Goal: Task Accomplishment & Management: Manage account settings

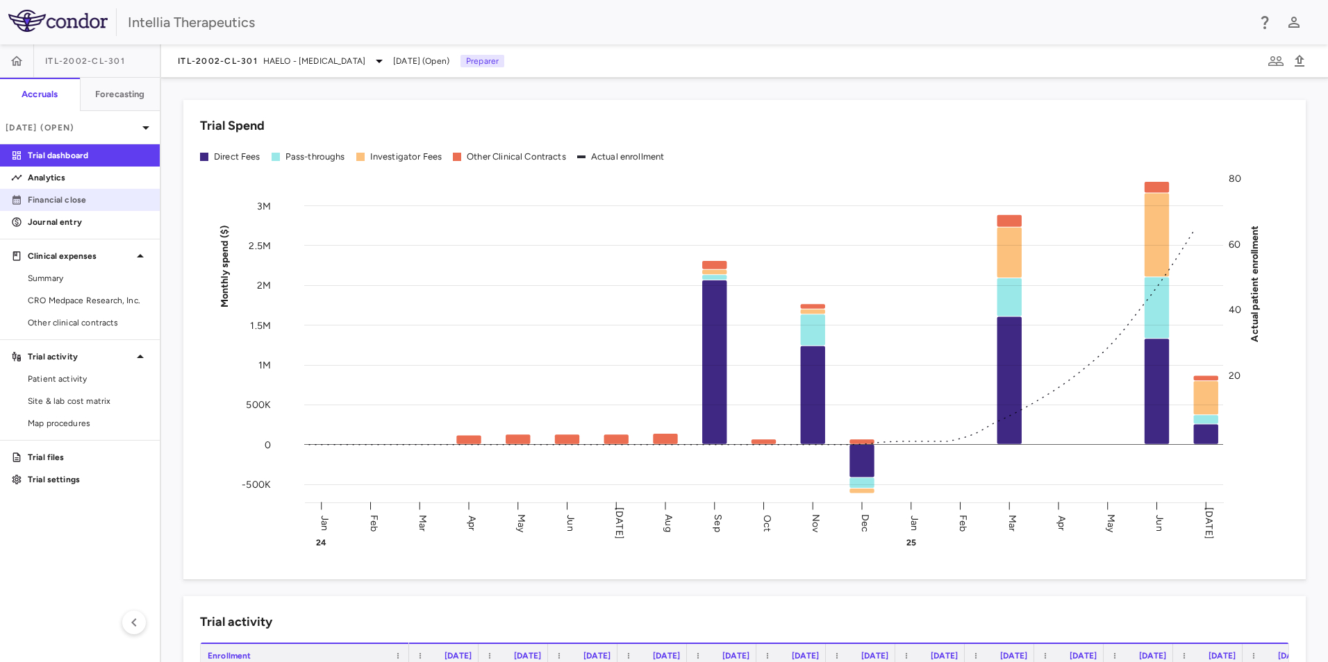
click at [83, 205] on p "Financial close" at bounding box center [88, 200] width 121 height 12
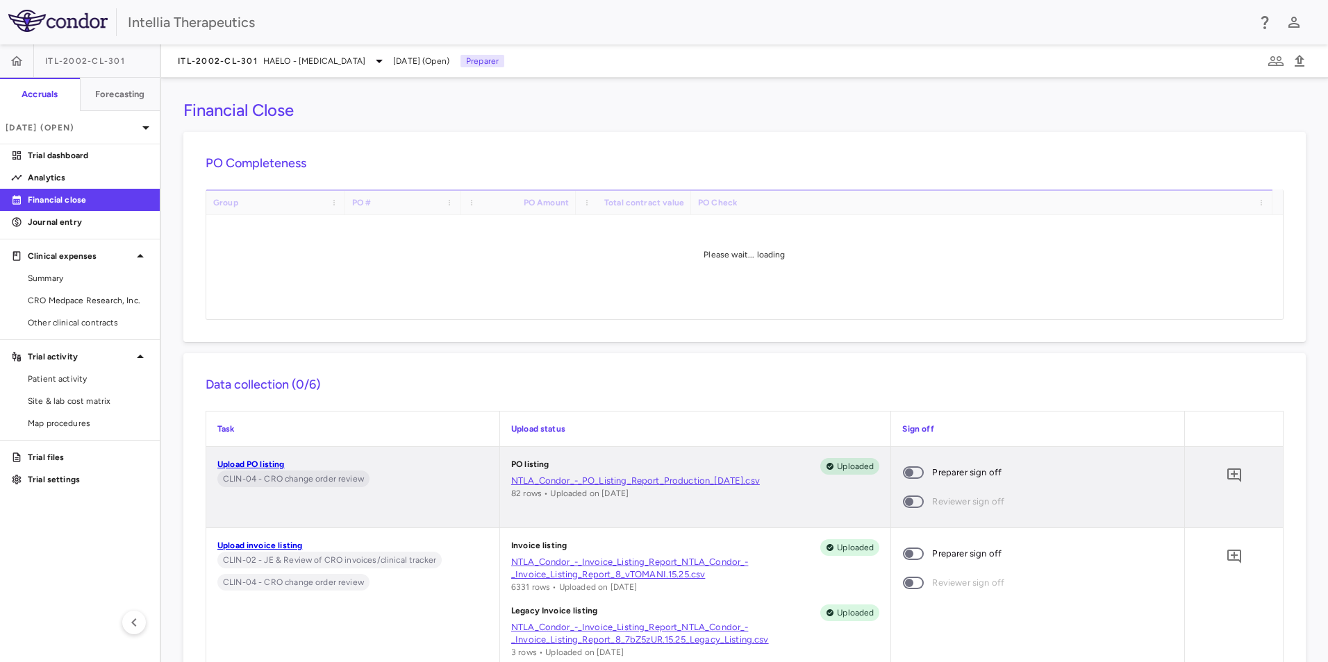
scroll to position [139, 0]
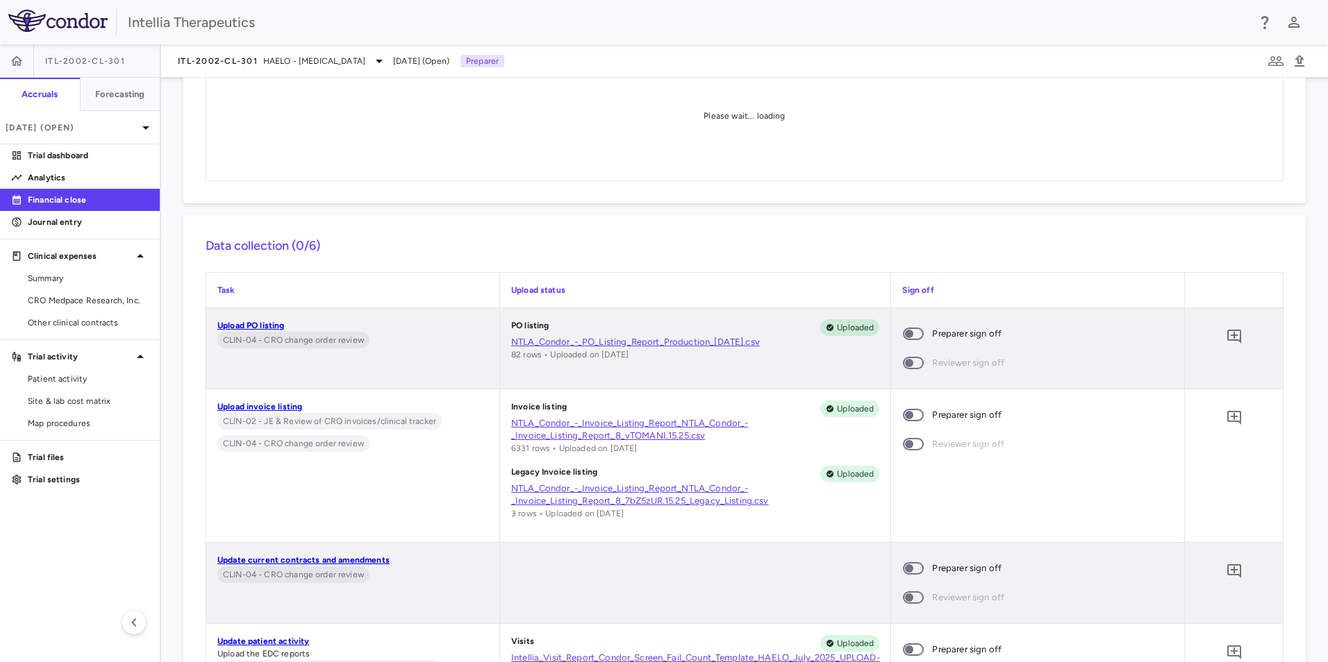
click at [905, 328] on span at bounding box center [913, 334] width 21 height 12
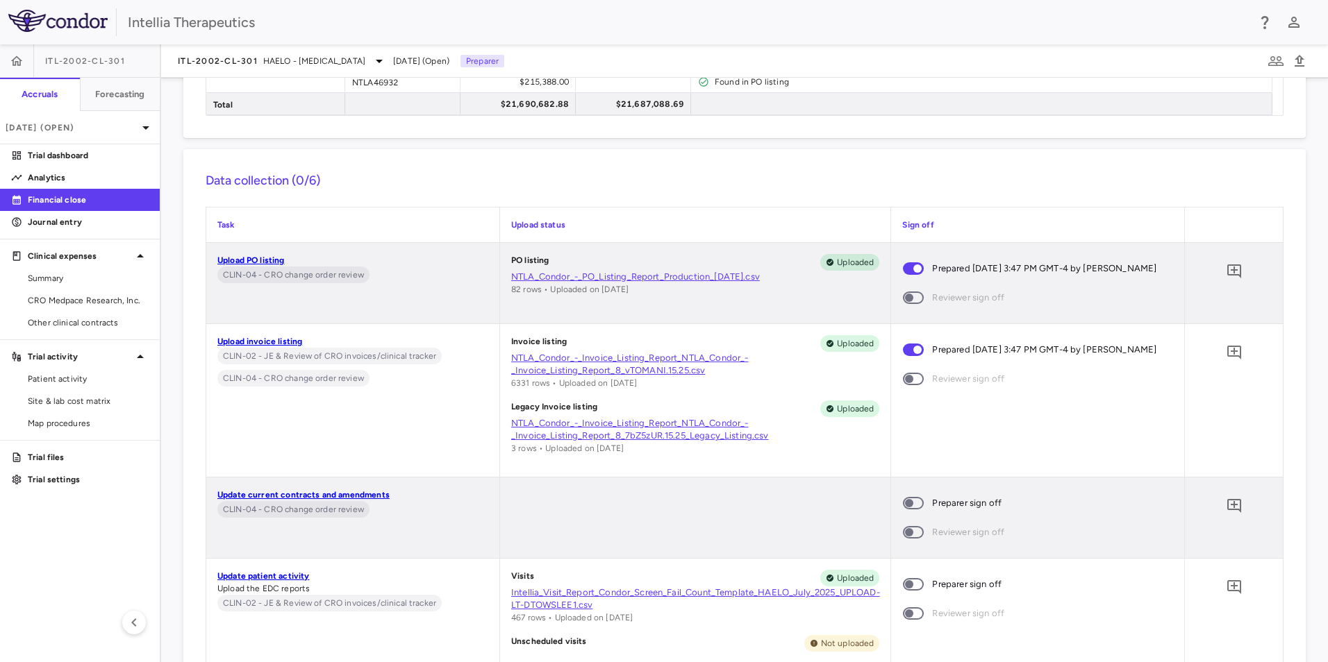
scroll to position [417, 0]
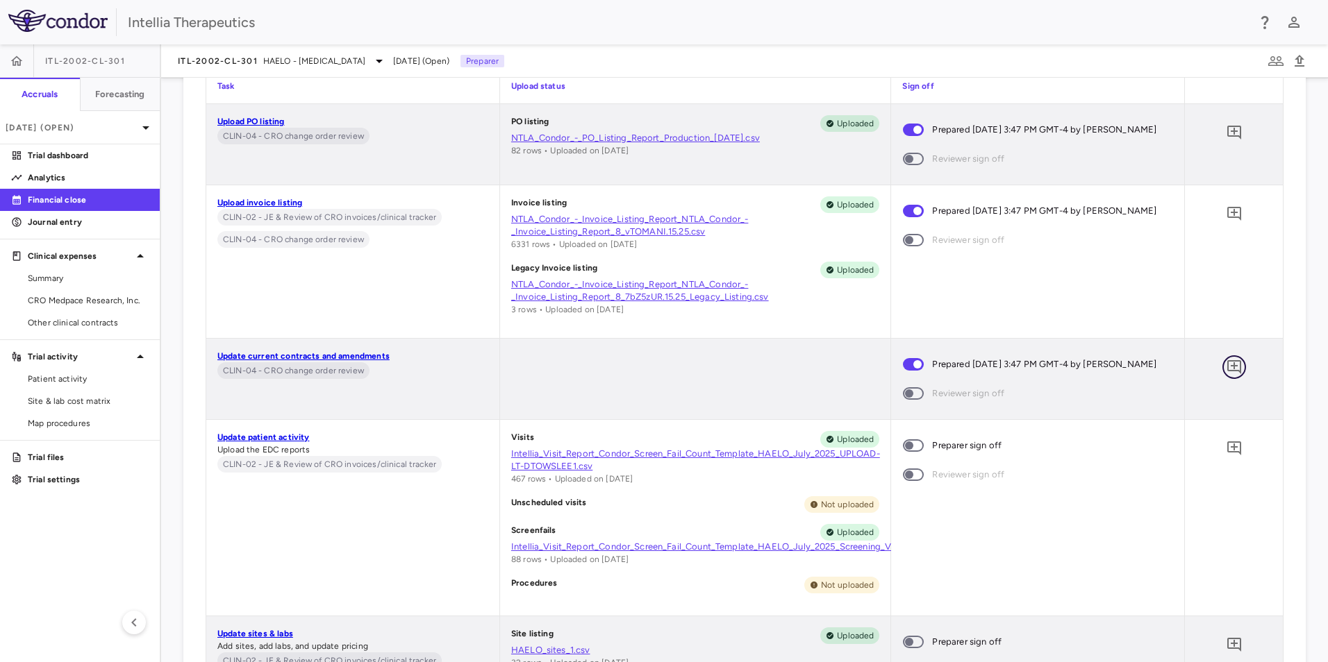
click at [1228, 374] on icon "Add comment" at bounding box center [1234, 367] width 14 height 14
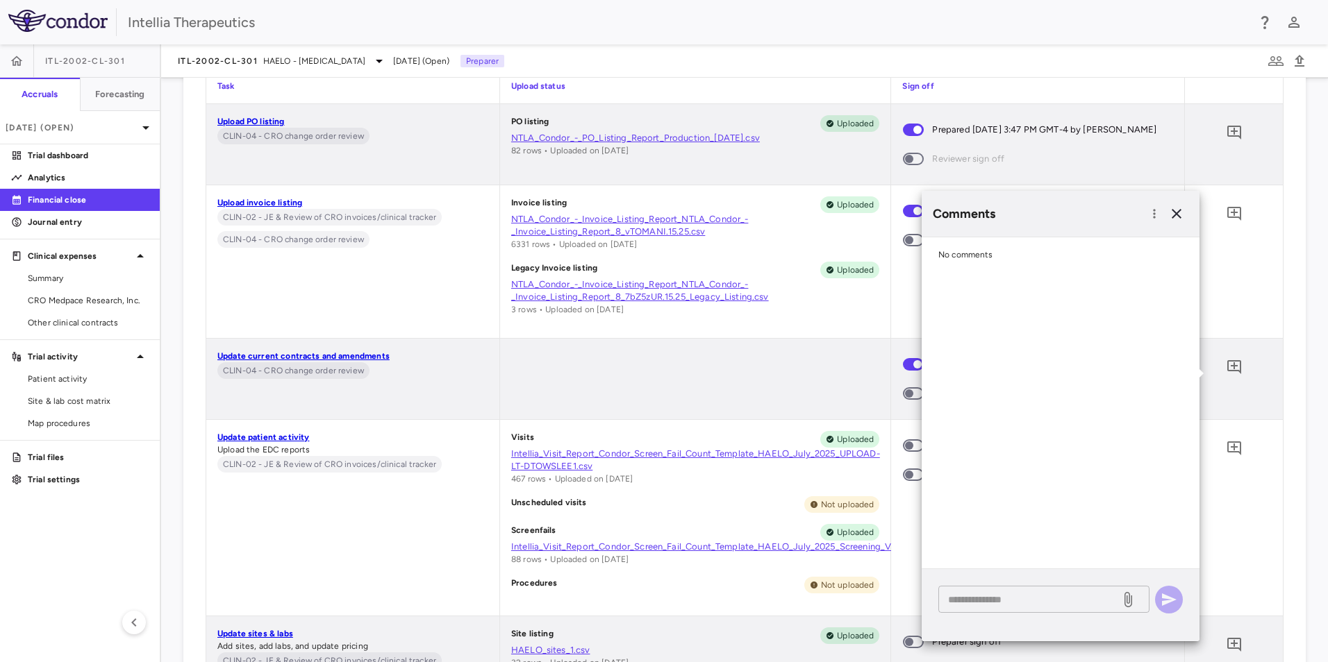
click at [1028, 592] on textarea at bounding box center [1029, 599] width 162 height 15
type textarea "**********"
click at [1158, 604] on button "button" at bounding box center [1169, 600] width 28 height 28
click at [853, 378] on div at bounding box center [695, 379] width 391 height 81
click at [1179, 209] on icon "button" at bounding box center [1176, 214] width 17 height 17
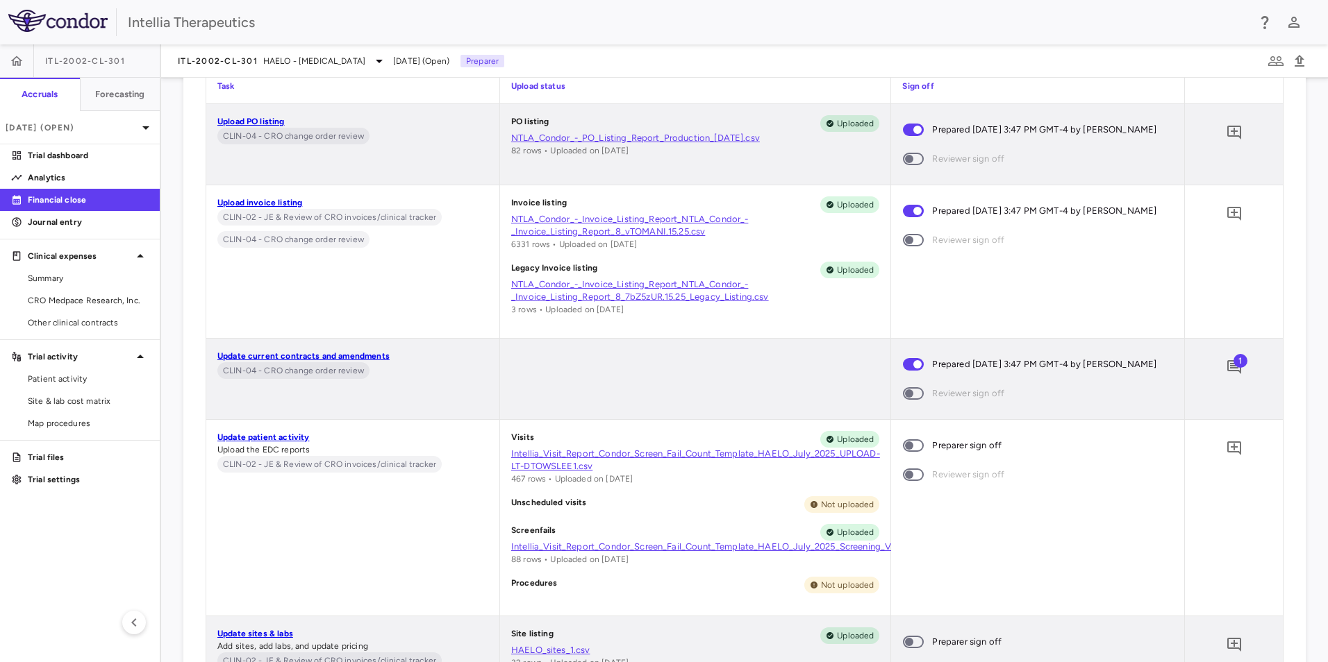
scroll to position [556, 0]
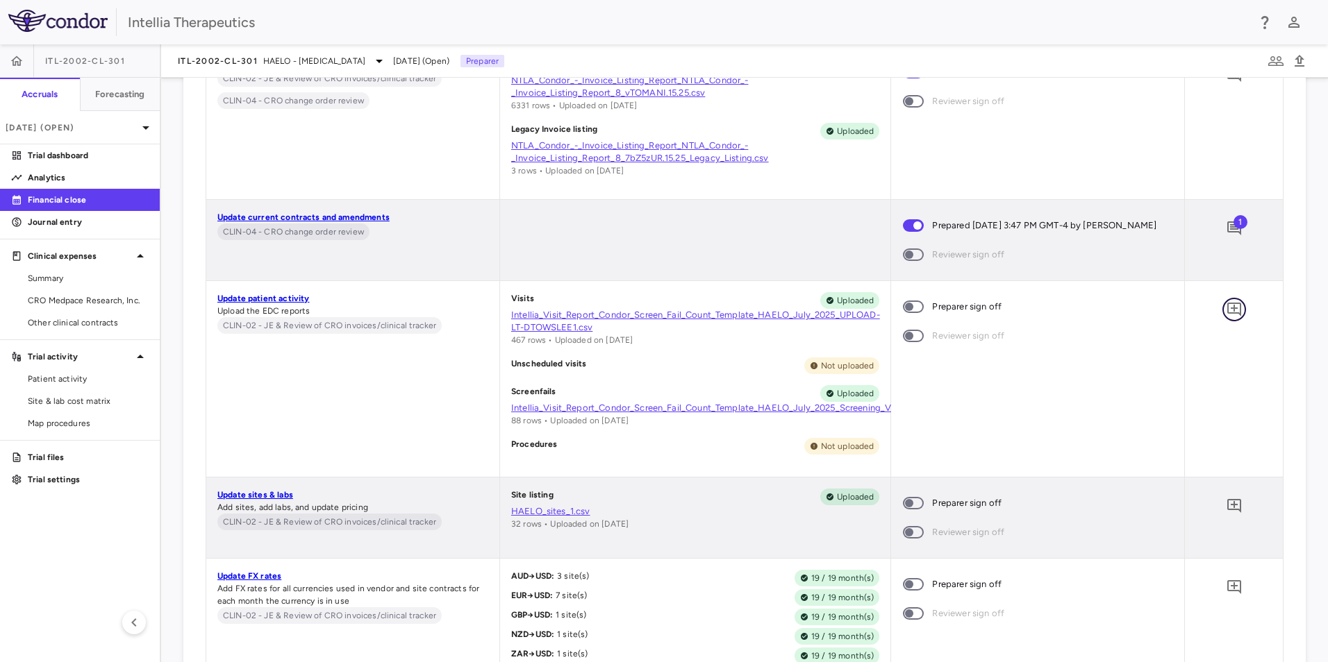
click at [1228, 318] on icon "Add comment" at bounding box center [1234, 309] width 17 height 17
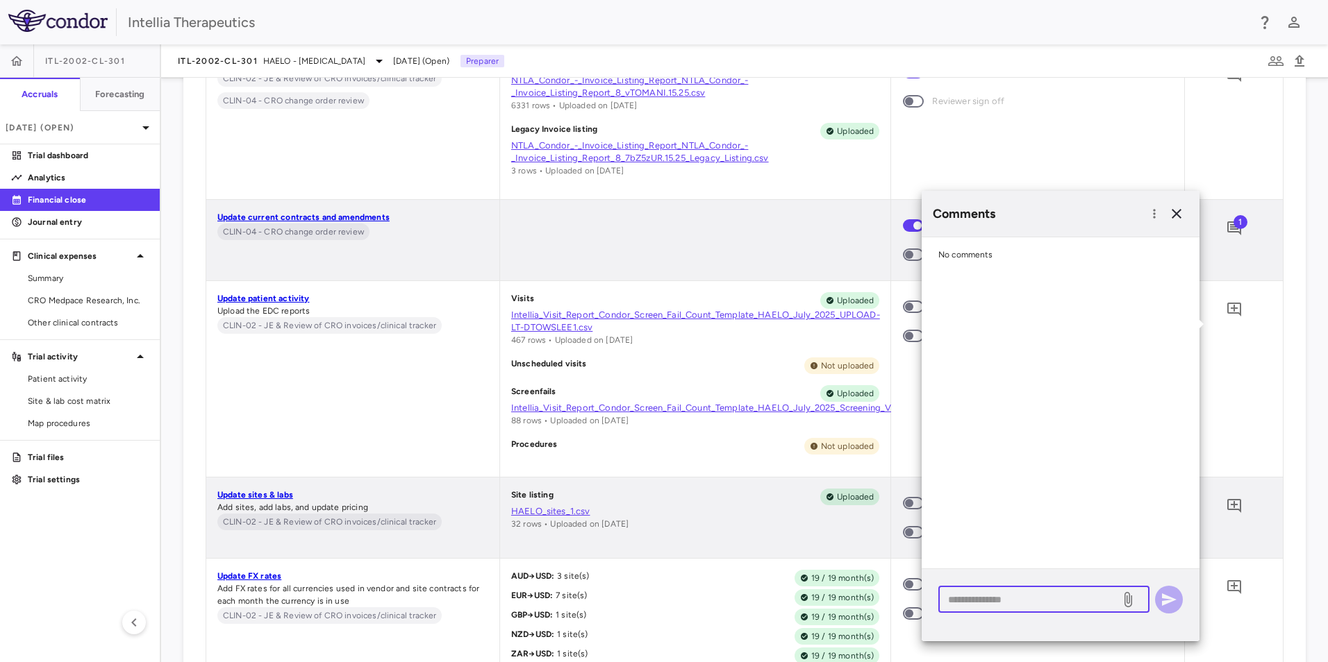
click at [1000, 607] on textarea at bounding box center [1029, 599] width 162 height 15
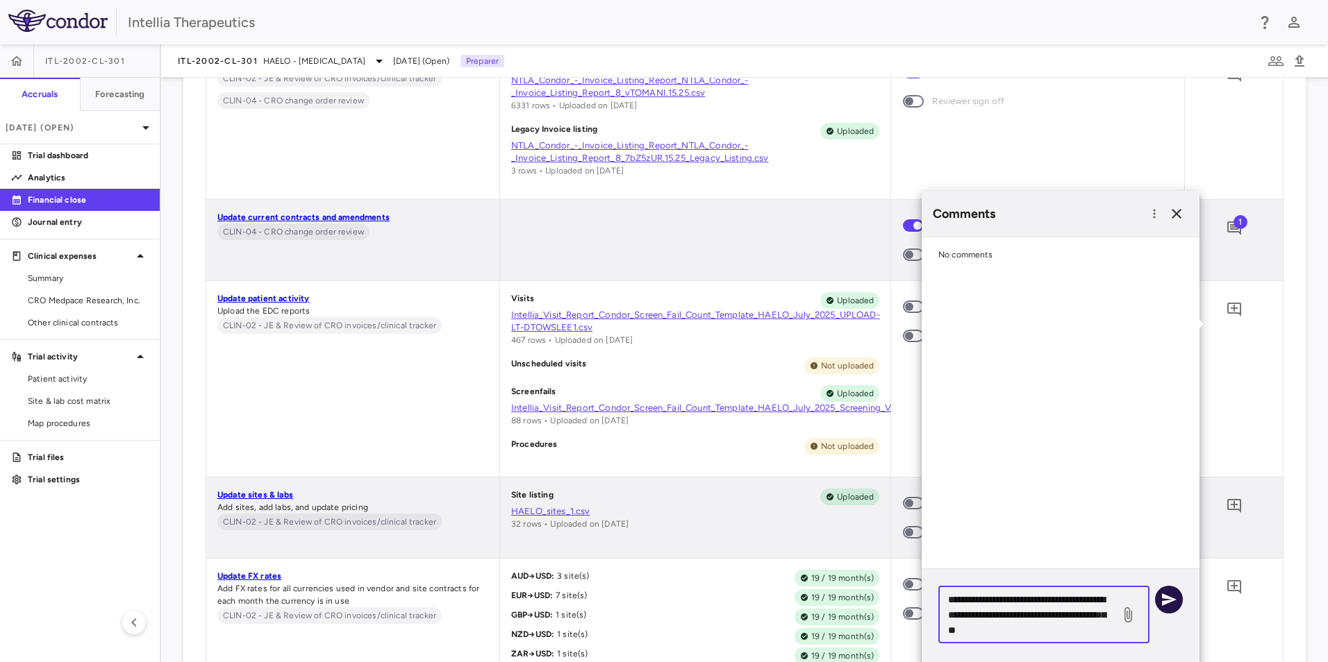
type textarea "**********"
click at [1166, 602] on icon "button" at bounding box center [1169, 600] width 15 height 12
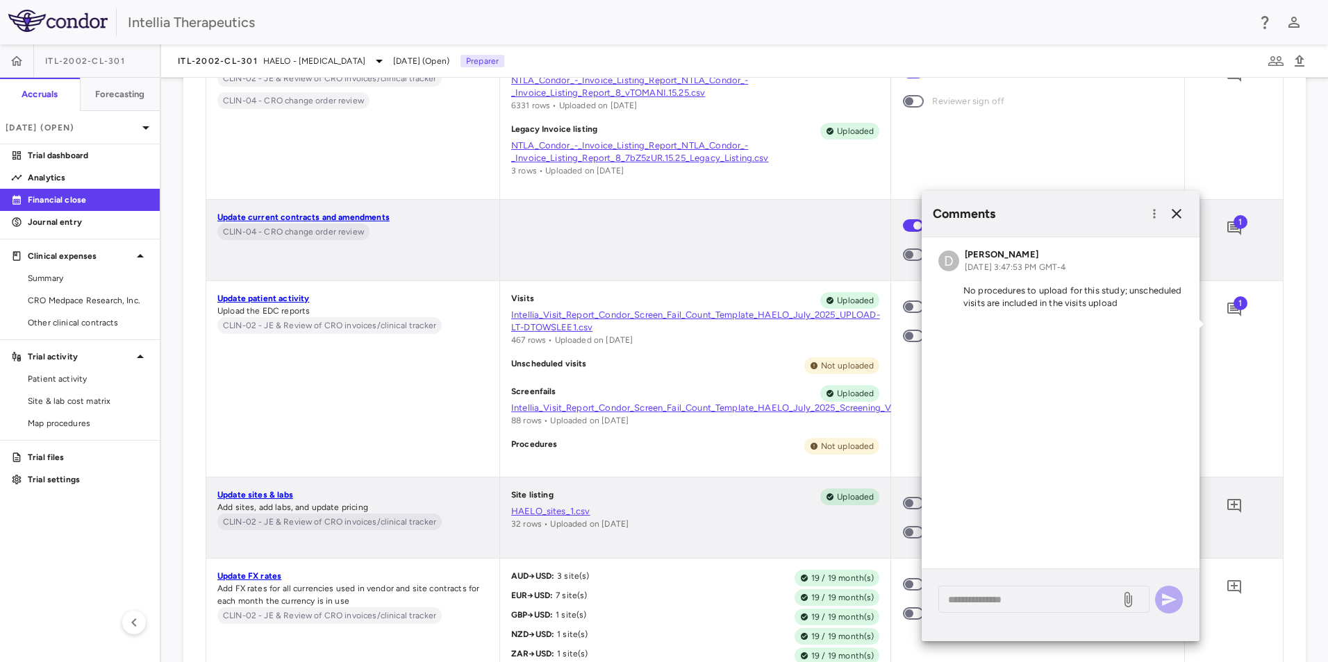
click at [901, 433] on div "Preparer sign off Reviewer sign off" at bounding box center [1037, 379] width 293 height 196
click at [1178, 211] on icon "button" at bounding box center [1176, 214] width 10 height 10
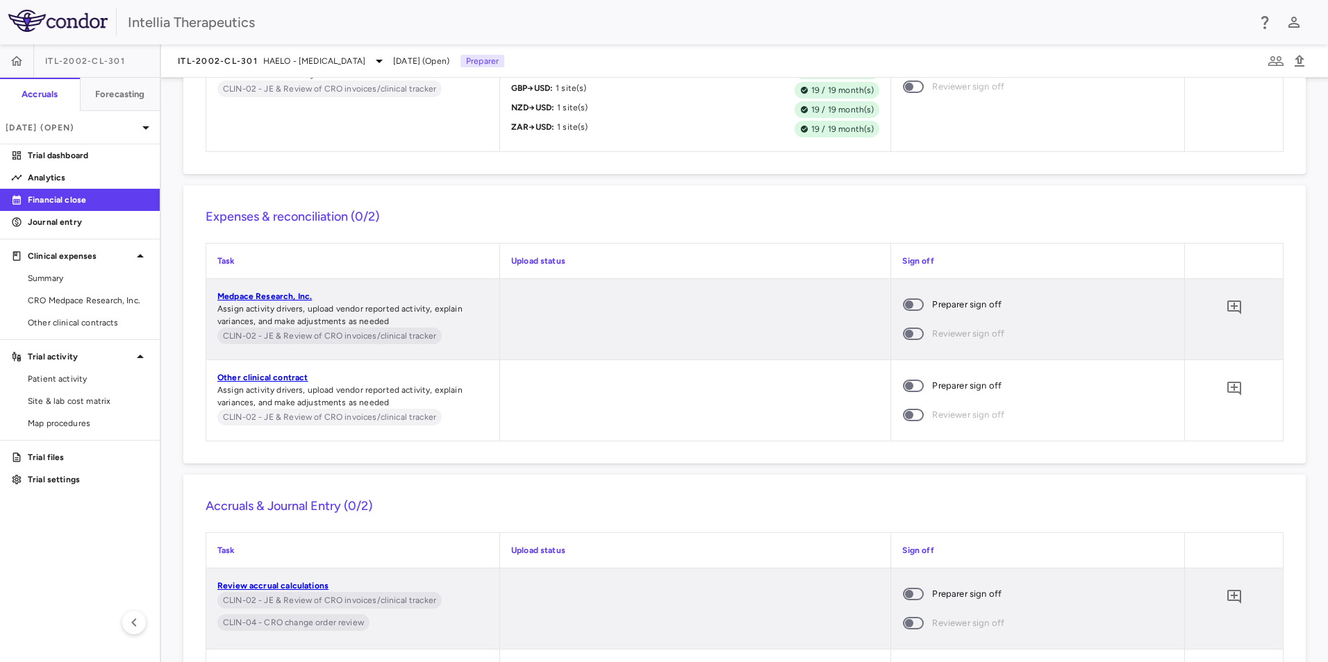
scroll to position [1111, 0]
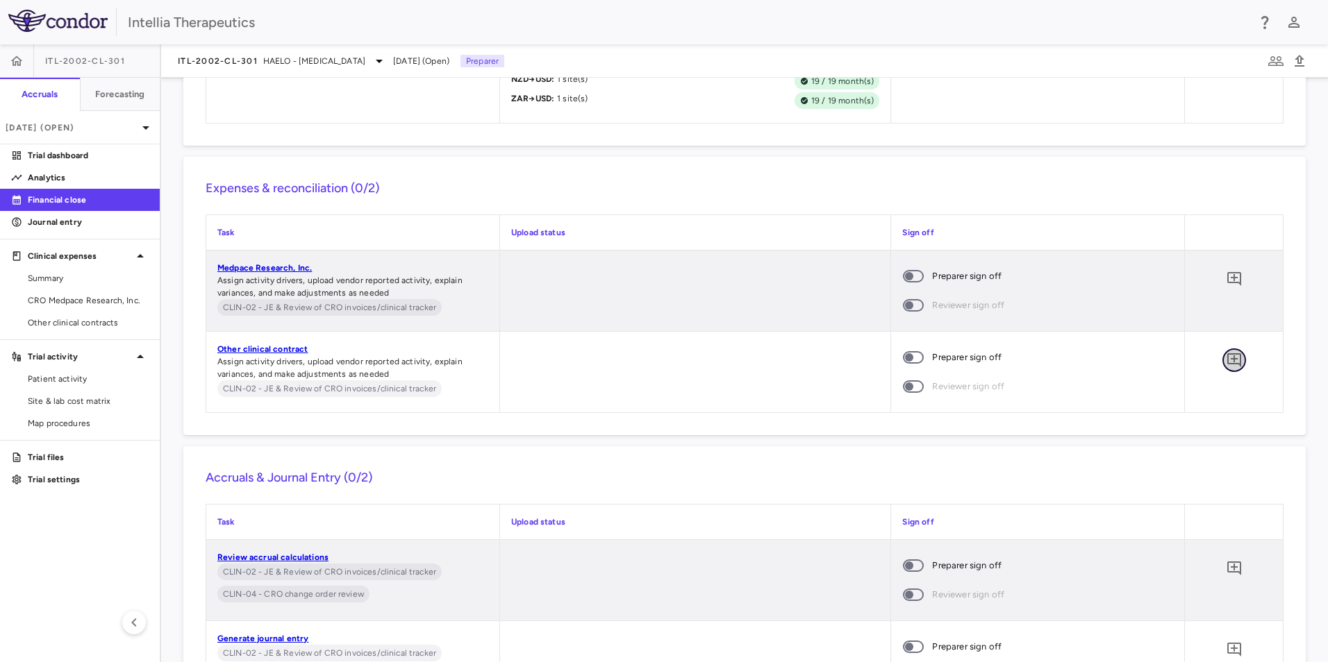
click at [1233, 372] on button "button" at bounding box center [1234, 361] width 24 height 24
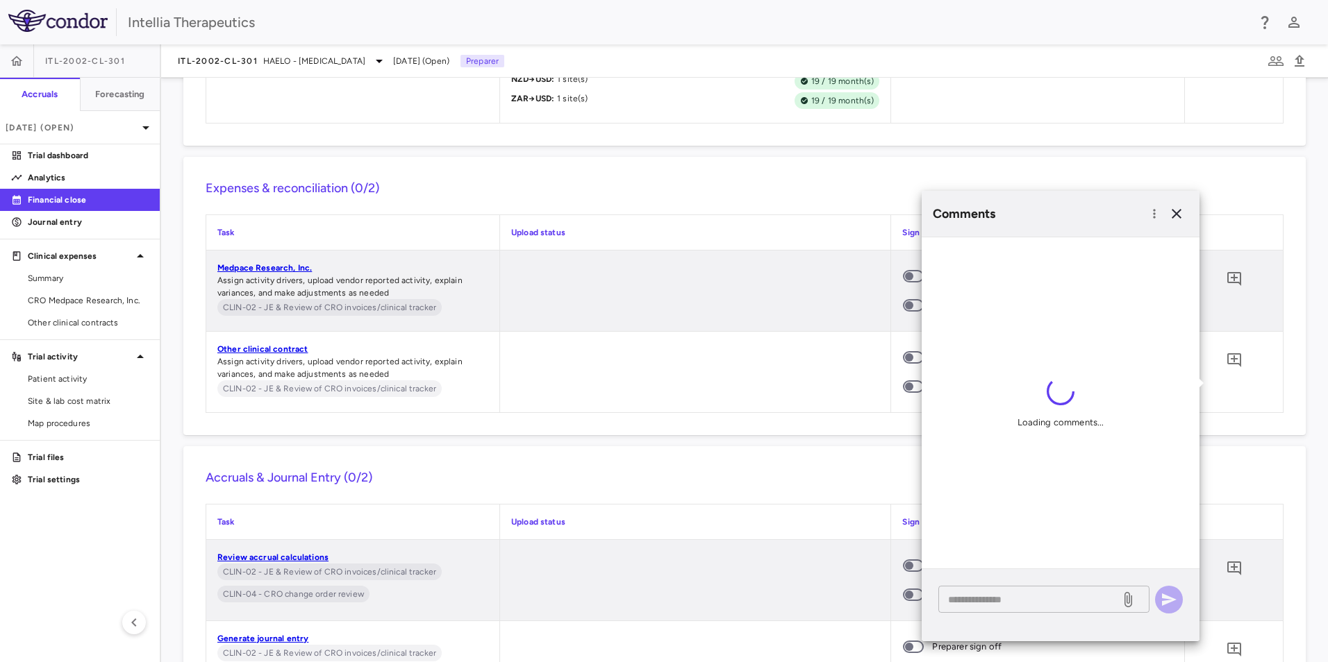
click at [1020, 592] on textarea at bounding box center [1029, 599] width 162 height 15
type textarea "*"
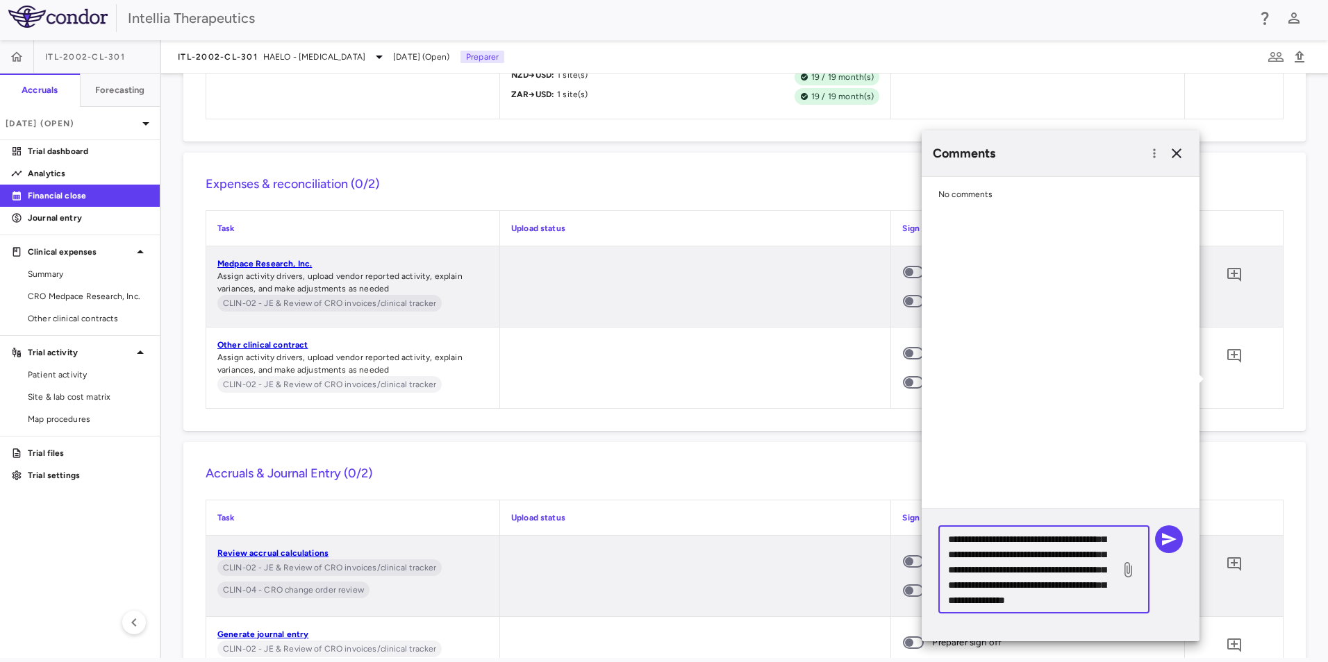
scroll to position [0, 0]
drag, startPoint x: 987, startPoint y: 608, endPoint x: 921, endPoint y: 500, distance: 125.9
click at [921, 500] on div "**********" at bounding box center [1060, 386] width 278 height 511
type textarea "**********"
click at [1179, 584] on div "**********" at bounding box center [1060, 570] width 244 height 88
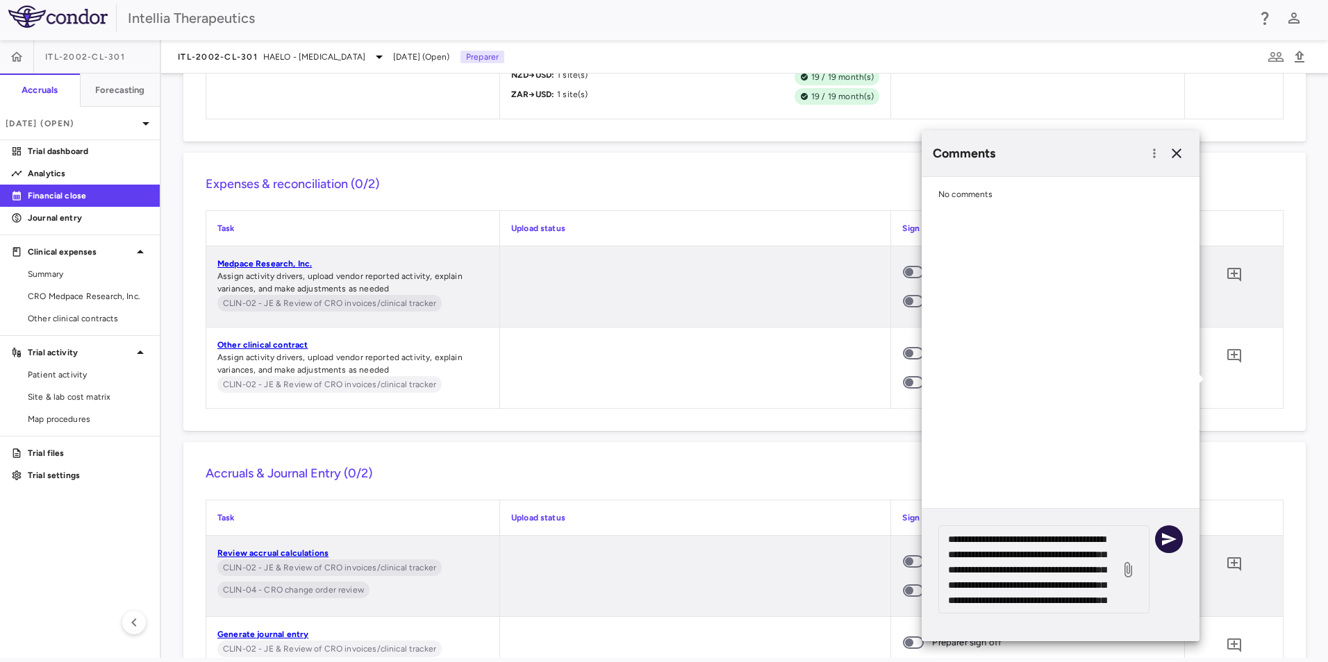
click at [1167, 533] on icon "button" at bounding box center [1168, 539] width 17 height 17
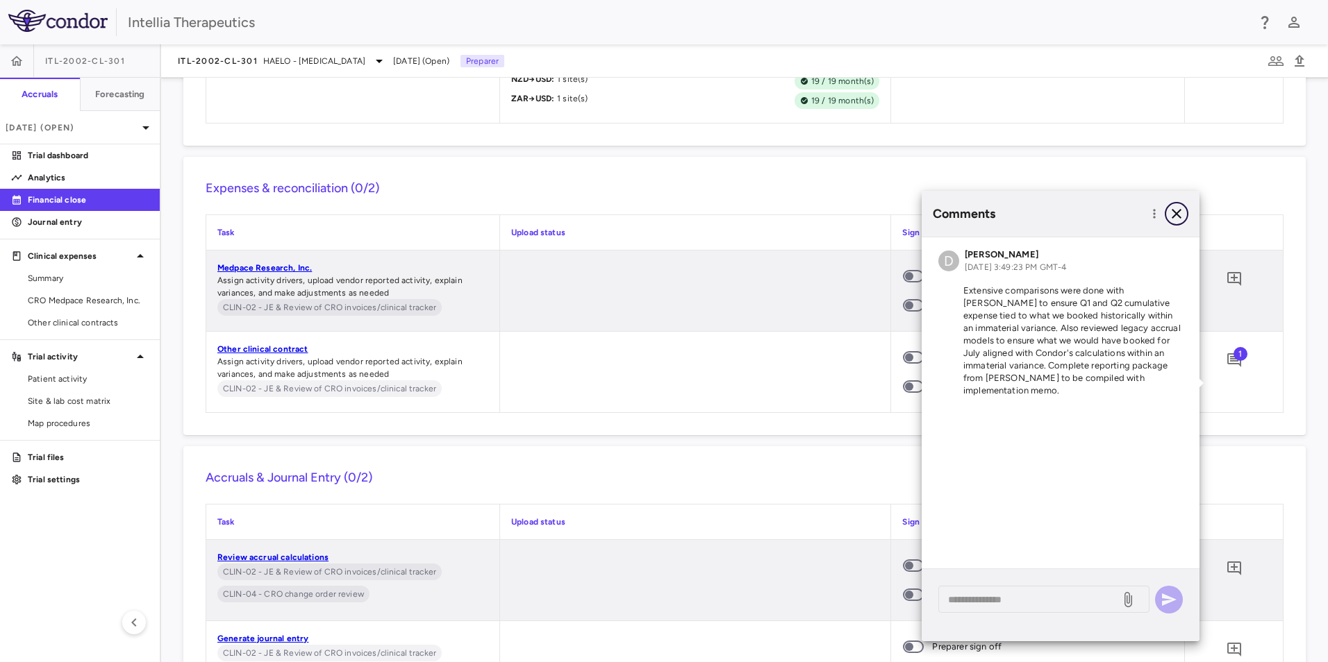
click at [1176, 214] on icon "button" at bounding box center [1176, 214] width 10 height 10
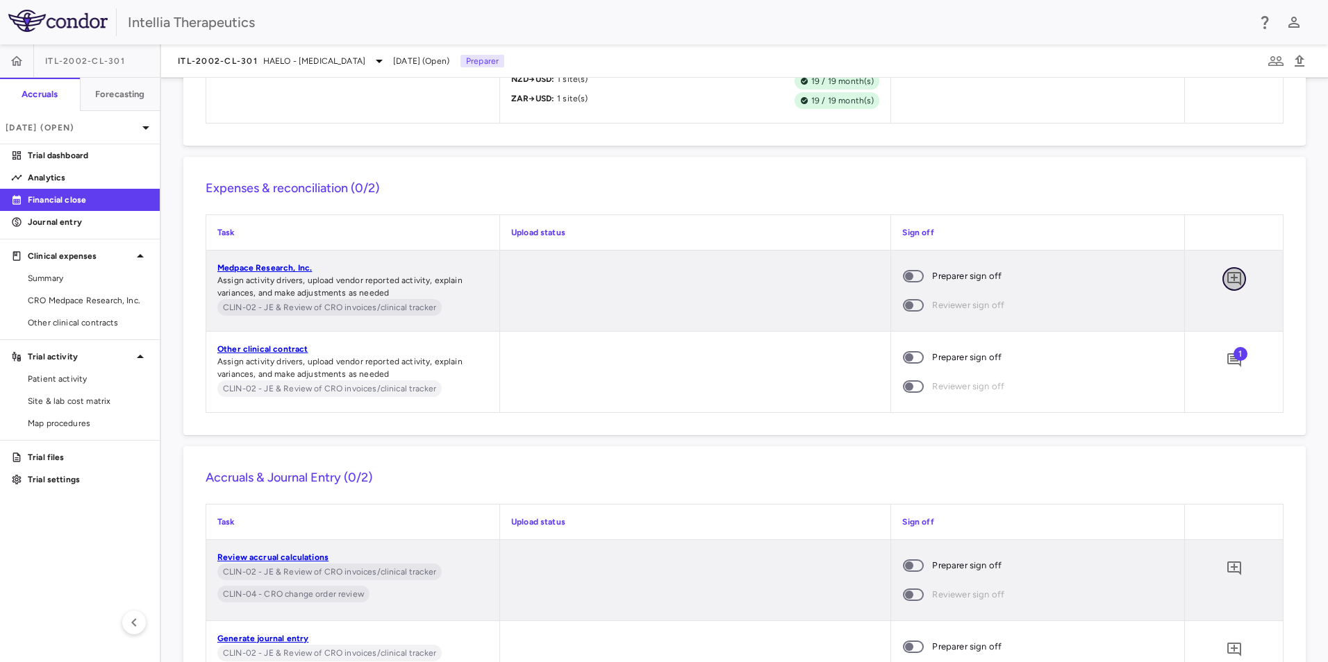
click at [1227, 286] on icon "Add comment" at bounding box center [1234, 279] width 14 height 14
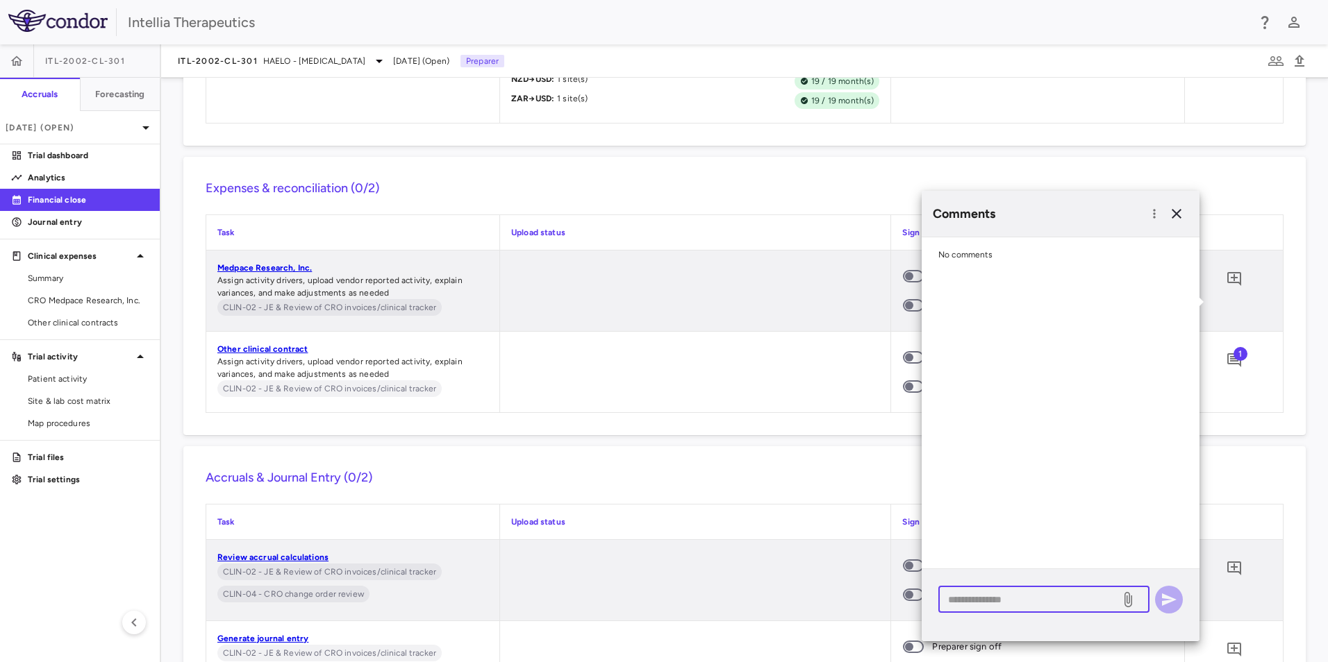
click at [999, 601] on textarea at bounding box center [1029, 599] width 162 height 15
paste textarea "**********"
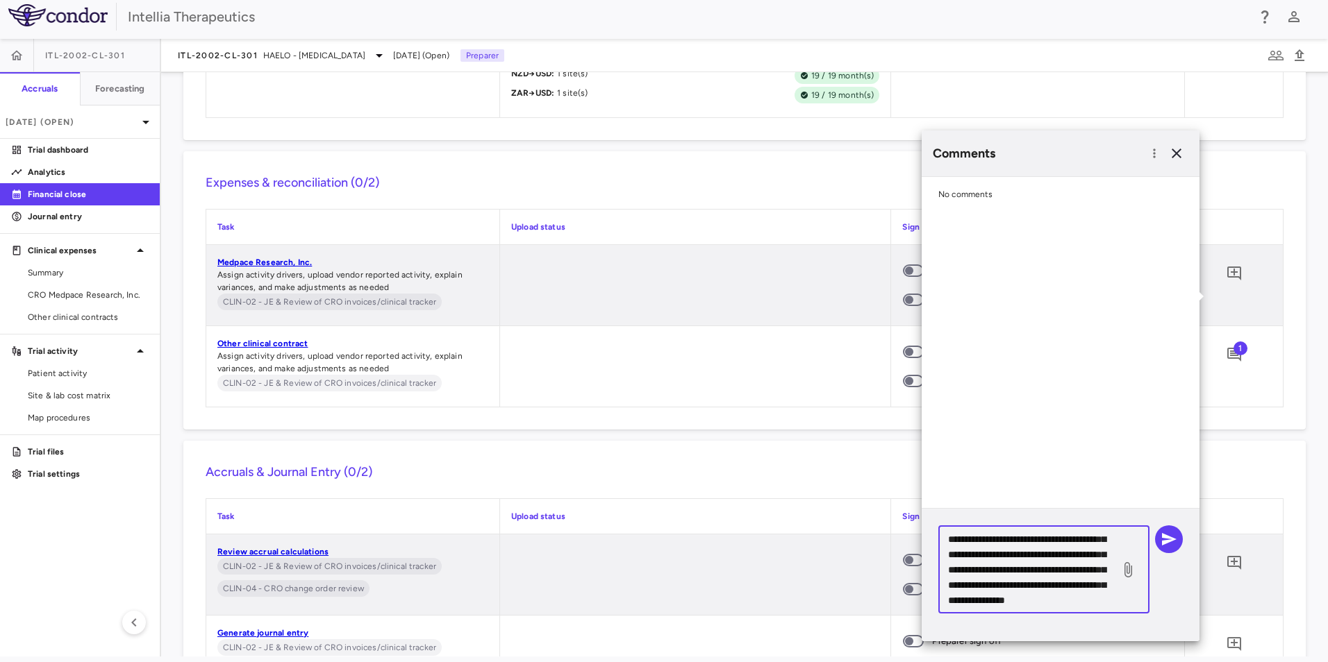
type textarea "**********"
click at [1151, 527] on div "**********" at bounding box center [1060, 570] width 244 height 88
click at [1164, 539] on icon "button" at bounding box center [1168, 539] width 17 height 17
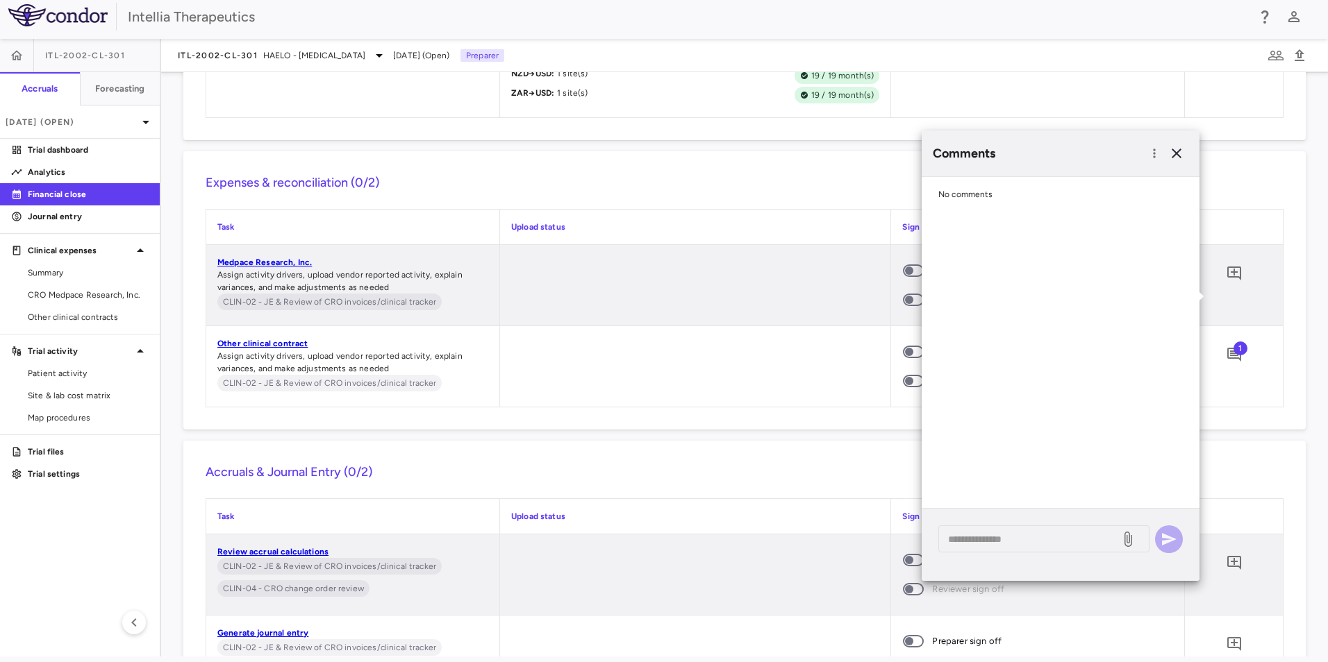
scroll to position [0, 0]
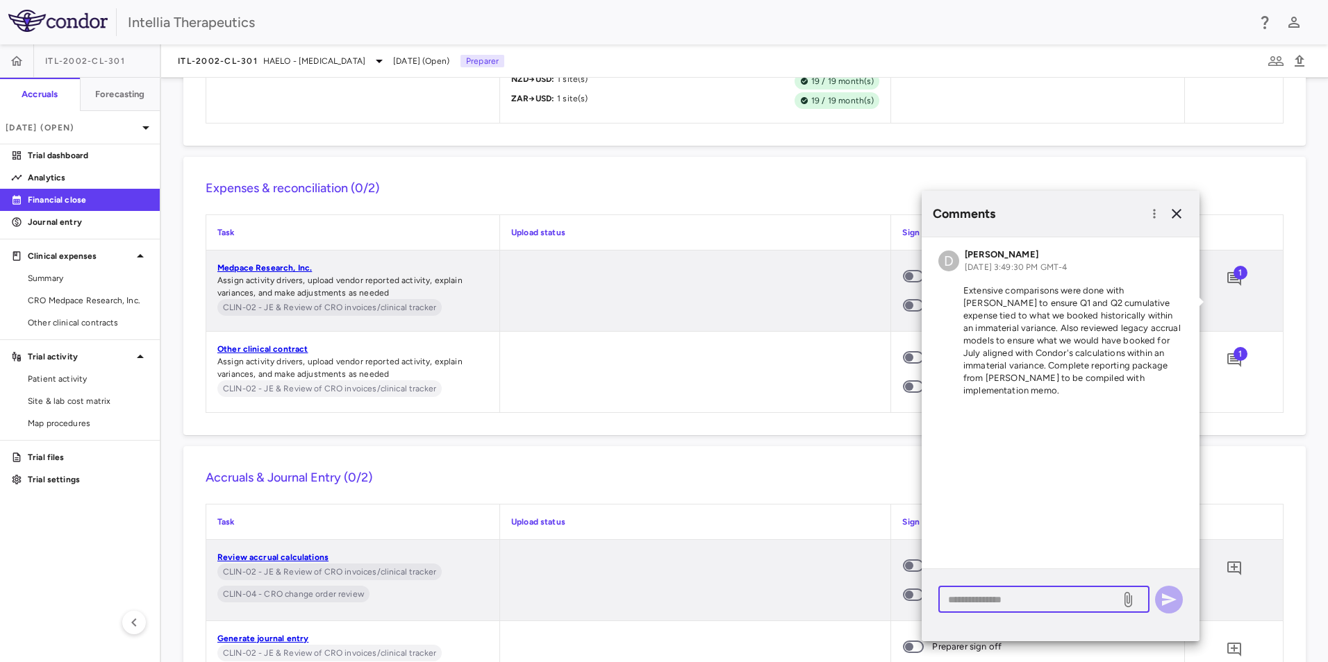
drag, startPoint x: 1018, startPoint y: 601, endPoint x: 1046, endPoint y: 512, distance: 92.5
click at [1017, 601] on textarea at bounding box center [1029, 599] width 162 height 15
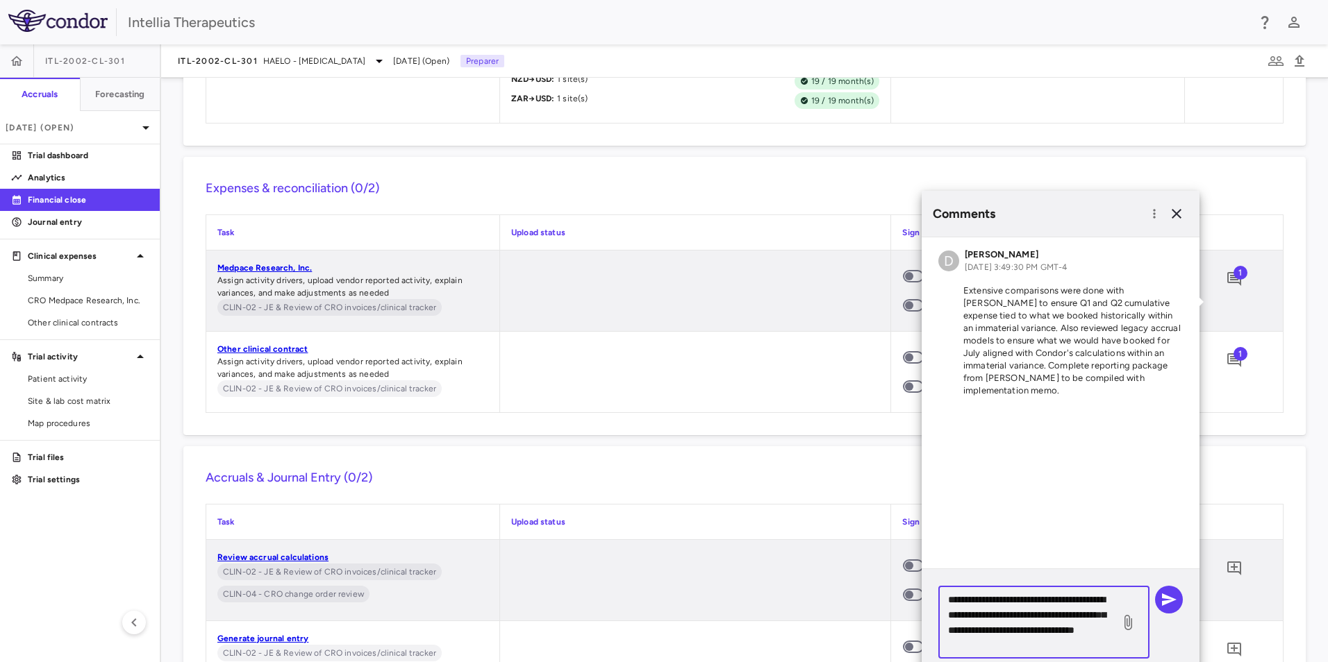
type textarea "**********"
click at [1035, 510] on div "D [PERSON_NAME] [DATE] 3:49:30 PM GMT-4 Extensive comparisons were done with [P…" at bounding box center [1060, 402] width 278 height 331
click at [1171, 599] on icon "button" at bounding box center [1168, 600] width 17 height 17
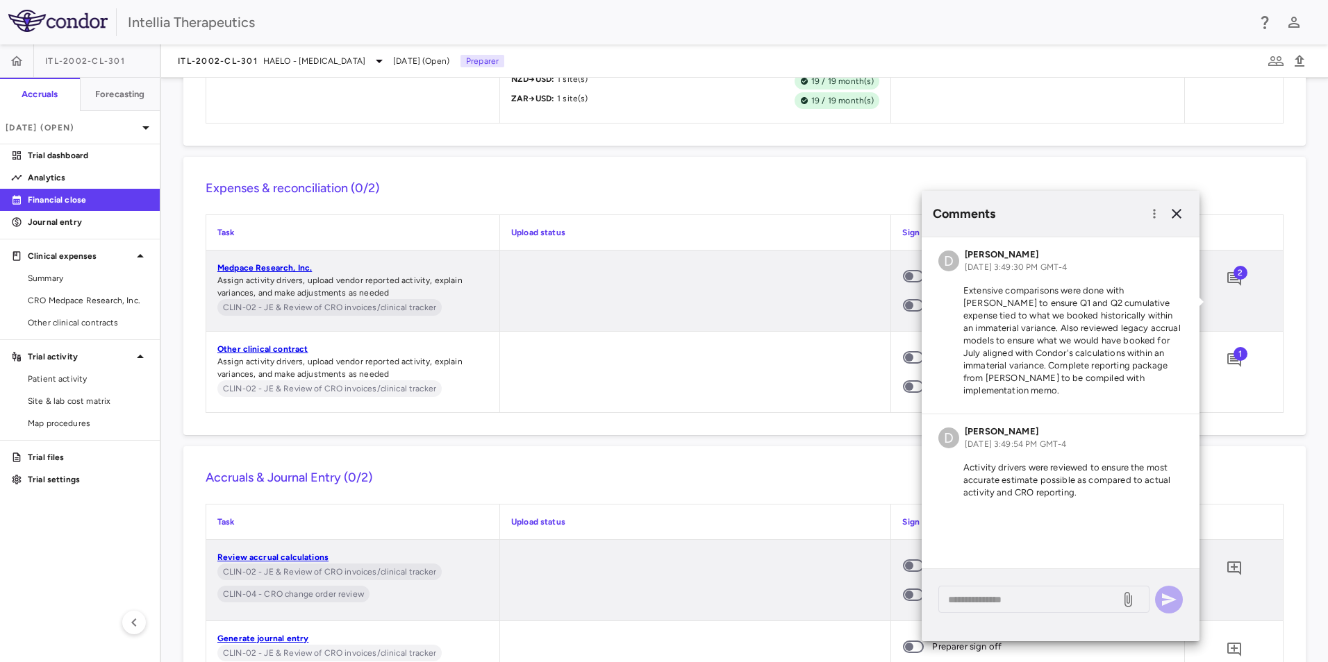
click at [837, 390] on div at bounding box center [695, 372] width 391 height 81
click at [1170, 216] on icon "button" at bounding box center [1176, 214] width 17 height 17
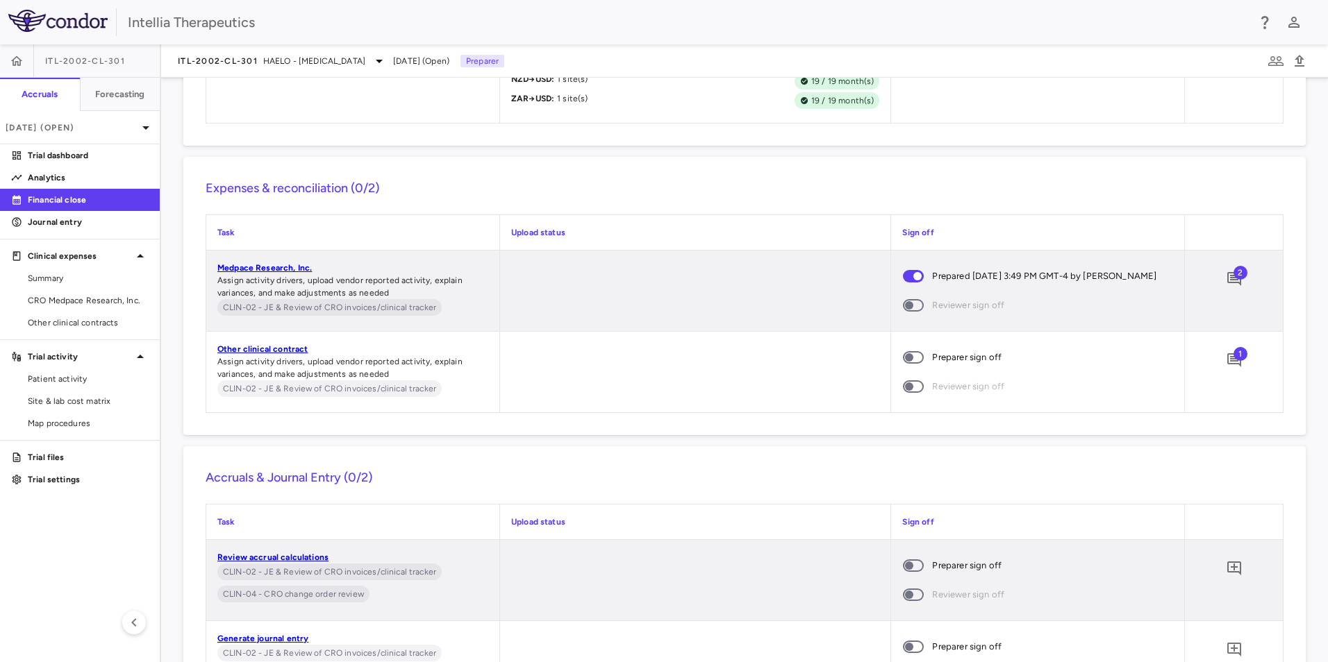
click at [909, 372] on span at bounding box center [912, 357] width 37 height 29
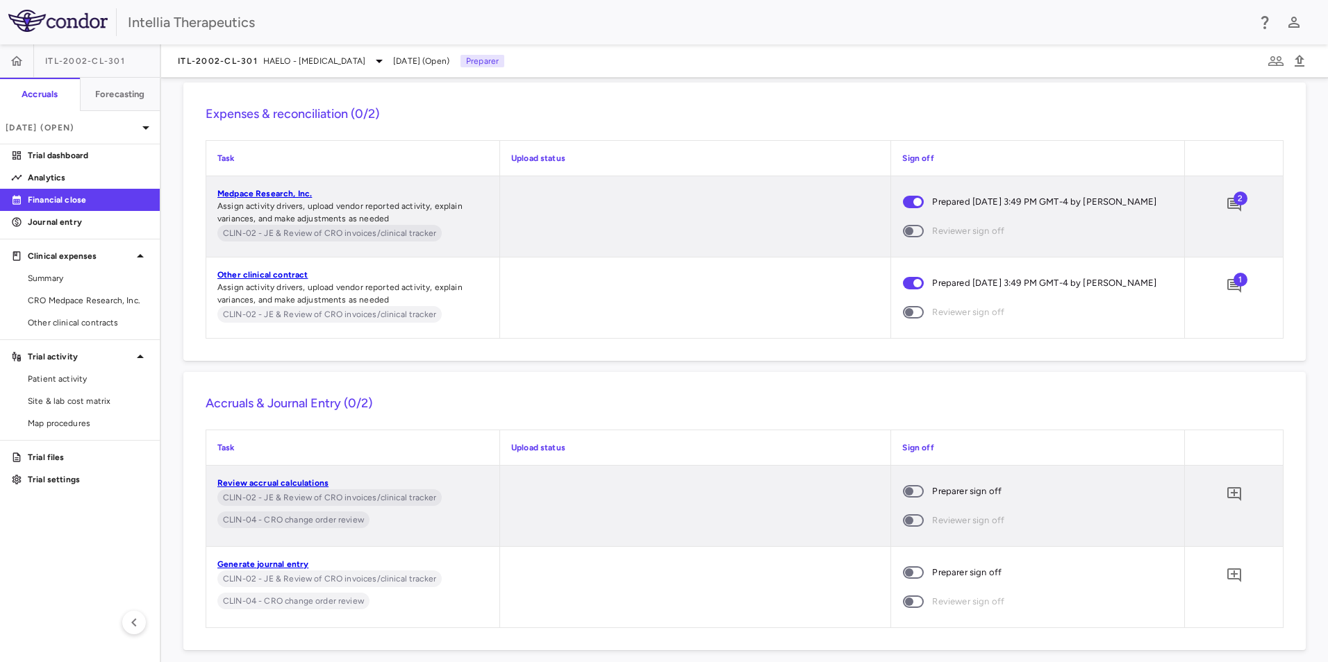
scroll to position [1237, 0]
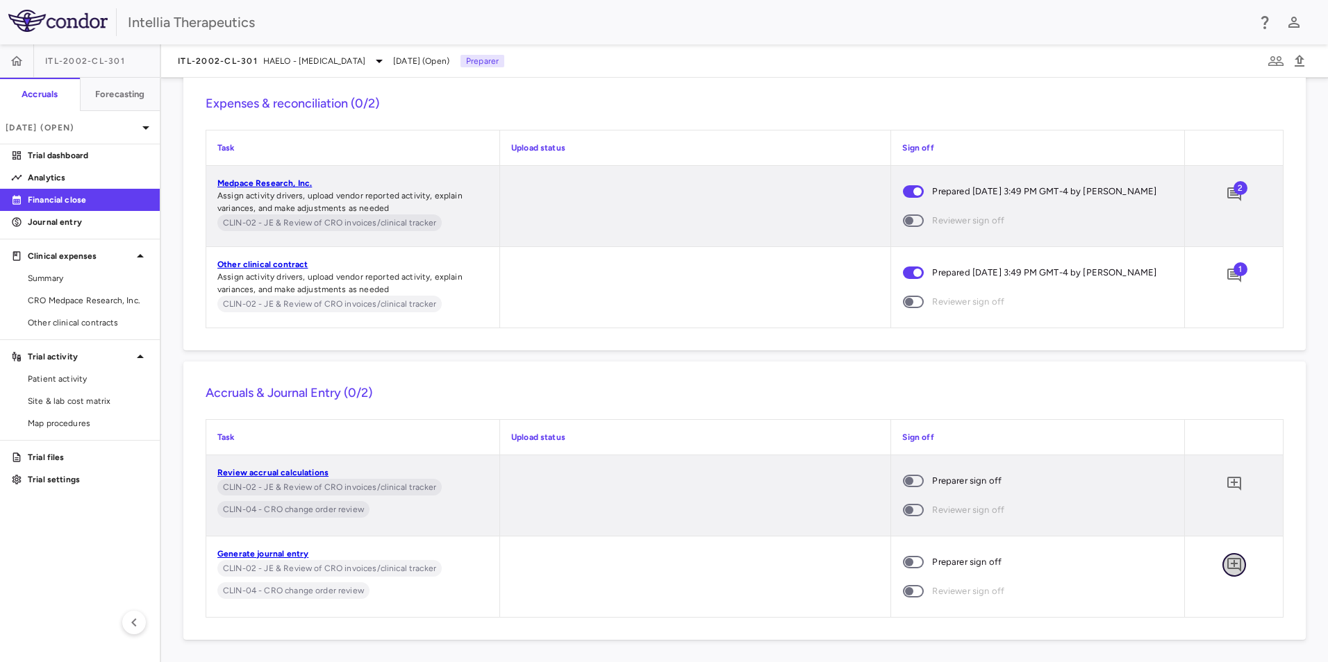
click at [1230, 568] on icon "Add comment" at bounding box center [1234, 565] width 14 height 14
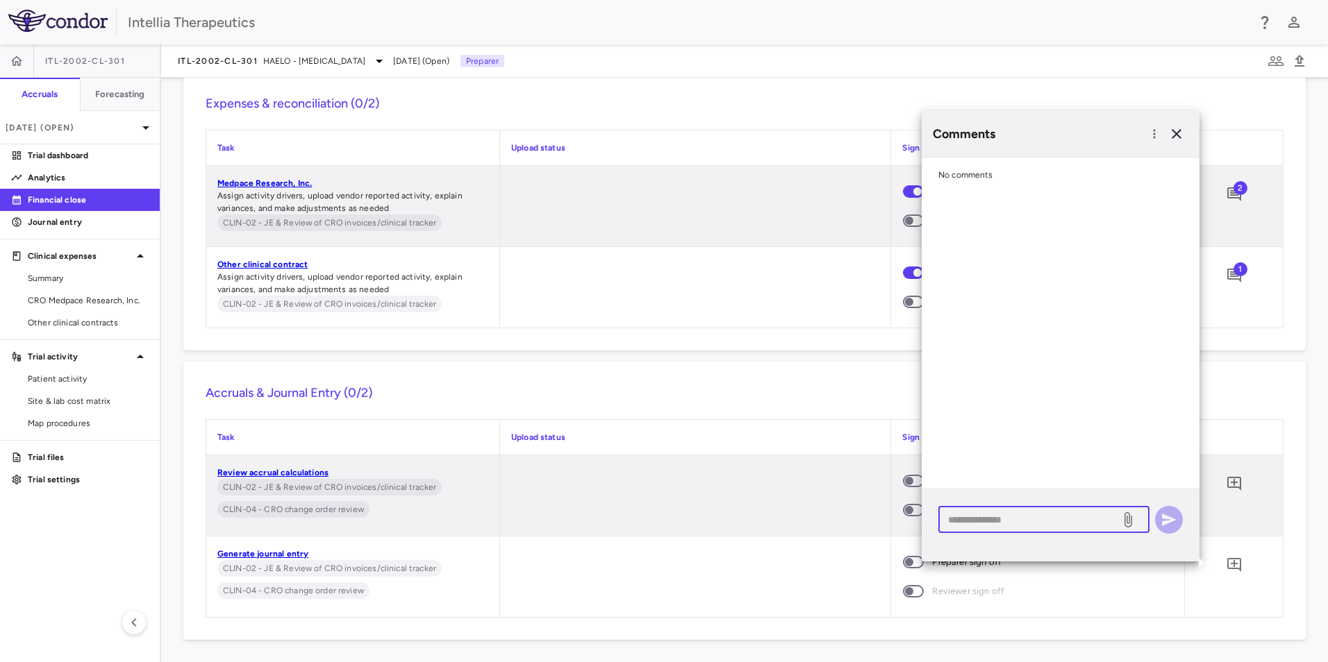
click at [1082, 518] on textarea at bounding box center [1029, 519] width 162 height 15
type textarea "**********"
click at [1164, 518] on icon "button" at bounding box center [1169, 520] width 15 height 12
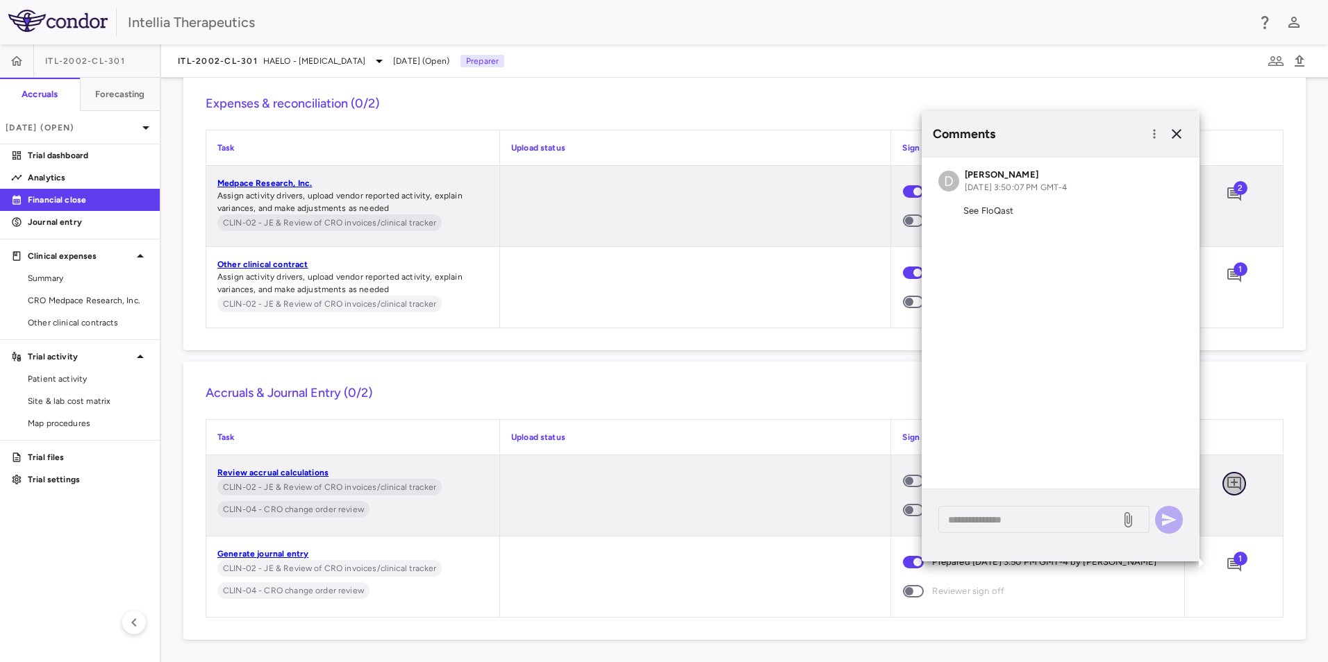
click at [1227, 483] on icon "Add comment" at bounding box center [1234, 484] width 14 height 14
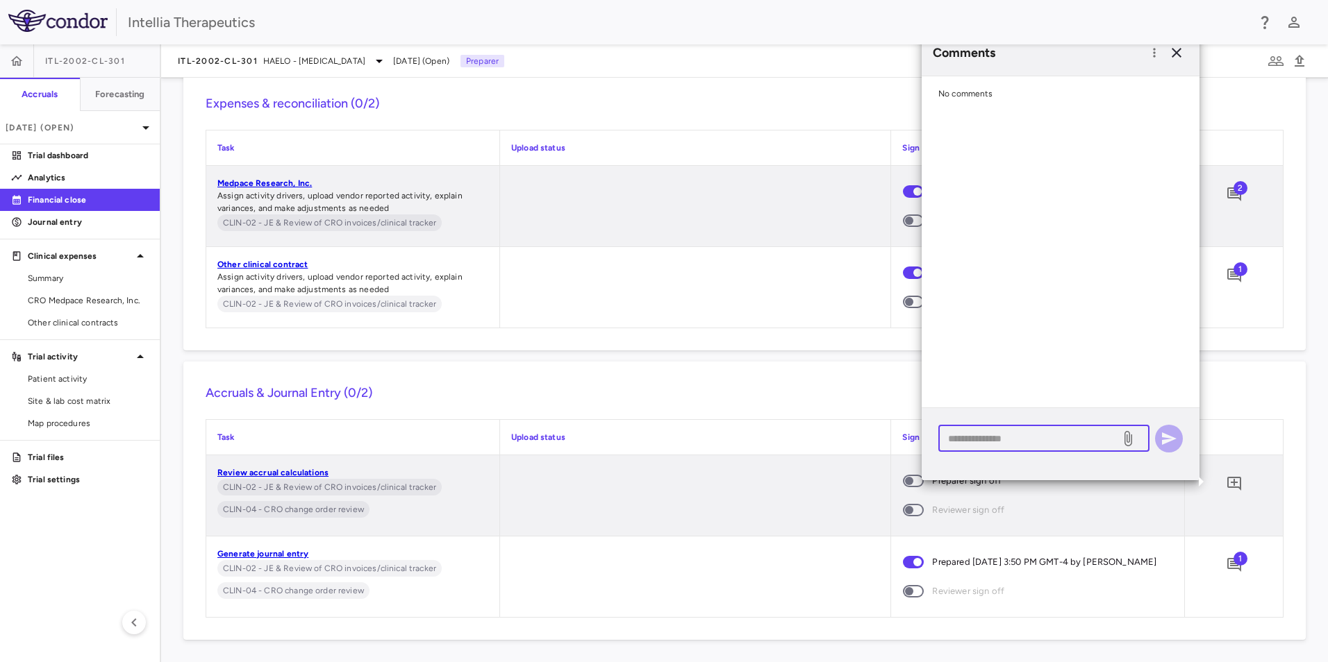
click at [979, 431] on textarea at bounding box center [1029, 438] width 162 height 15
type textarea "**********"
drag, startPoint x: 1176, startPoint y: 425, endPoint x: 1169, endPoint y: 428, distance: 7.8
click at [1171, 425] on div "**********" at bounding box center [1060, 439] width 244 height 28
click at [1162, 445] on icon "button" at bounding box center [1168, 439] width 17 height 17
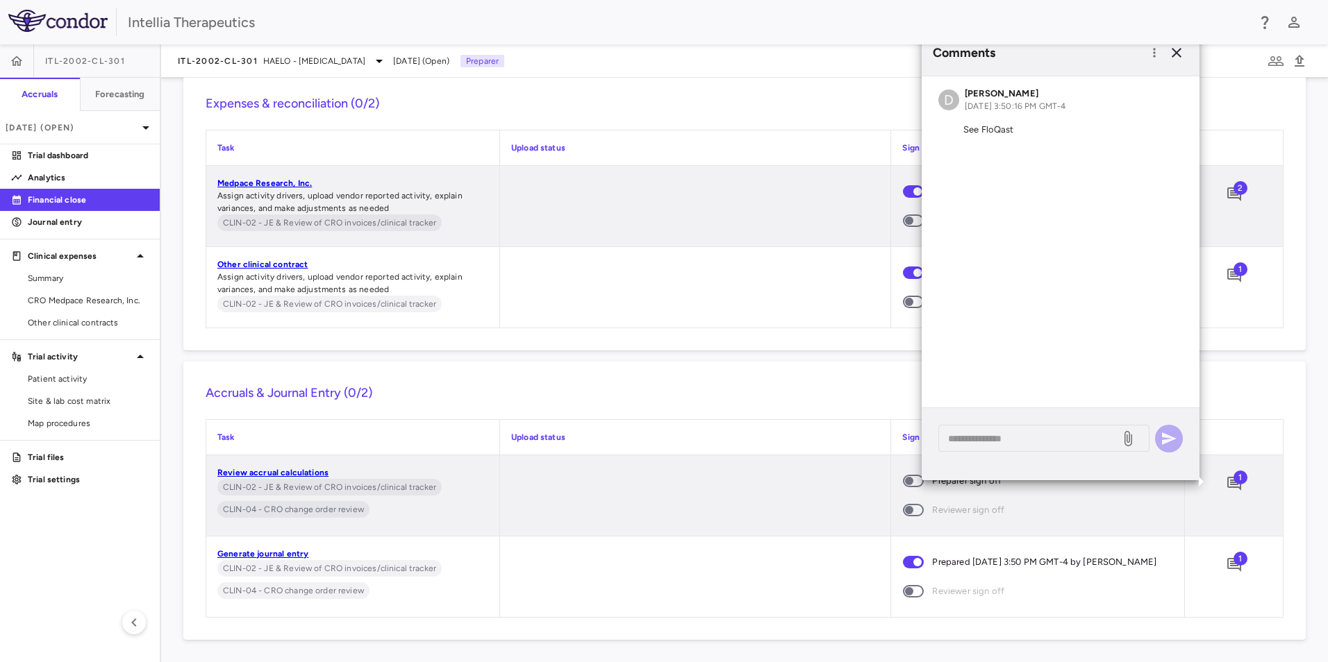
click at [905, 485] on span at bounding box center [913, 481] width 21 height 12
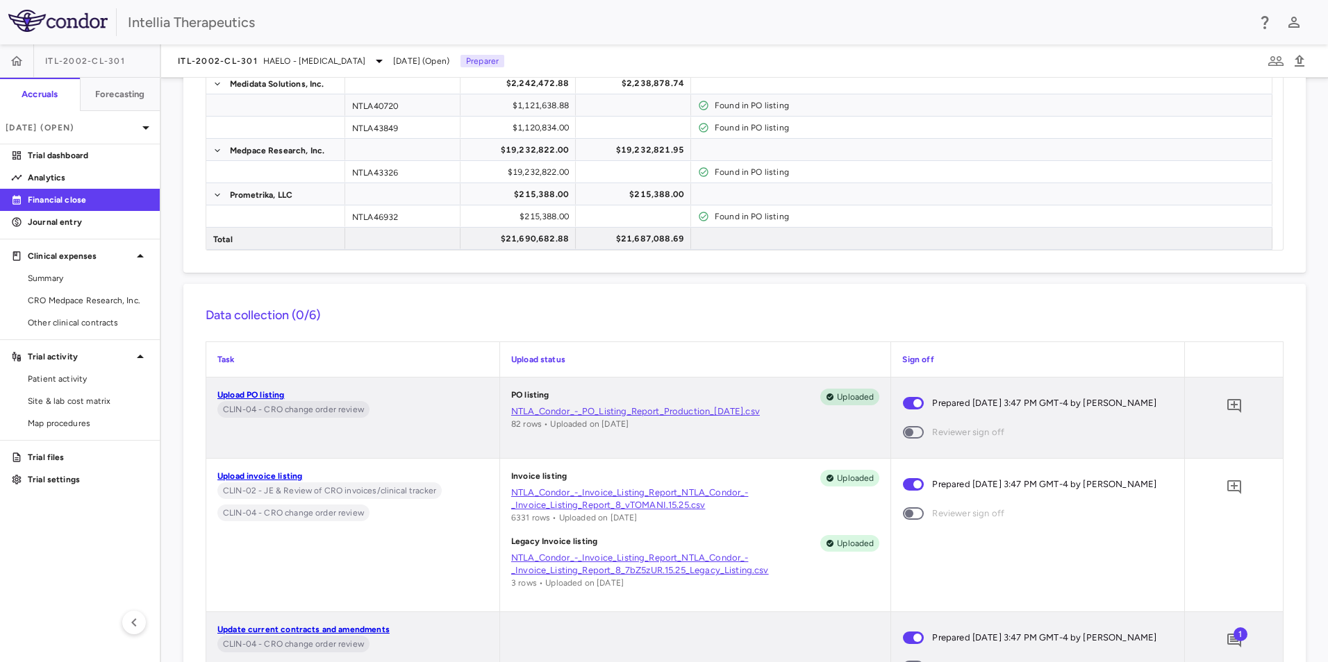
scroll to position [0, 0]
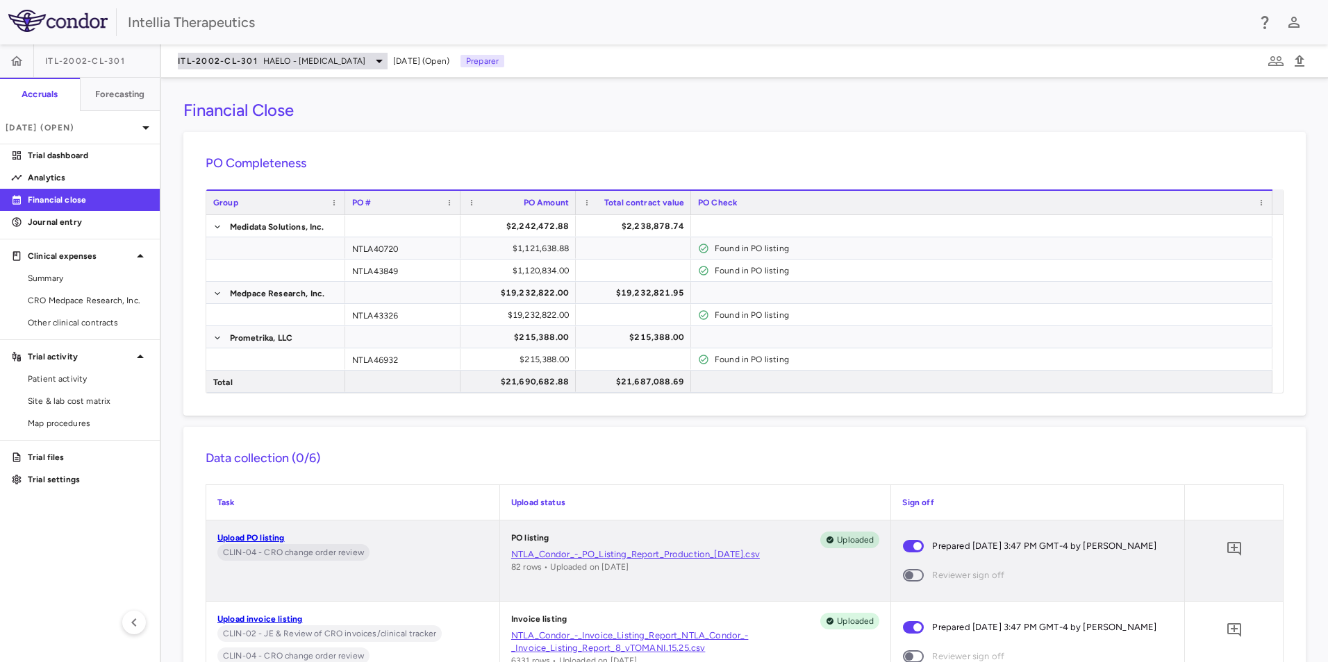
click at [365, 64] on span "HAELO - [MEDICAL_DATA]" at bounding box center [314, 61] width 102 height 12
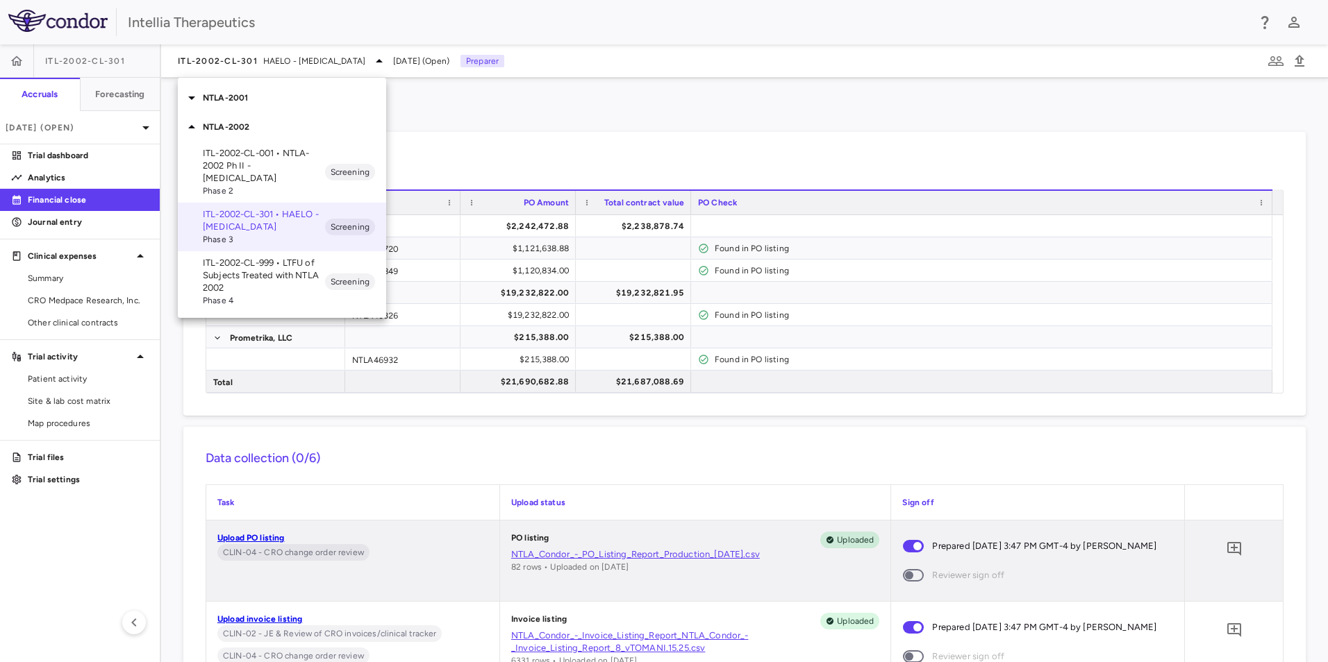
click at [198, 130] on icon at bounding box center [191, 127] width 17 height 17
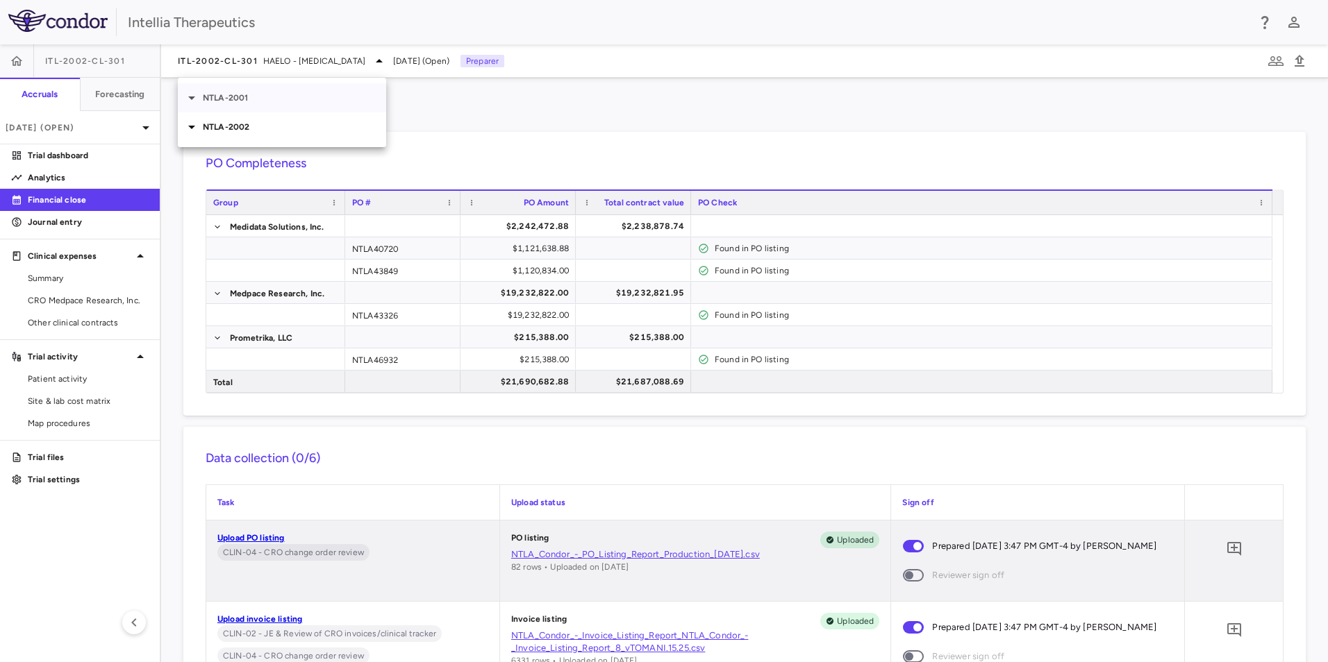
click at [194, 101] on icon at bounding box center [191, 98] width 17 height 17
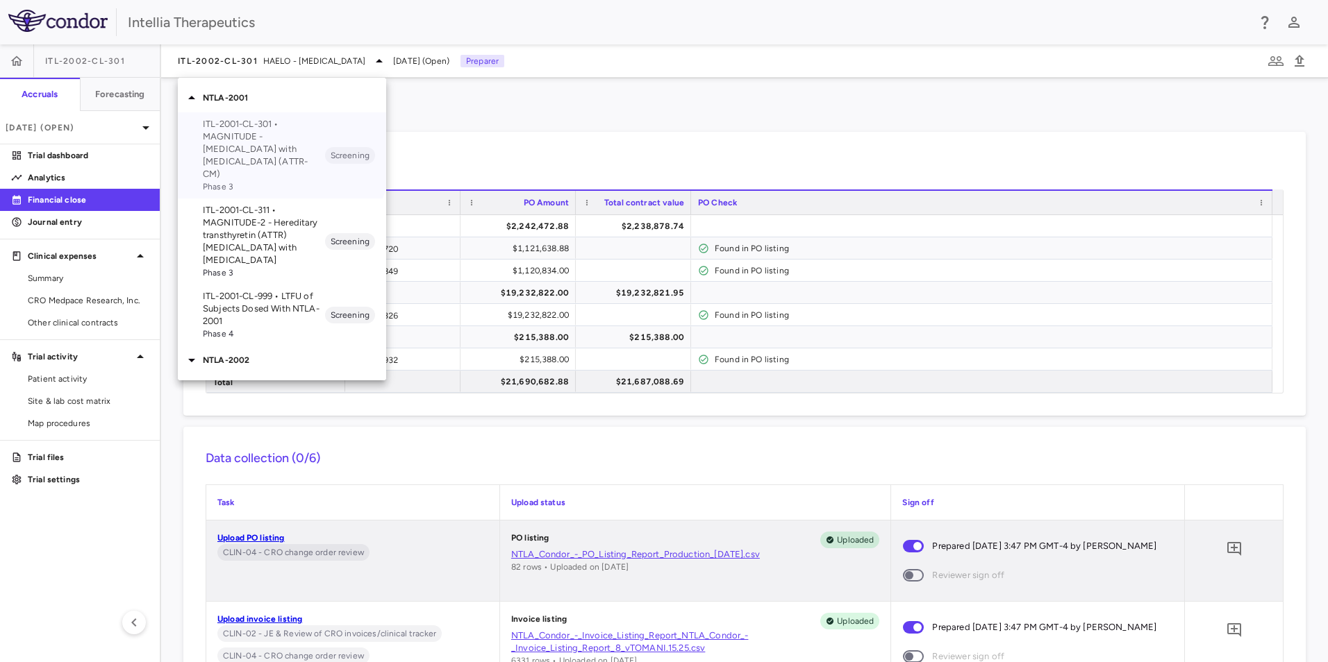
click at [236, 142] on p "ITL-2001-CL-301 • MAGNITUDE - [MEDICAL_DATA] with [MEDICAL_DATA] (ATTR-CM)" at bounding box center [264, 149] width 122 height 62
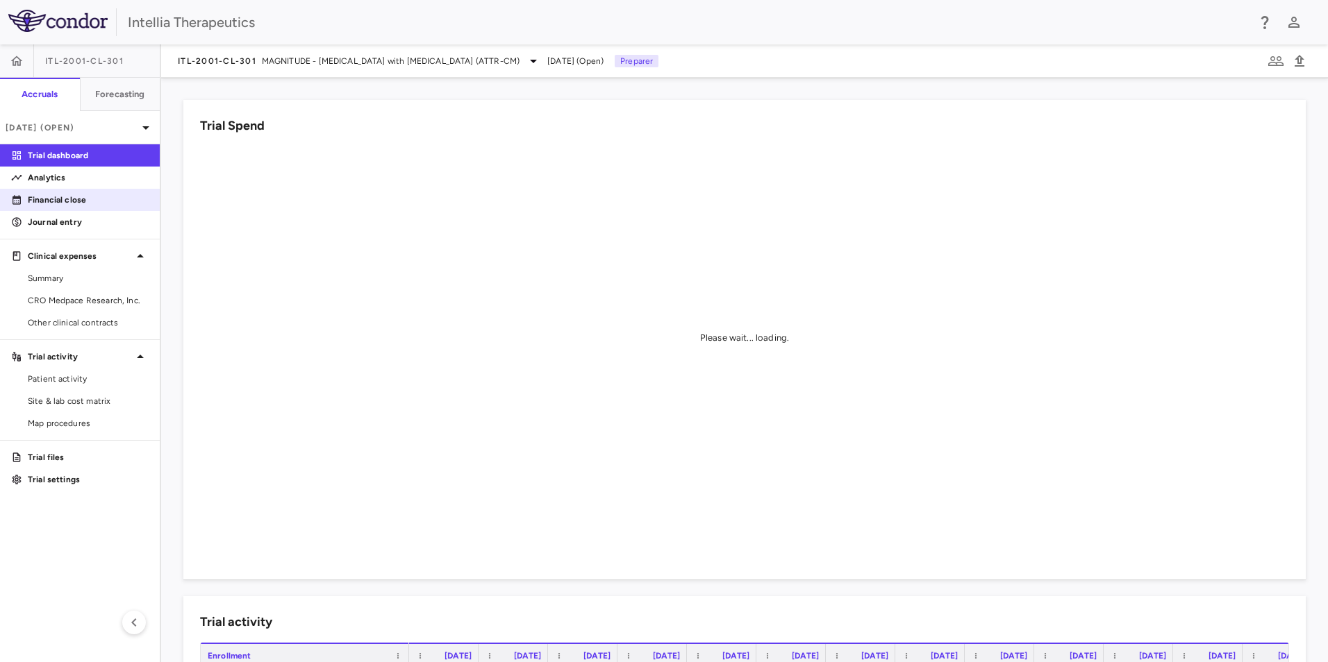
click at [44, 199] on p "Financial close" at bounding box center [88, 200] width 121 height 12
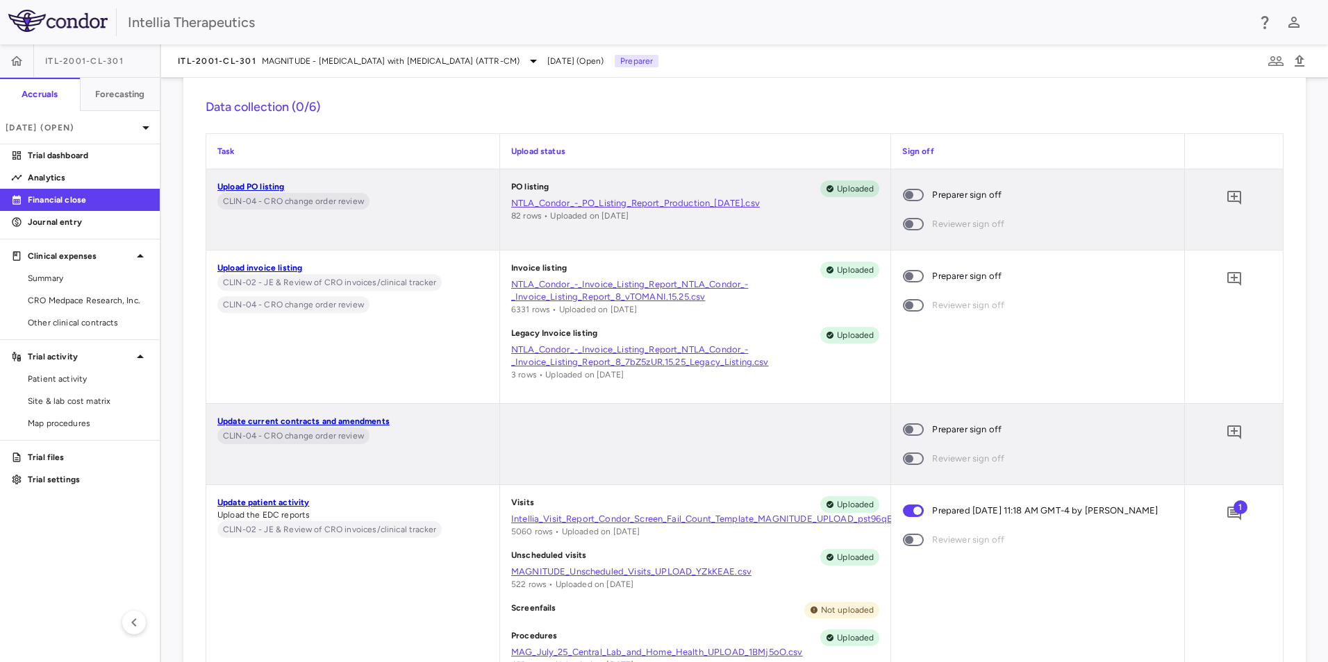
scroll to position [507, 0]
click at [1162, 53] on button "Show details" at bounding box center [1161, 60] width 67 height 22
click at [1219, 122] on div "Data collection (0/6) Task Upload status Sign off Upload PO listing CLIN-04 - C…" at bounding box center [744, 565] width 1122 height 978
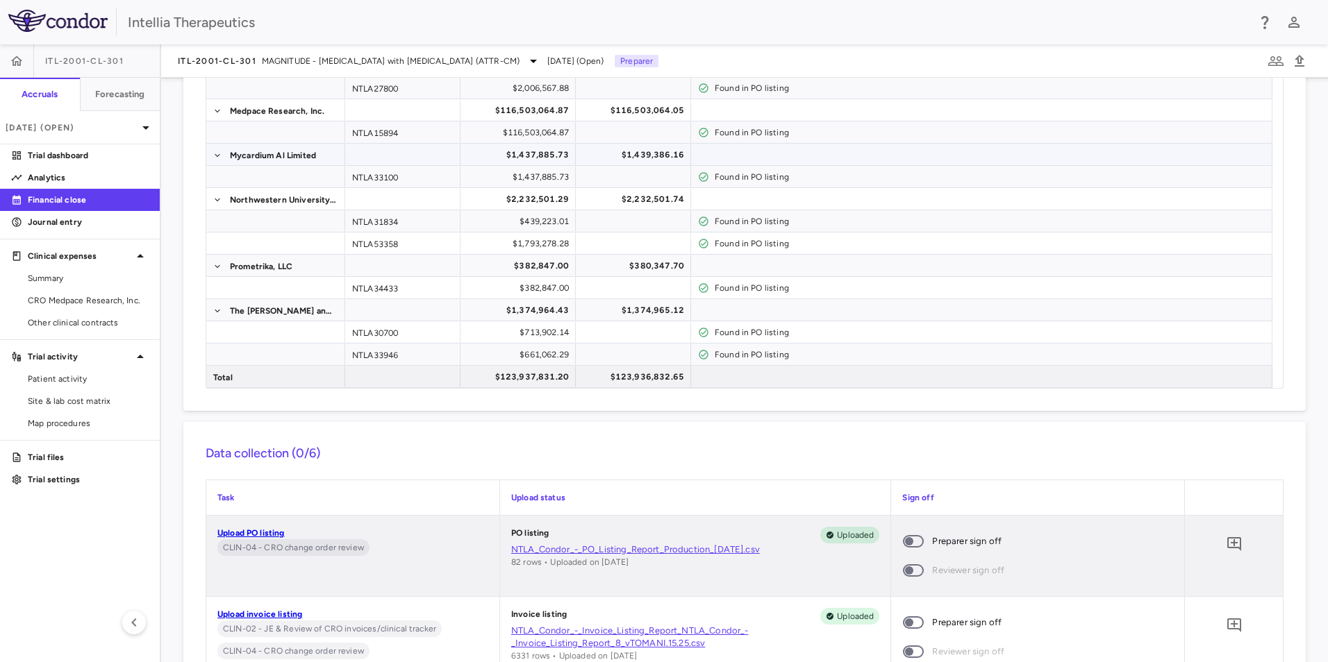
scroll to position [278, 0]
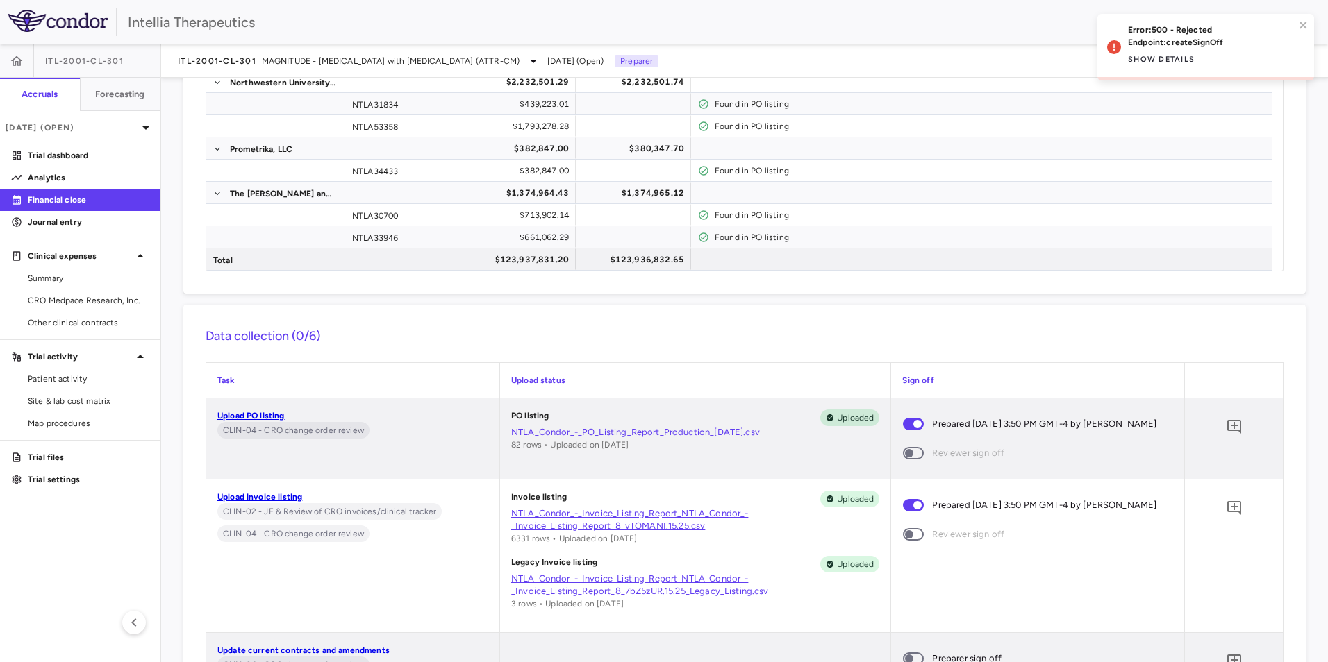
click at [1077, 365] on div "Sign off" at bounding box center [1037, 380] width 293 height 35
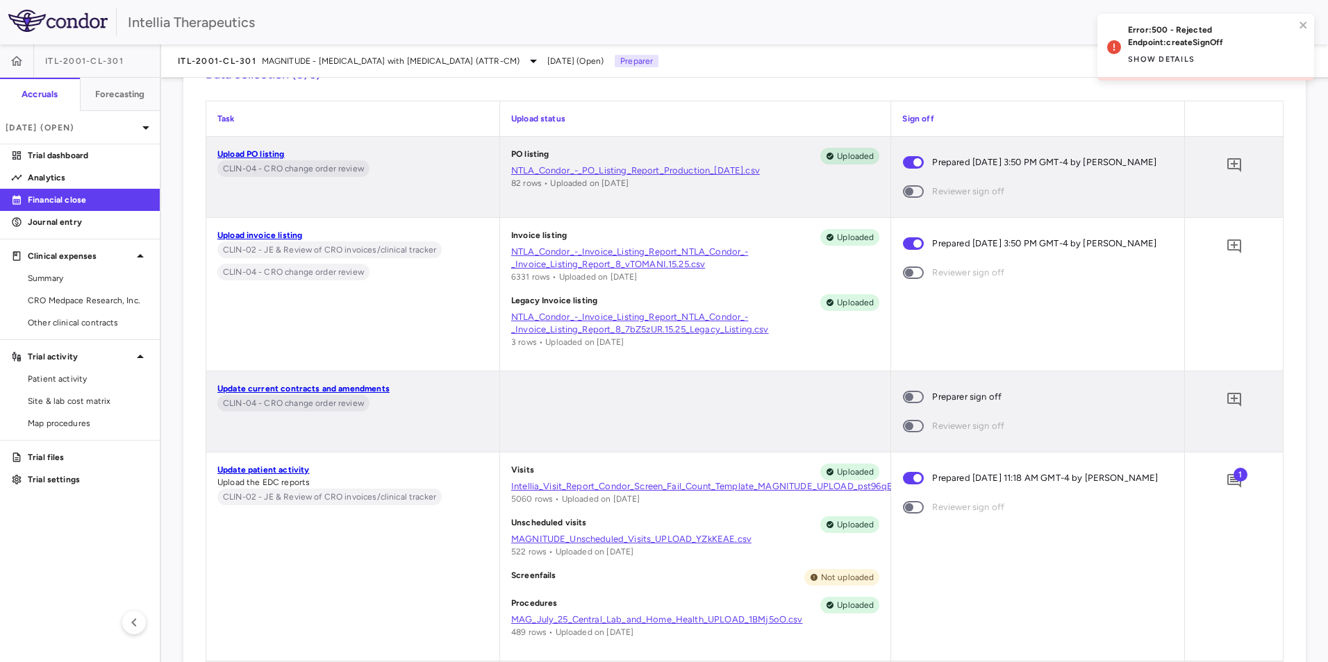
scroll to position [556, 0]
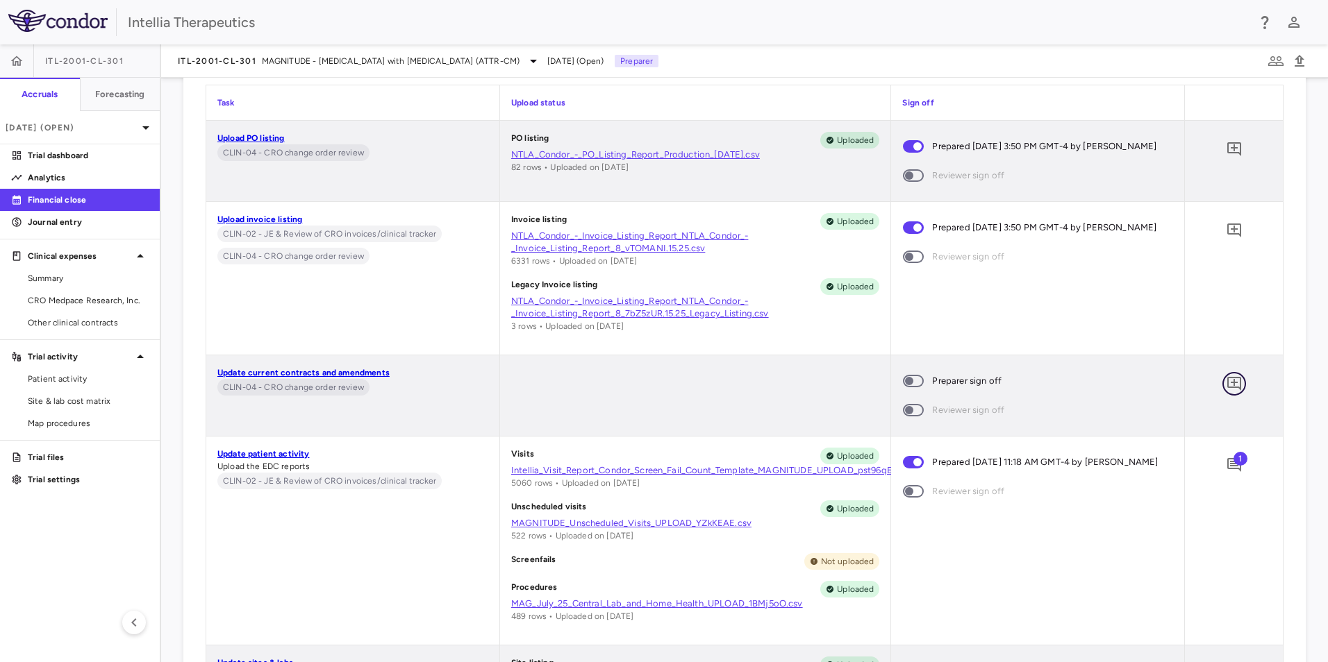
click at [1226, 384] on icon "Add comment" at bounding box center [1234, 384] width 17 height 17
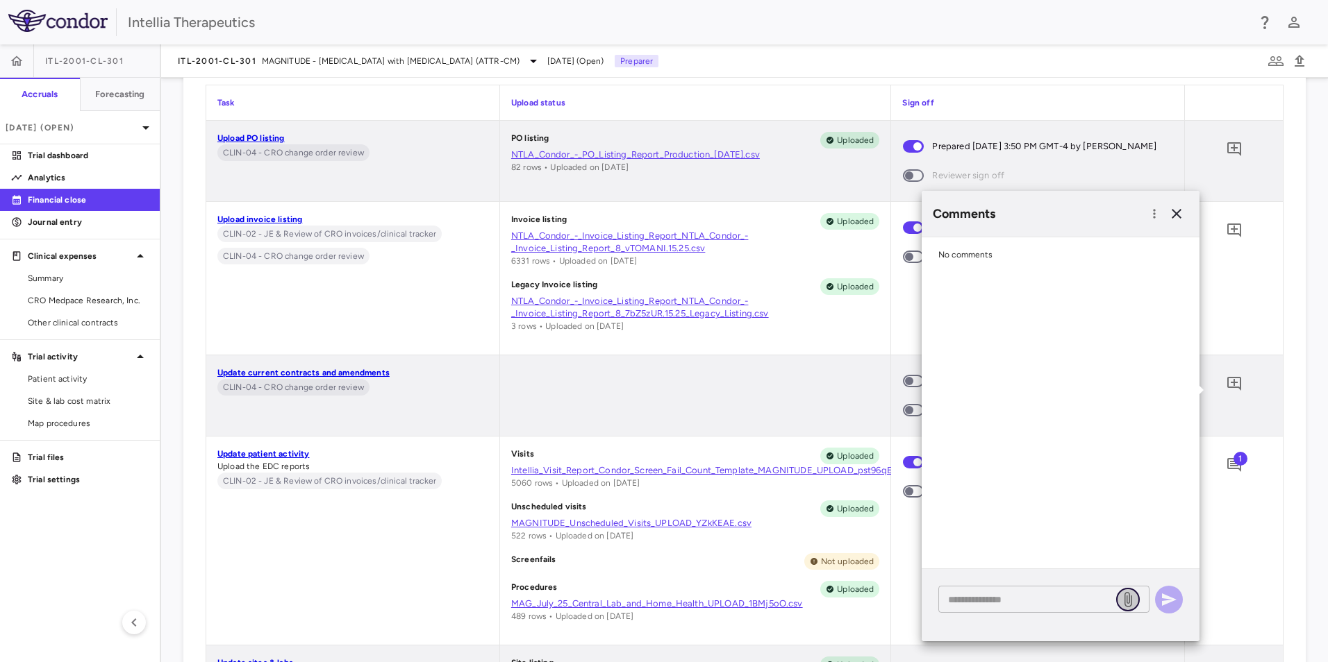
click at [1121, 599] on icon at bounding box center [1127, 600] width 17 height 17
click at [0, 0] on input "file" at bounding box center [0, 0] width 0 height 0
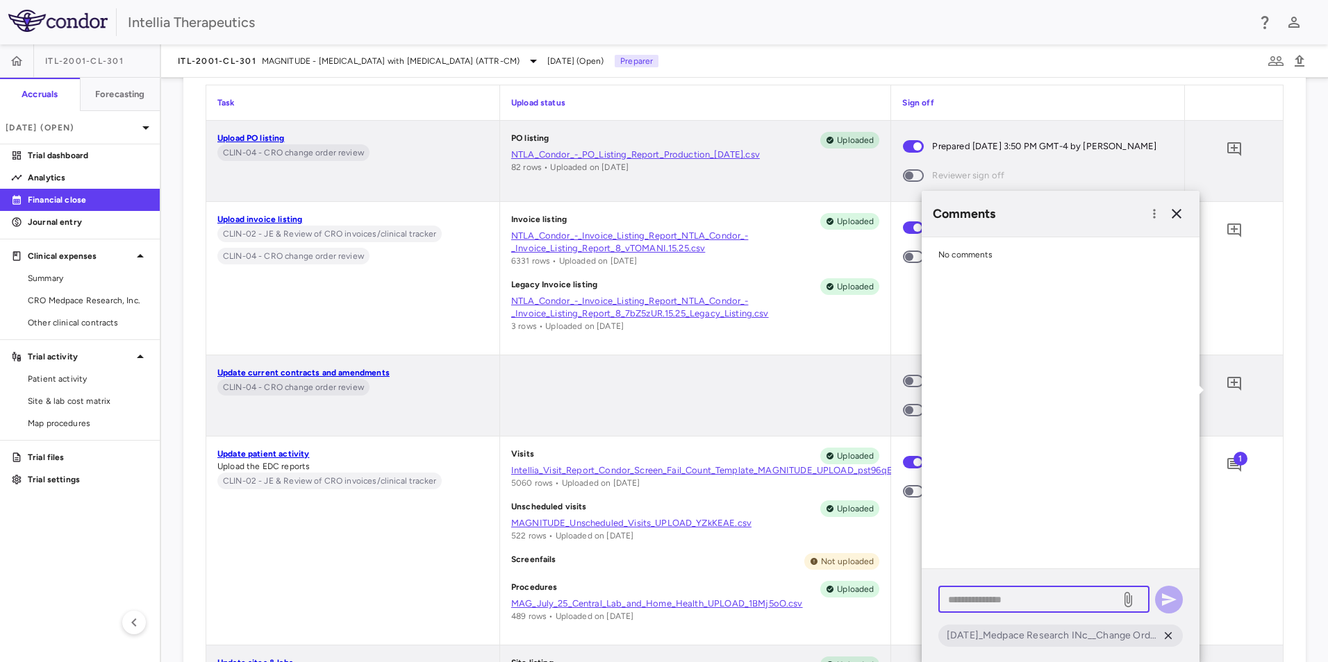
click at [969, 604] on textarea at bounding box center [1029, 599] width 162 height 15
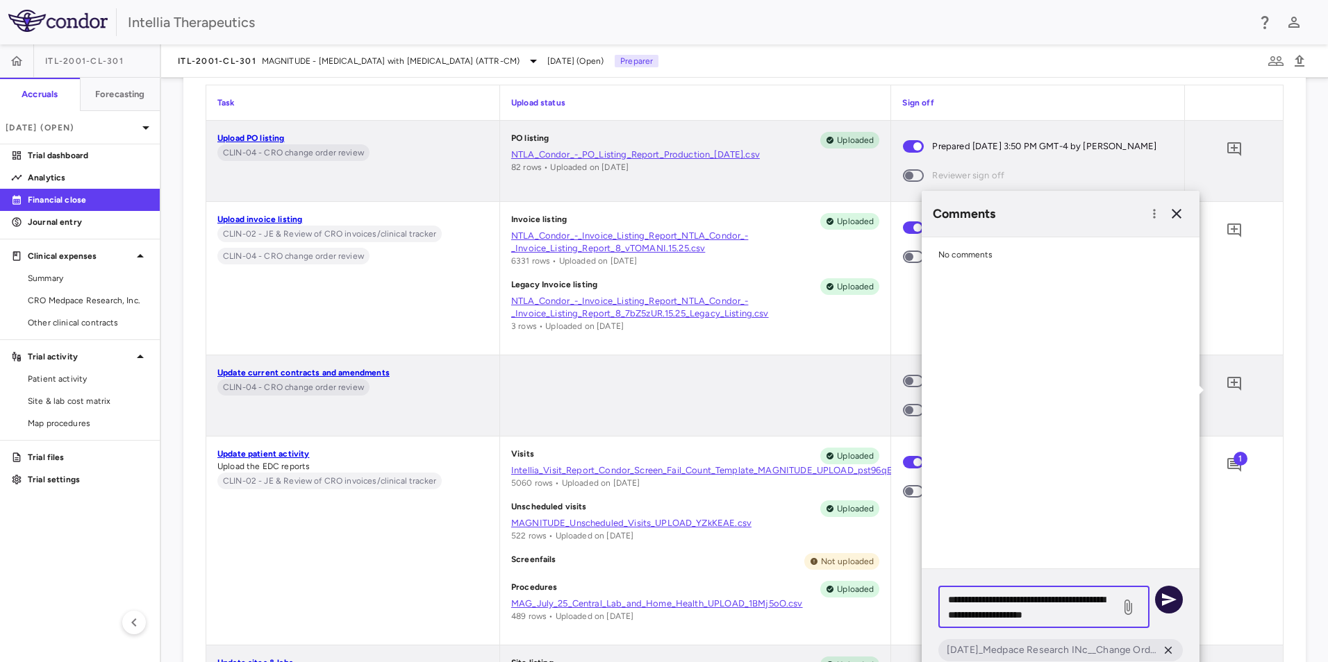
type textarea "**********"
click at [1160, 598] on button "button" at bounding box center [1169, 600] width 28 height 28
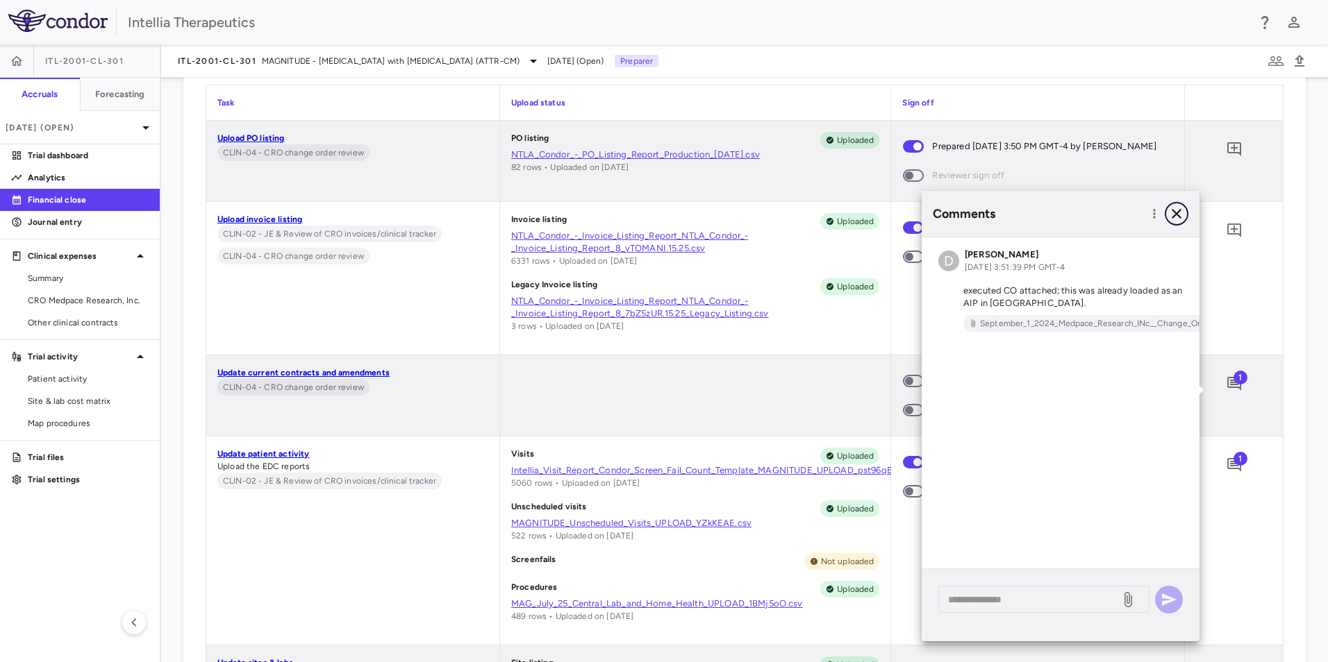
click at [1179, 218] on icon "button" at bounding box center [1176, 214] width 17 height 17
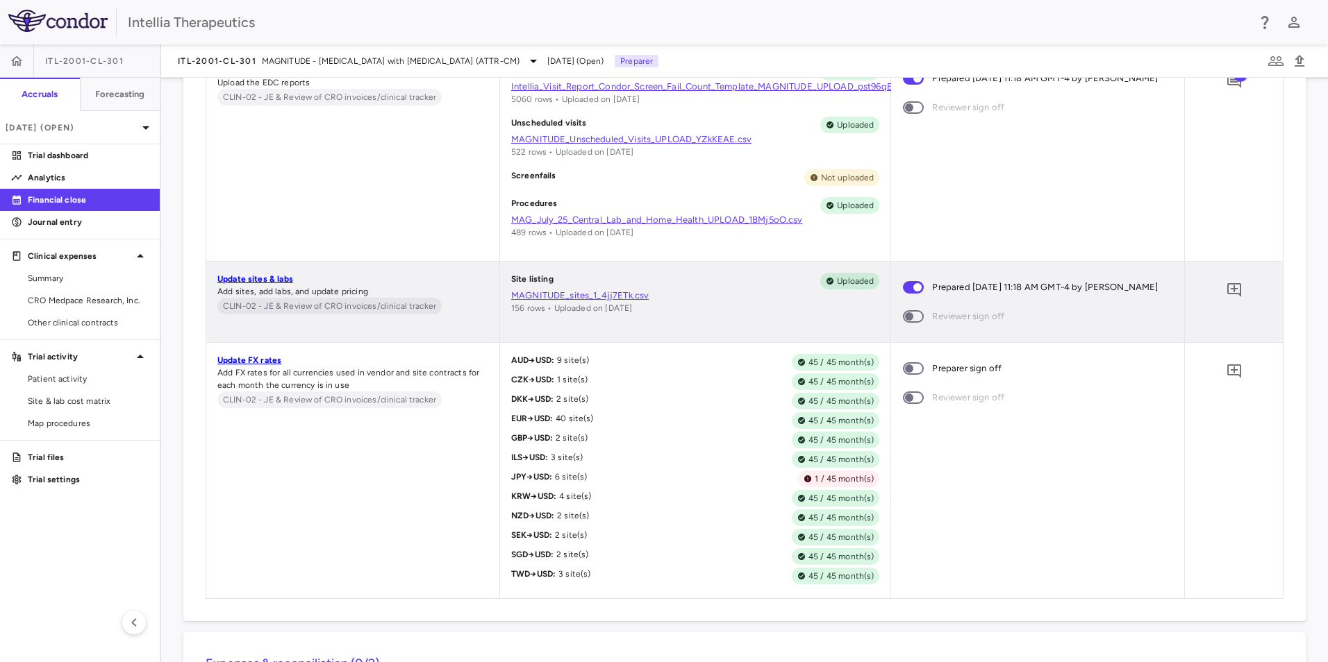
scroll to position [972, 0]
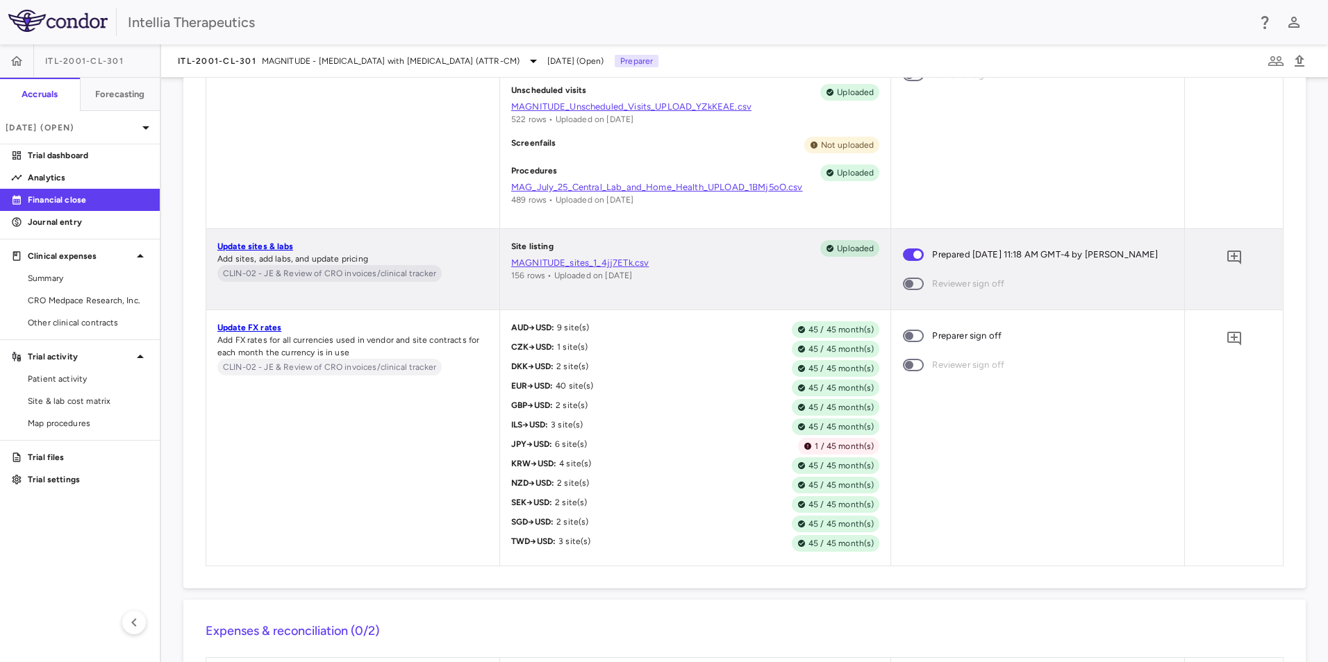
click at [912, 342] on span at bounding box center [913, 336] width 21 height 12
click at [1226, 347] on icon "Add comment" at bounding box center [1234, 339] width 17 height 17
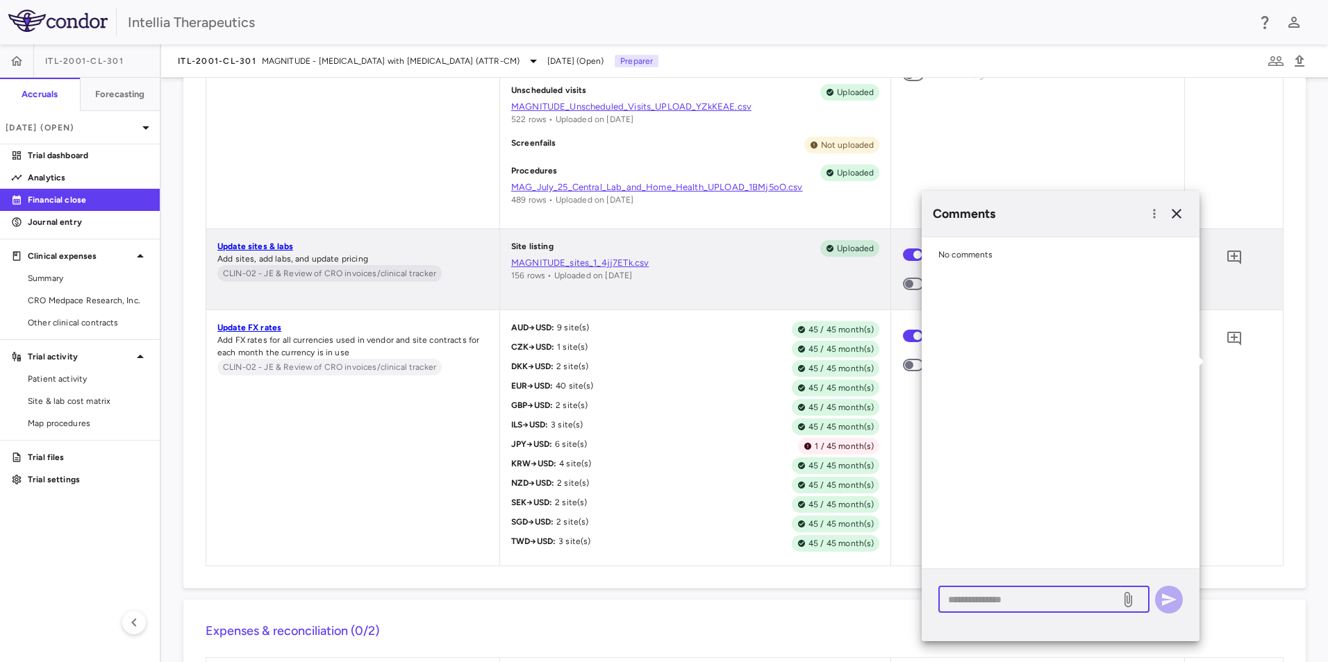
click at [1035, 607] on textarea at bounding box center [1029, 599] width 162 height 15
type textarea "*"
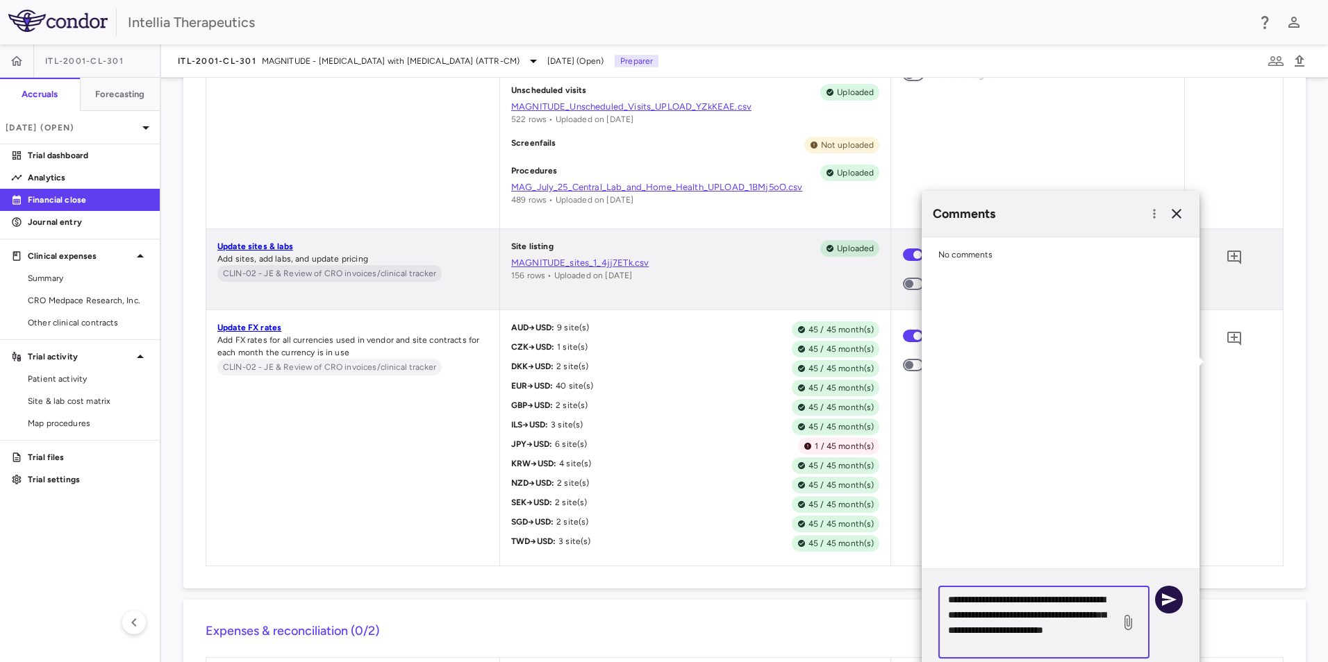
type textarea "**********"
click at [1177, 594] on button "button" at bounding box center [1169, 600] width 28 height 28
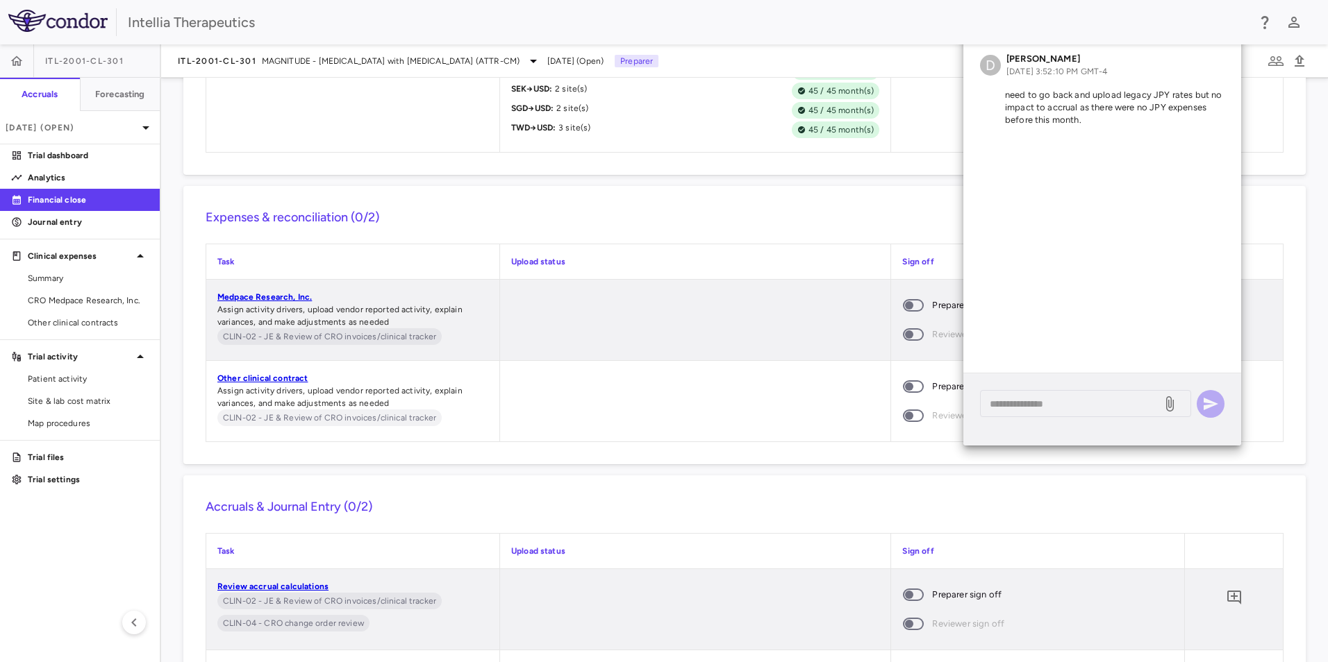
scroll to position [1389, 0]
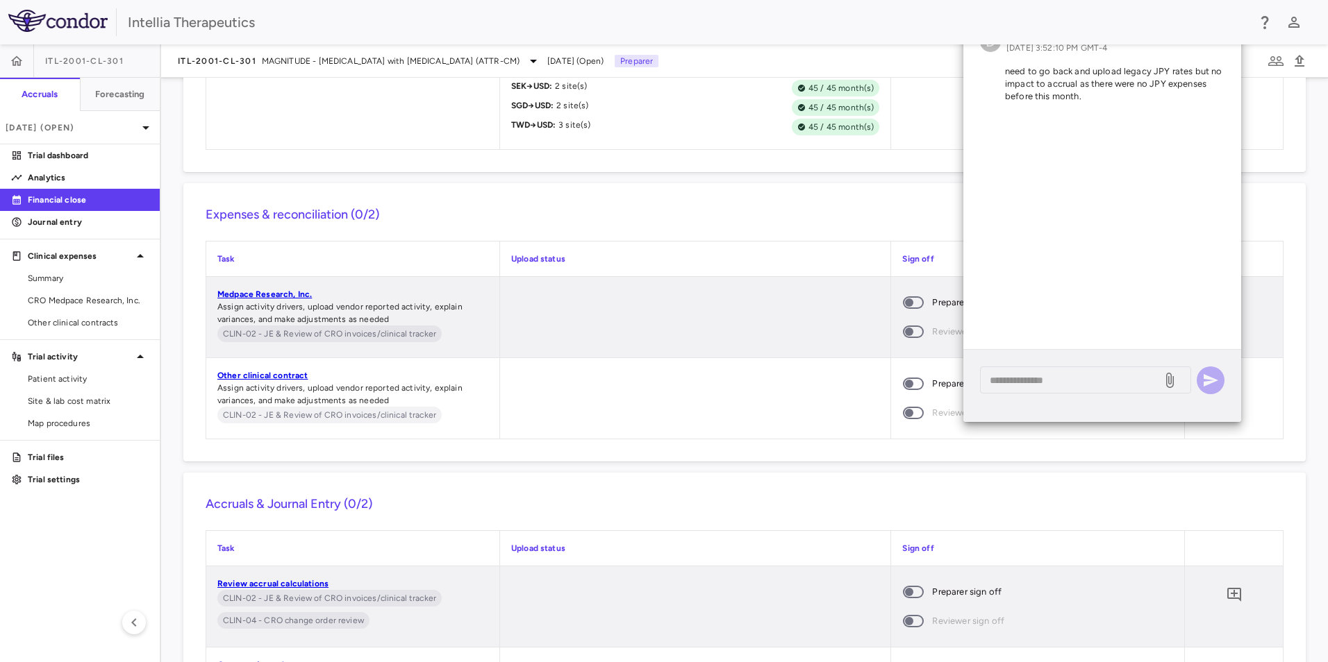
click at [843, 413] on div at bounding box center [695, 398] width 391 height 81
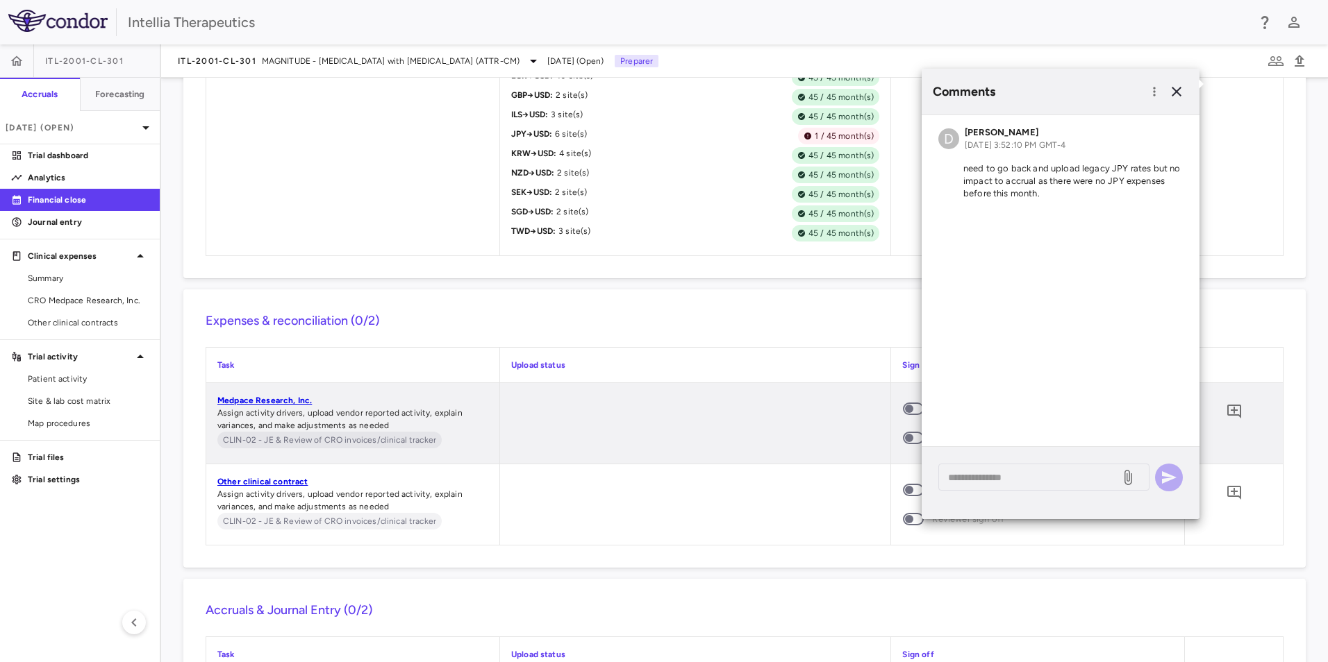
scroll to position [1250, 0]
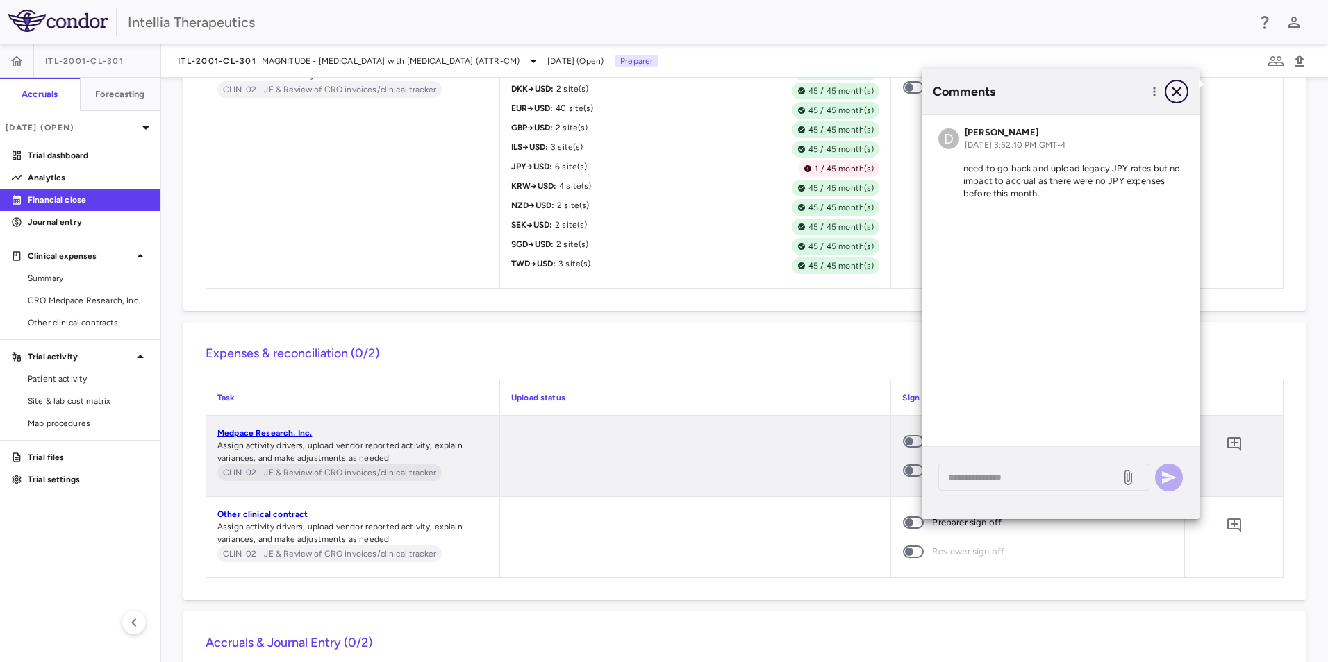
click at [1174, 99] on icon "button" at bounding box center [1176, 91] width 17 height 17
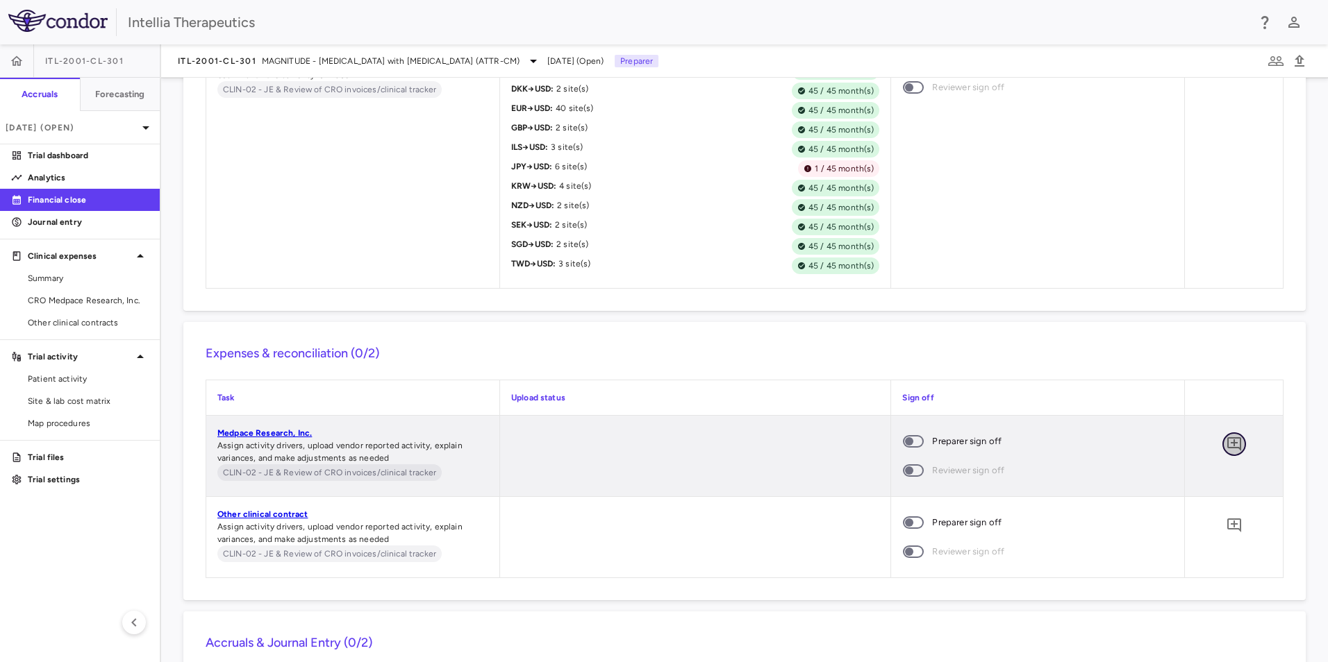
click at [1230, 451] on icon "Add comment" at bounding box center [1234, 444] width 14 height 14
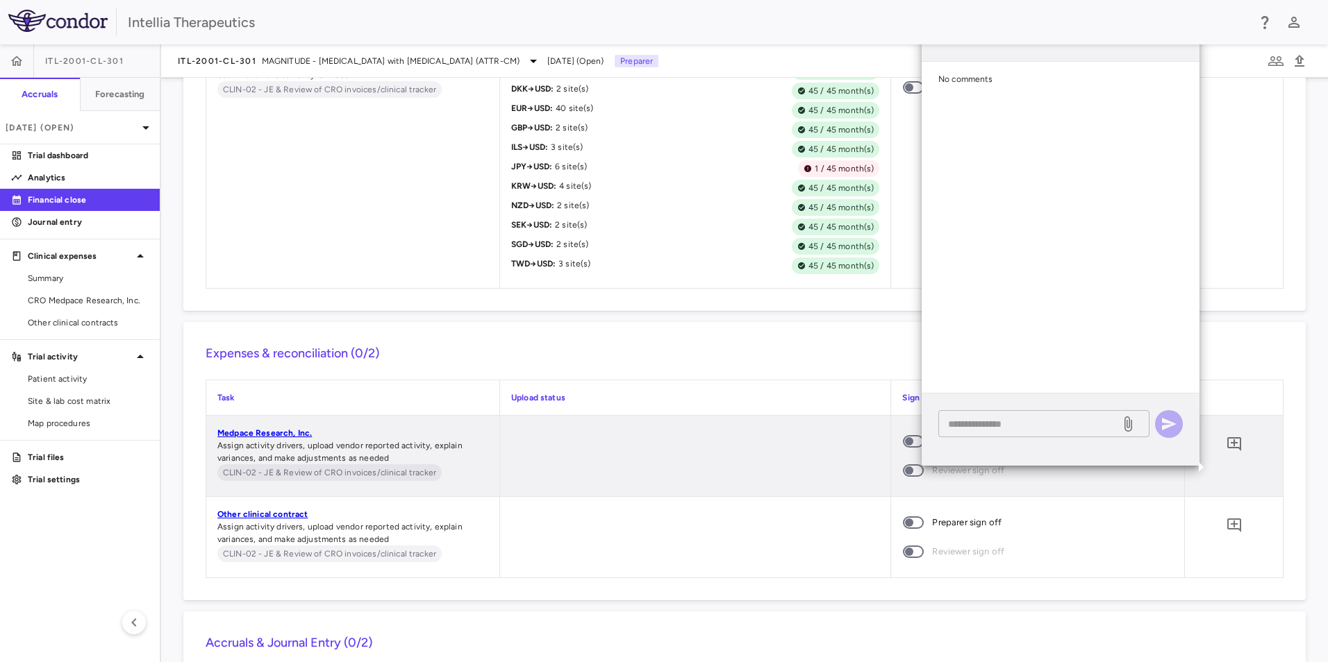
click at [1017, 422] on textarea at bounding box center [1029, 424] width 162 height 15
paste textarea "**********"
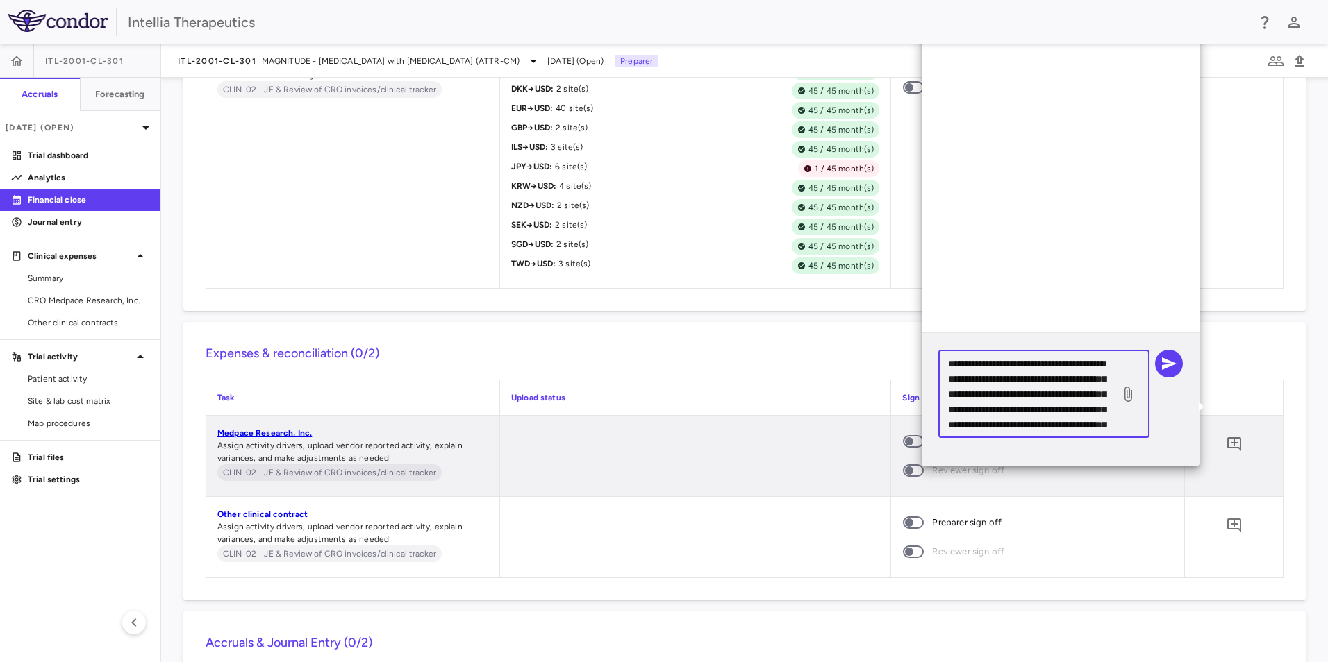
scroll to position [121, 0]
type textarea "**********"
click at [1171, 356] on icon "button" at bounding box center [1168, 364] width 17 height 17
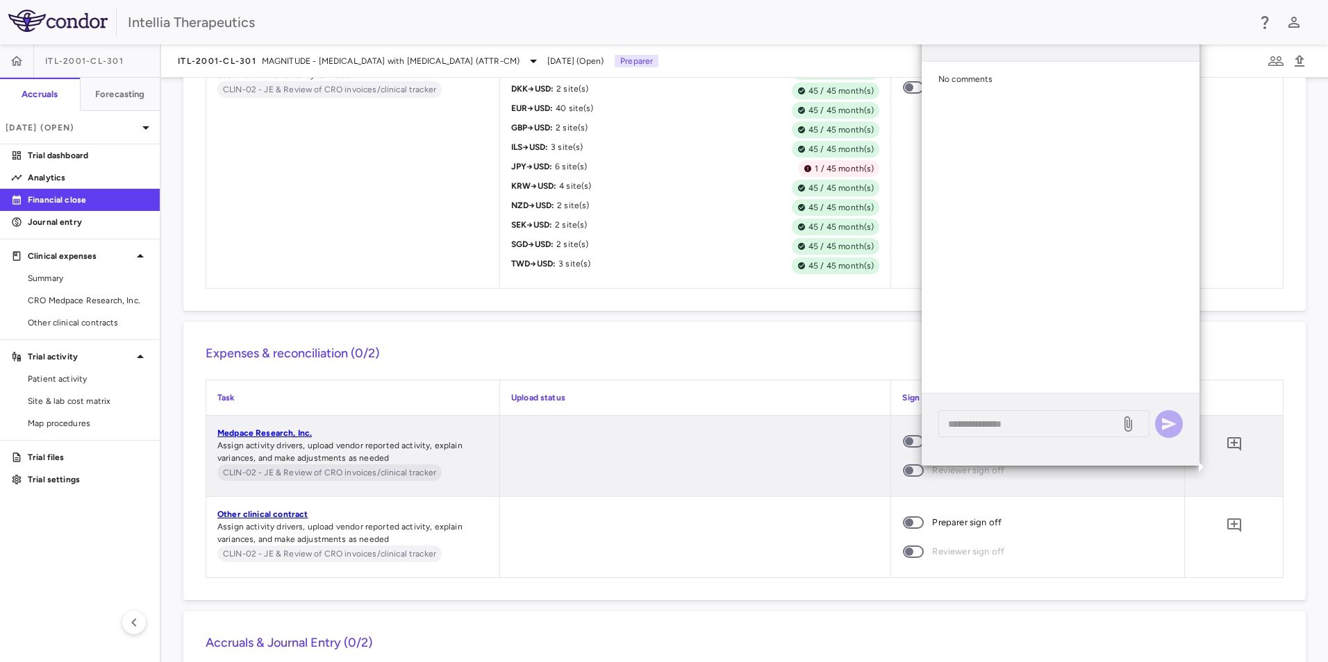
scroll to position [0, 0]
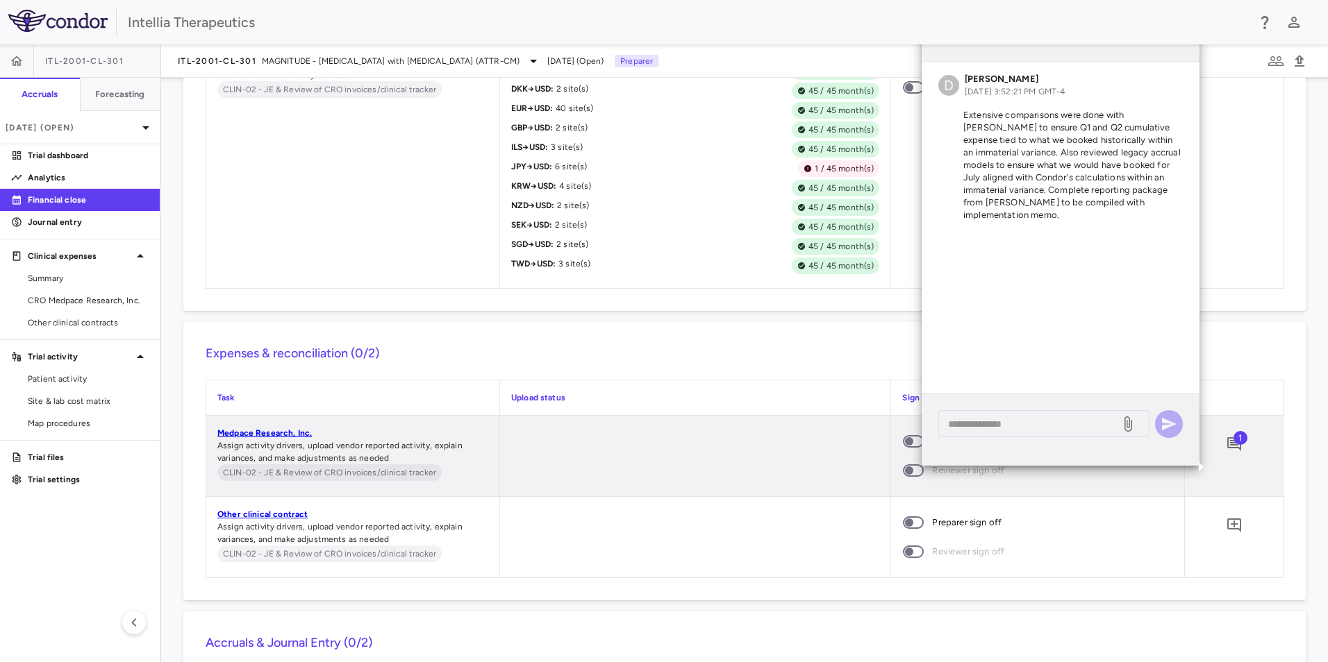
click at [820, 494] on div at bounding box center [695, 456] width 391 height 81
click at [1226, 534] on icon "Add comment" at bounding box center [1234, 525] width 17 height 17
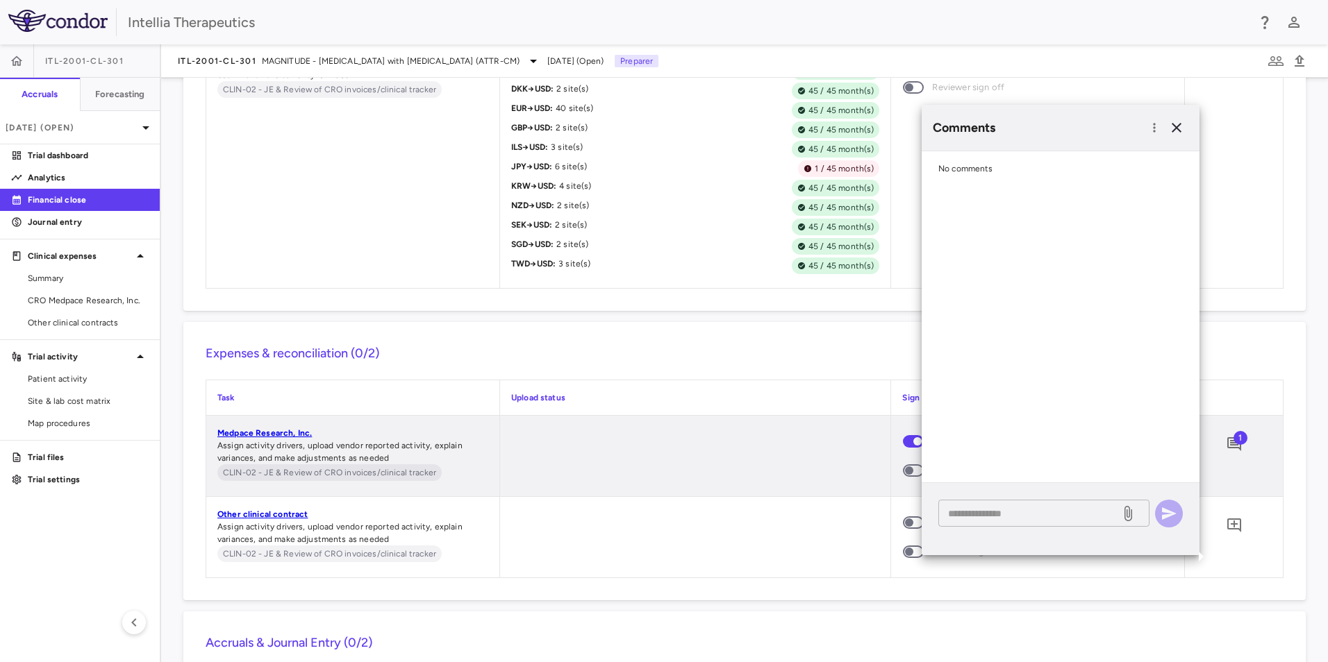
click at [1073, 510] on textarea at bounding box center [1029, 513] width 162 height 15
paste textarea "**********"
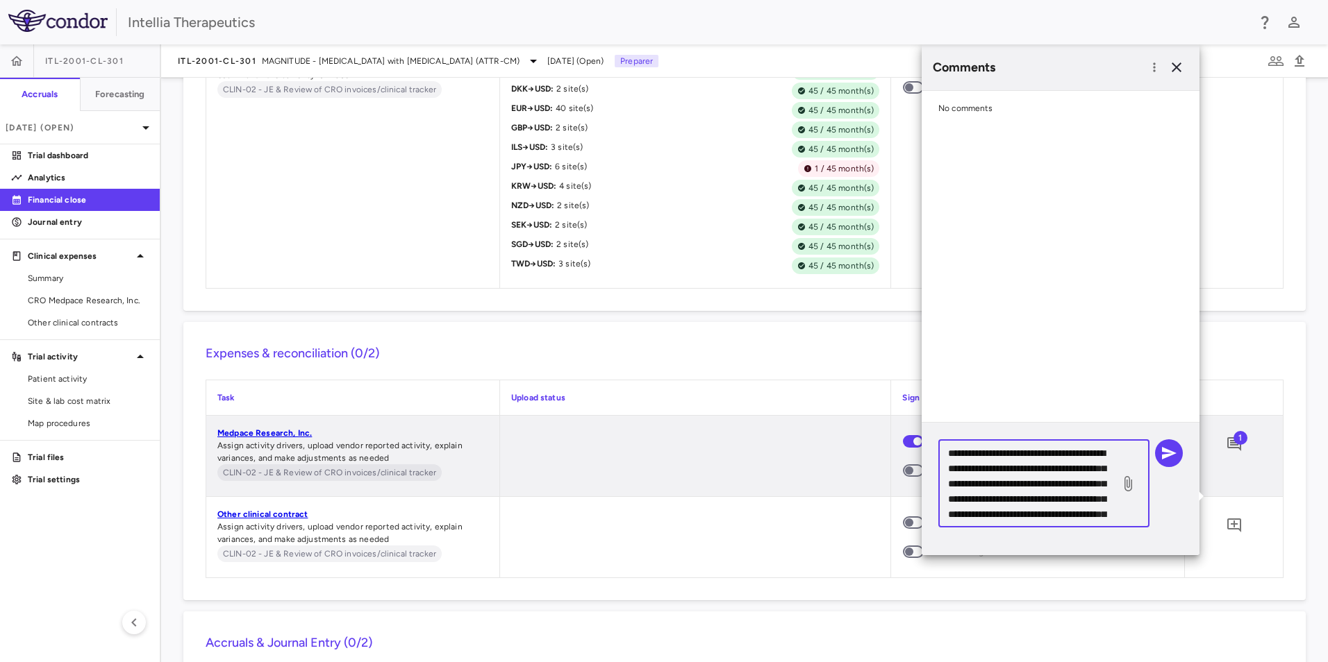
scroll to position [121, 0]
type textarea "**********"
click at [1167, 456] on icon "button" at bounding box center [1169, 453] width 15 height 12
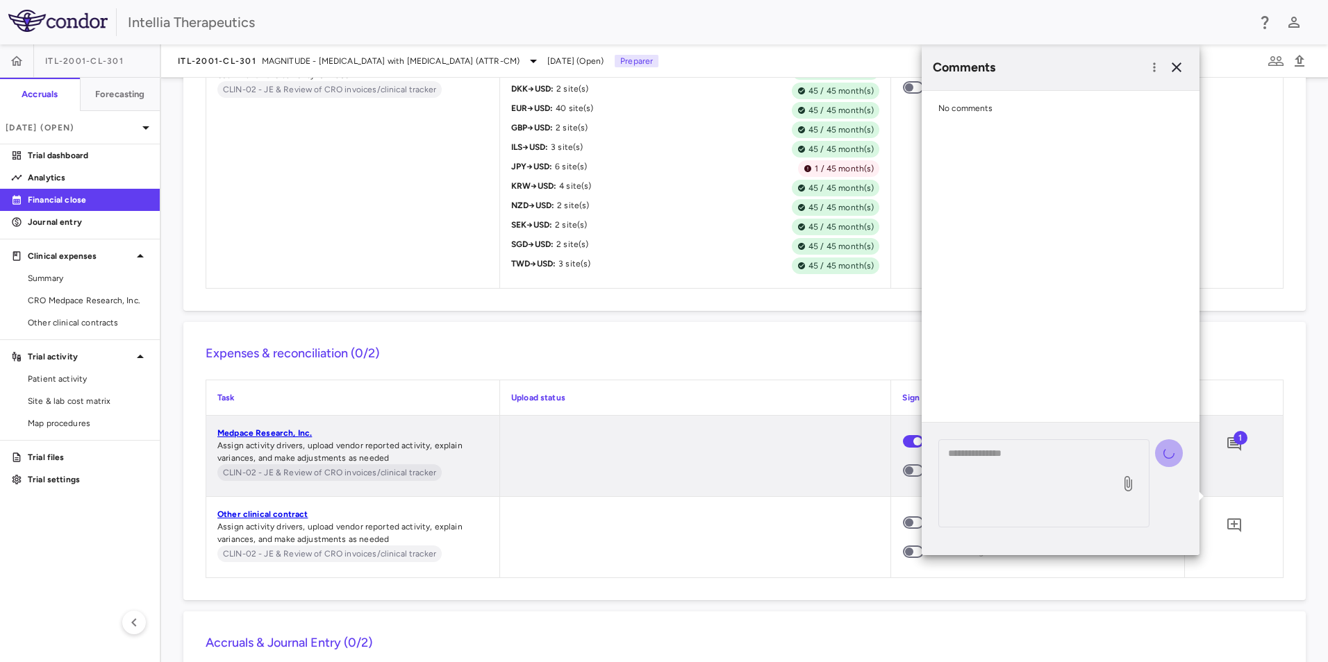
scroll to position [0, 0]
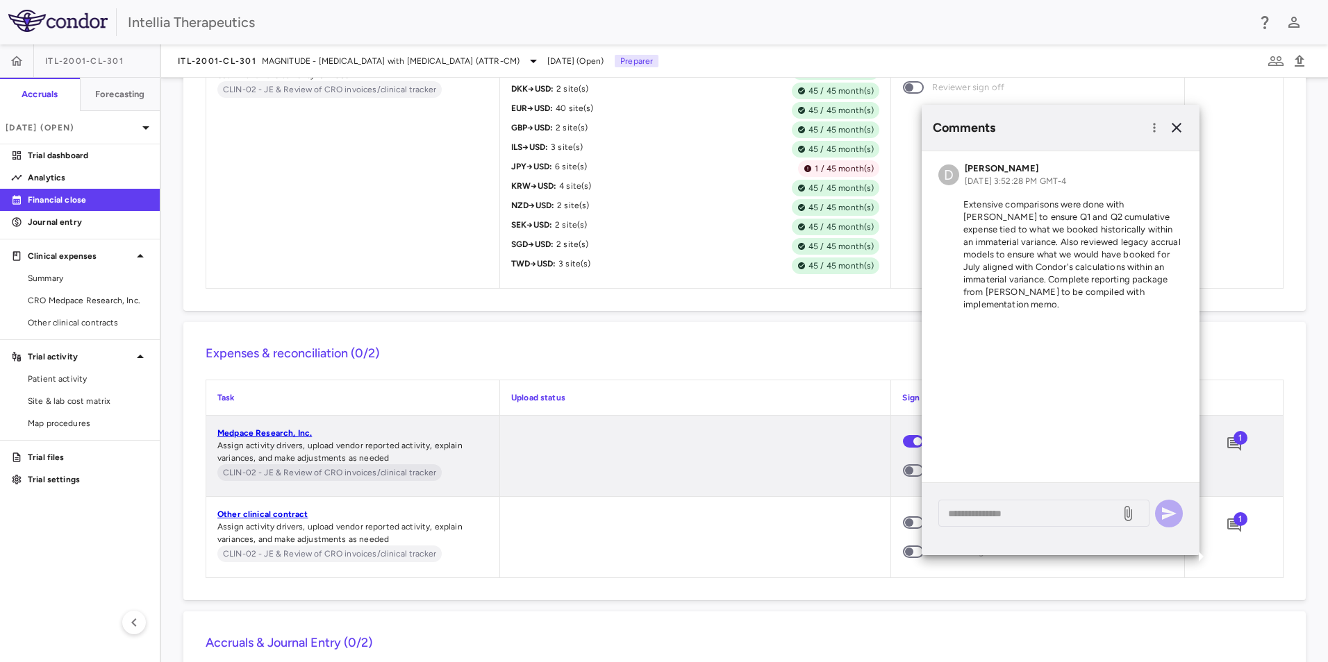
click at [832, 567] on div at bounding box center [695, 537] width 391 height 81
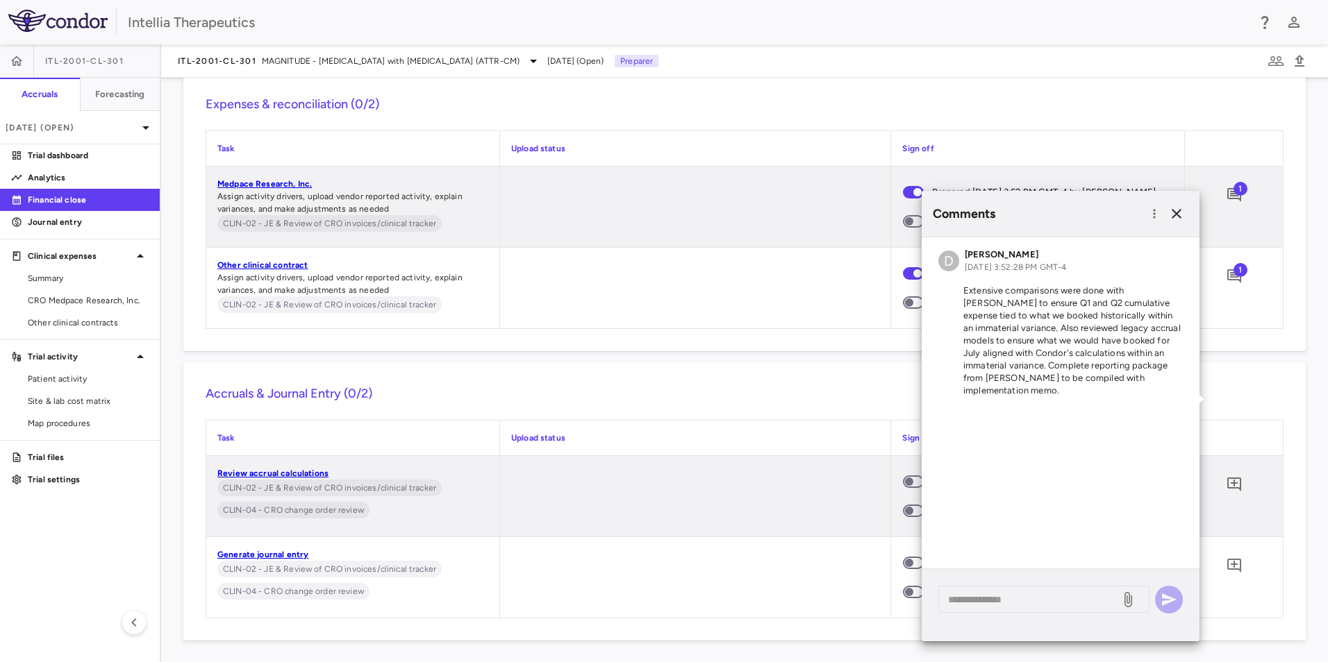
scroll to position [1528, 0]
click at [1176, 212] on icon "button" at bounding box center [1176, 214] width 17 height 17
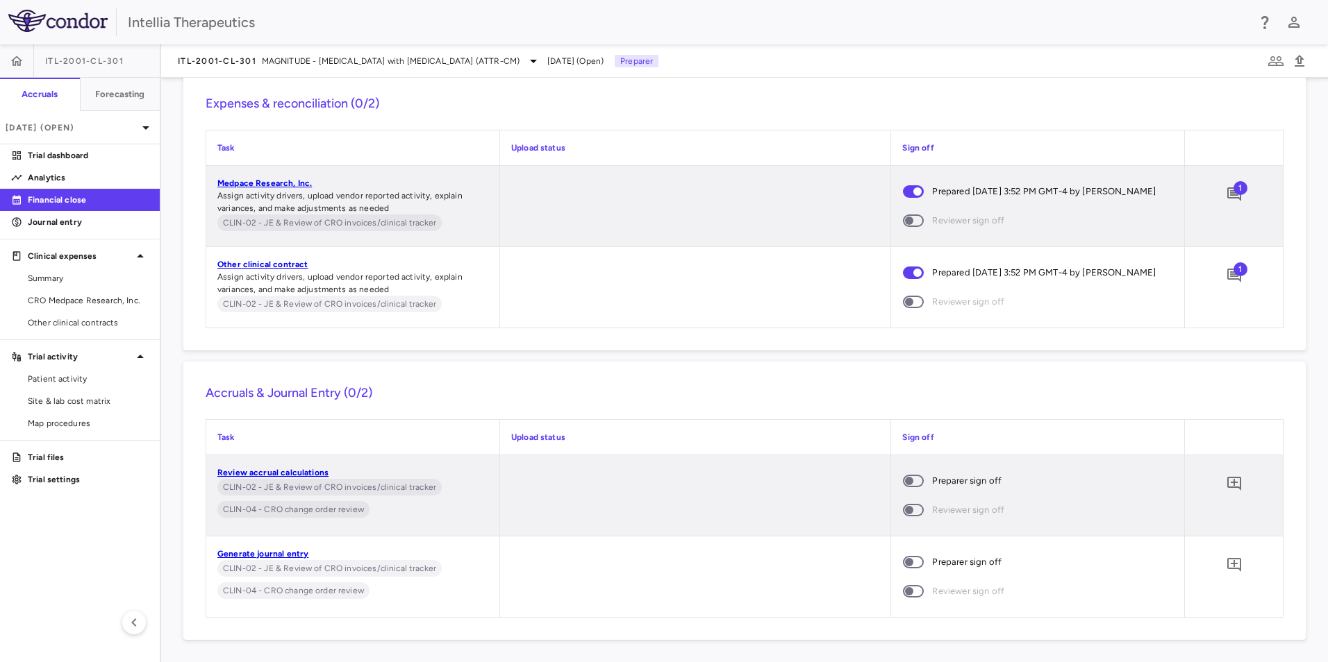
scroll to position [1542, 0]
click at [1226, 479] on icon "Add comment" at bounding box center [1234, 484] width 17 height 17
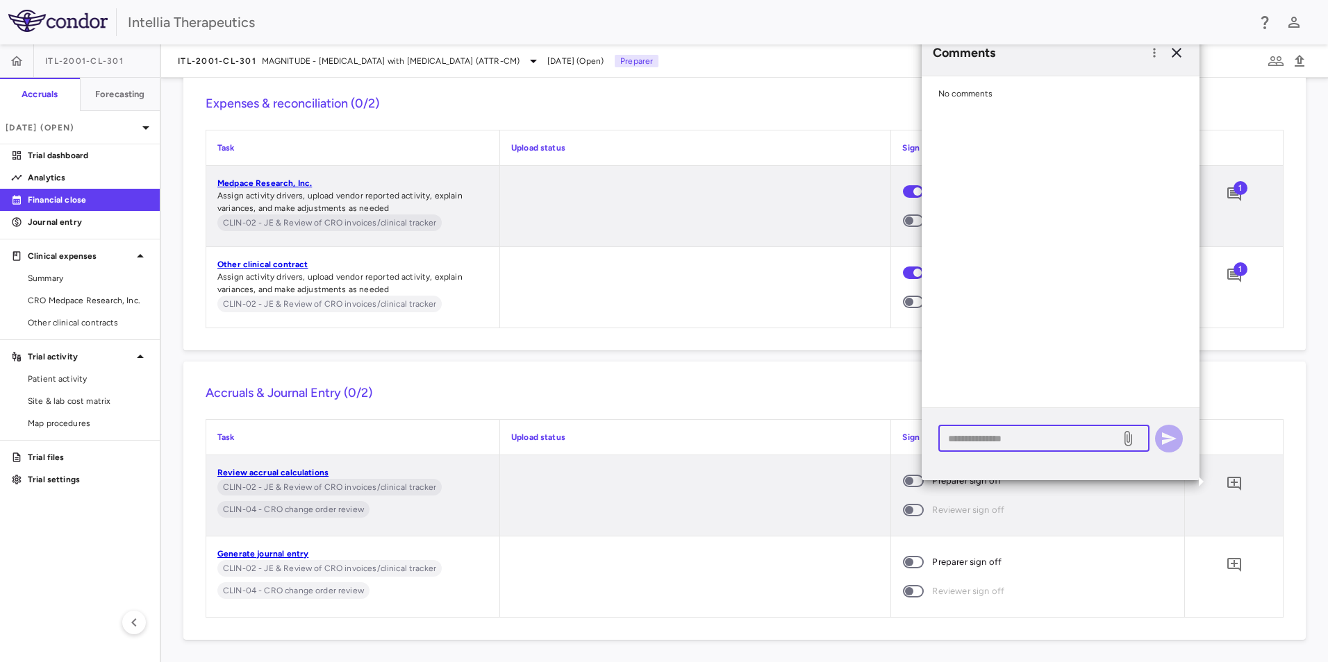
click at [1027, 446] on textarea at bounding box center [1029, 438] width 162 height 15
type textarea "**********"
click at [1170, 437] on icon "button" at bounding box center [1169, 439] width 15 height 12
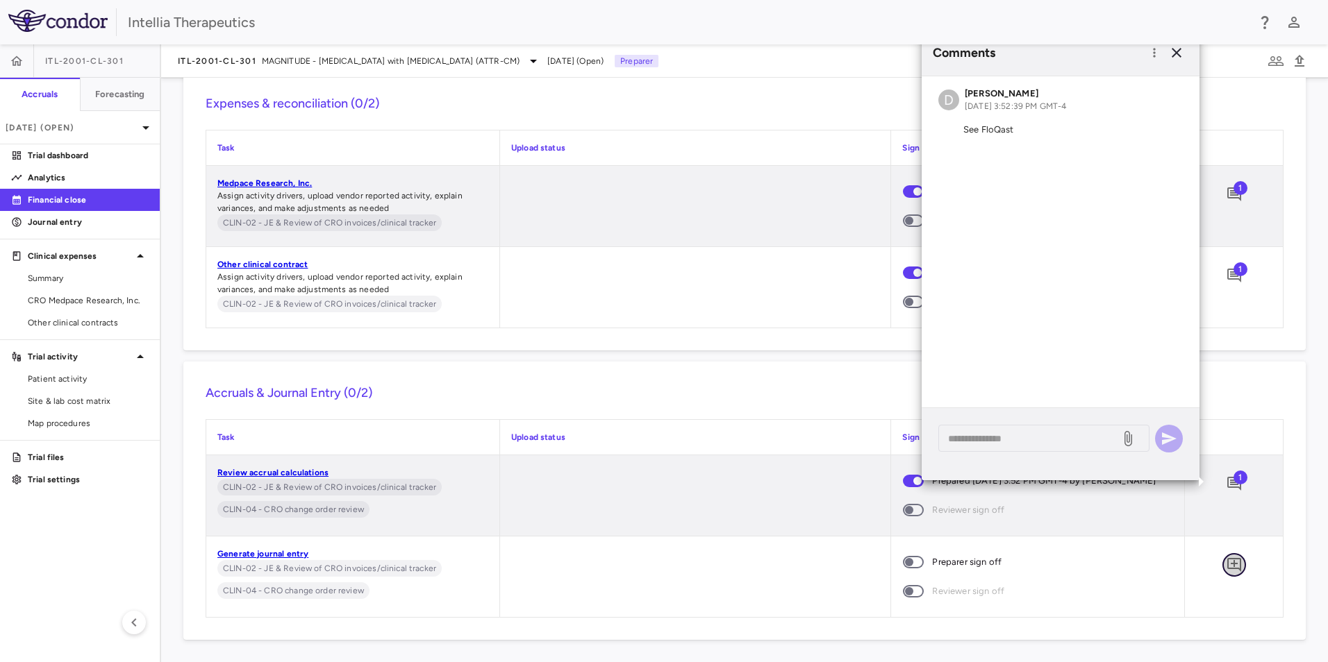
click at [1232, 574] on icon "Add comment" at bounding box center [1234, 565] width 17 height 17
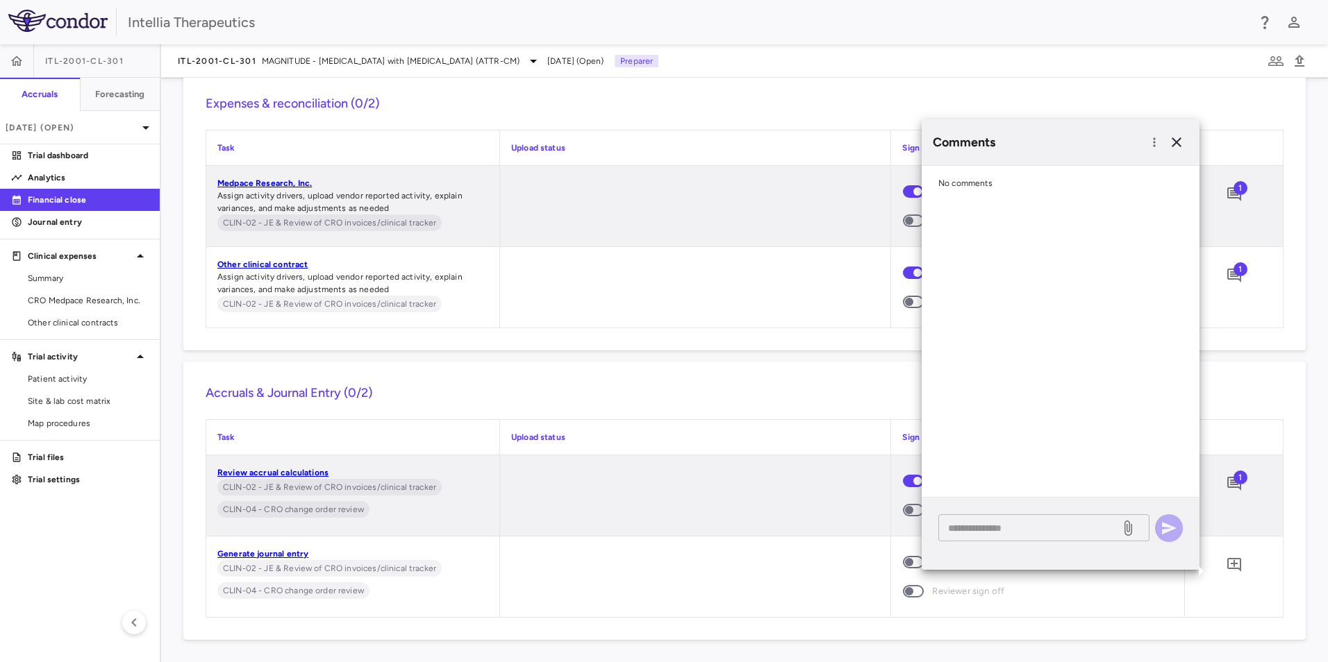
click at [1051, 531] on textarea at bounding box center [1029, 528] width 162 height 15
type textarea "**********"
click at [1170, 522] on icon "button" at bounding box center [1168, 528] width 17 height 17
click at [1172, 133] on button "button" at bounding box center [1176, 143] width 24 height 24
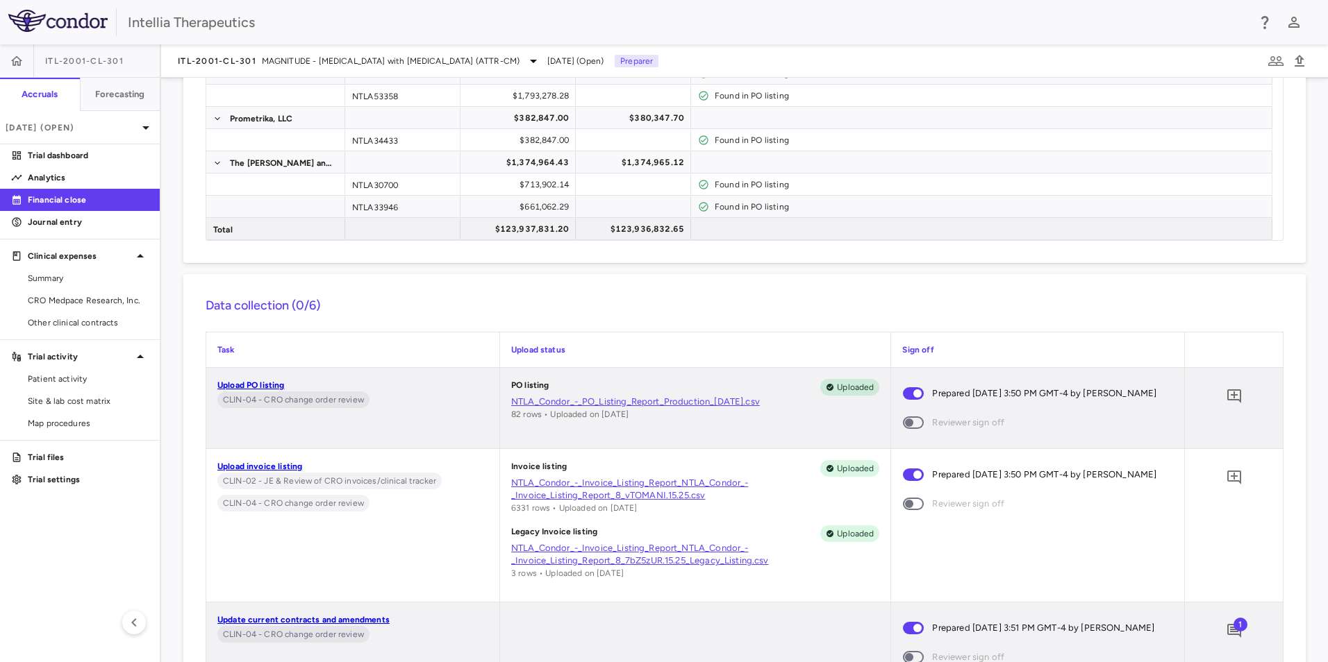
scroll to position [0, 0]
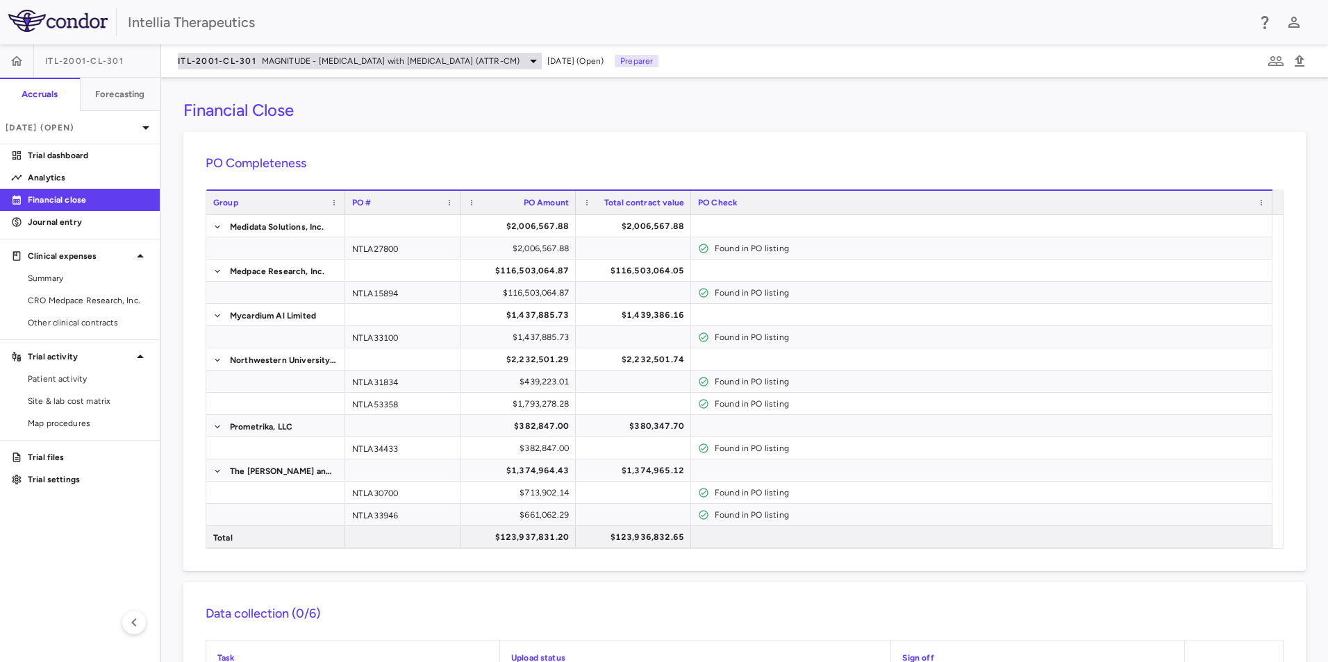
click at [451, 65] on span "MAGNITUDE - [MEDICAL_DATA] with [MEDICAL_DATA] (ATTR-CM)" at bounding box center [391, 61] width 258 height 12
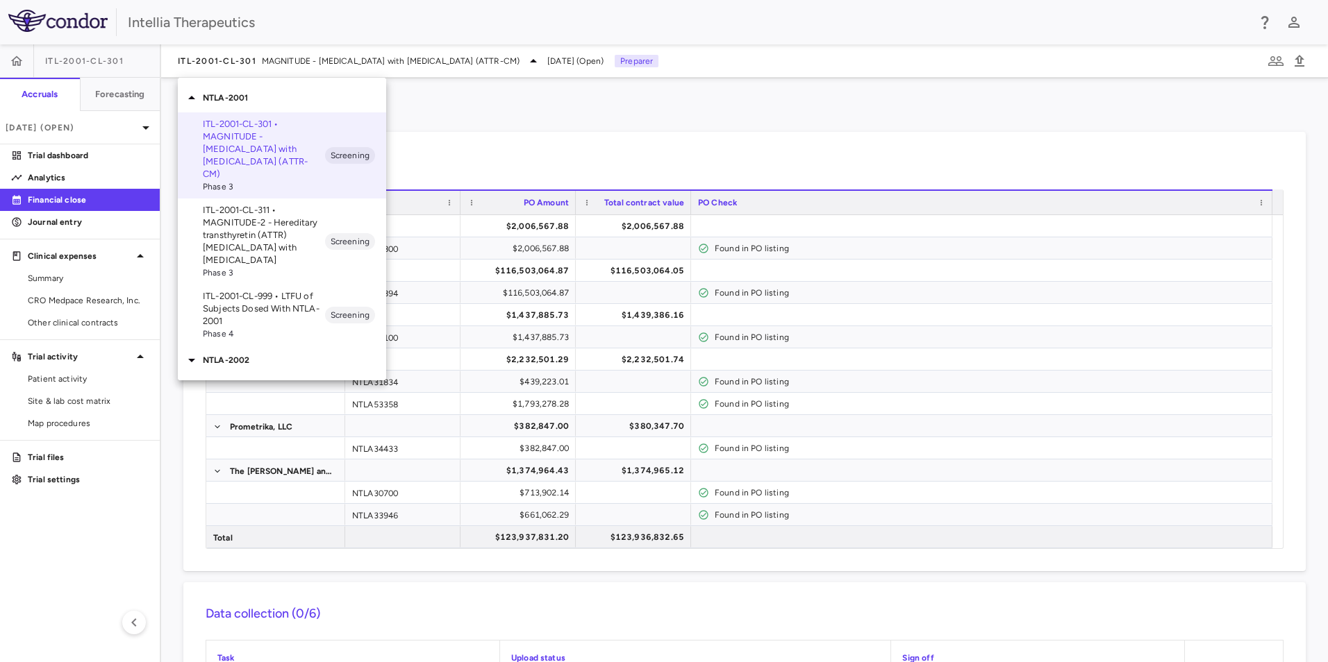
click at [285, 214] on p "ITL-2001-CL-311 • MAGNITUDE-2 - Hereditary transthyretin (ATTR) [MEDICAL_DATA] …" at bounding box center [264, 235] width 122 height 62
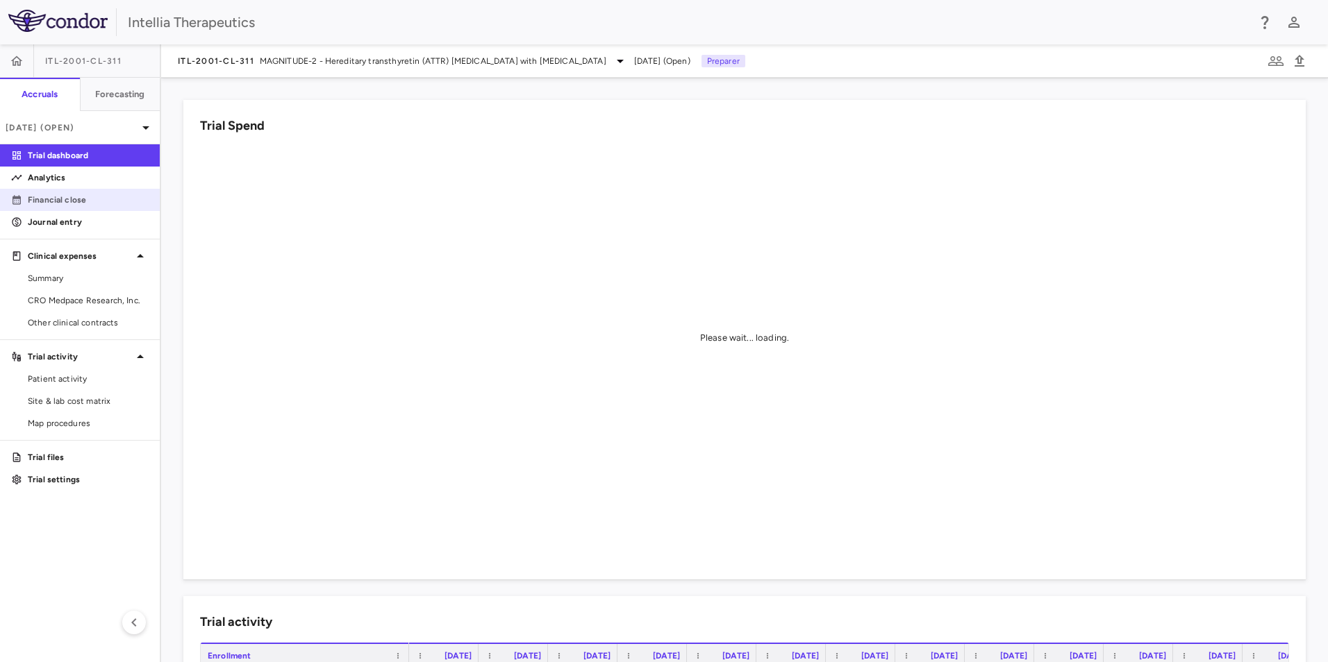
click at [63, 206] on p "Financial close" at bounding box center [88, 200] width 121 height 12
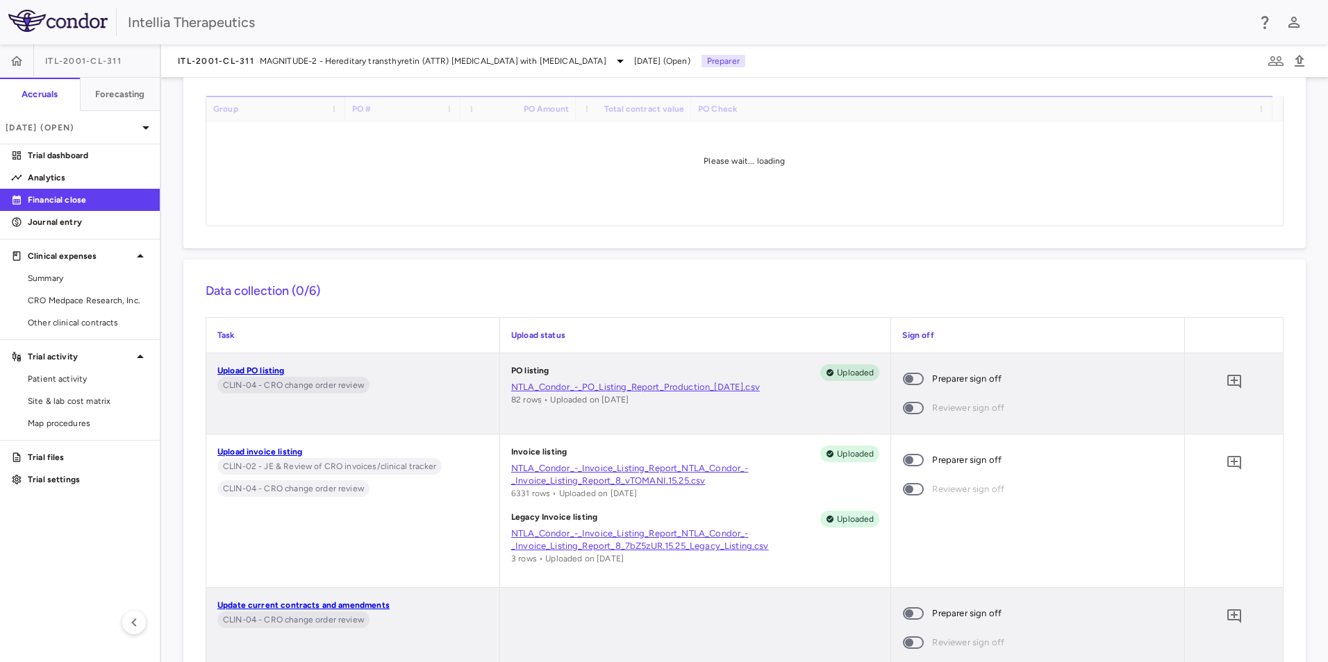
scroll to position [139, 0]
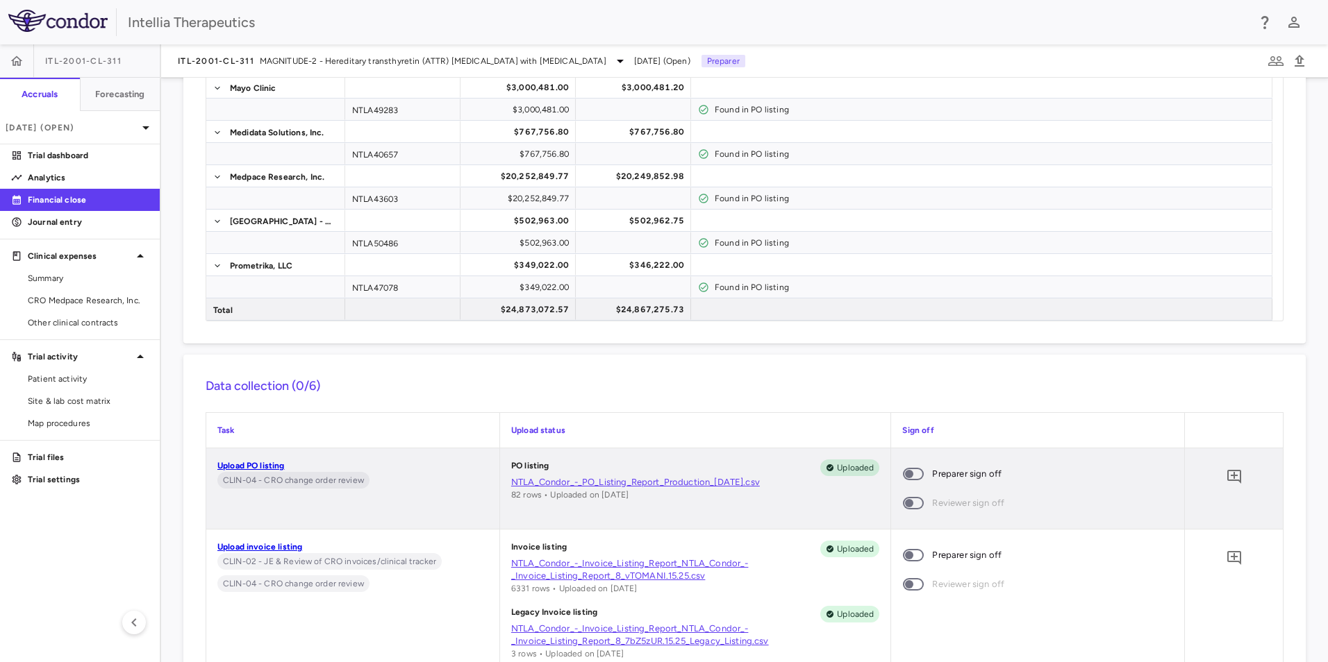
click at [916, 335] on div "PO Completeness Vendor Drag here to set column labels Group PO # PO Amount" at bounding box center [744, 168] width 1122 height 351
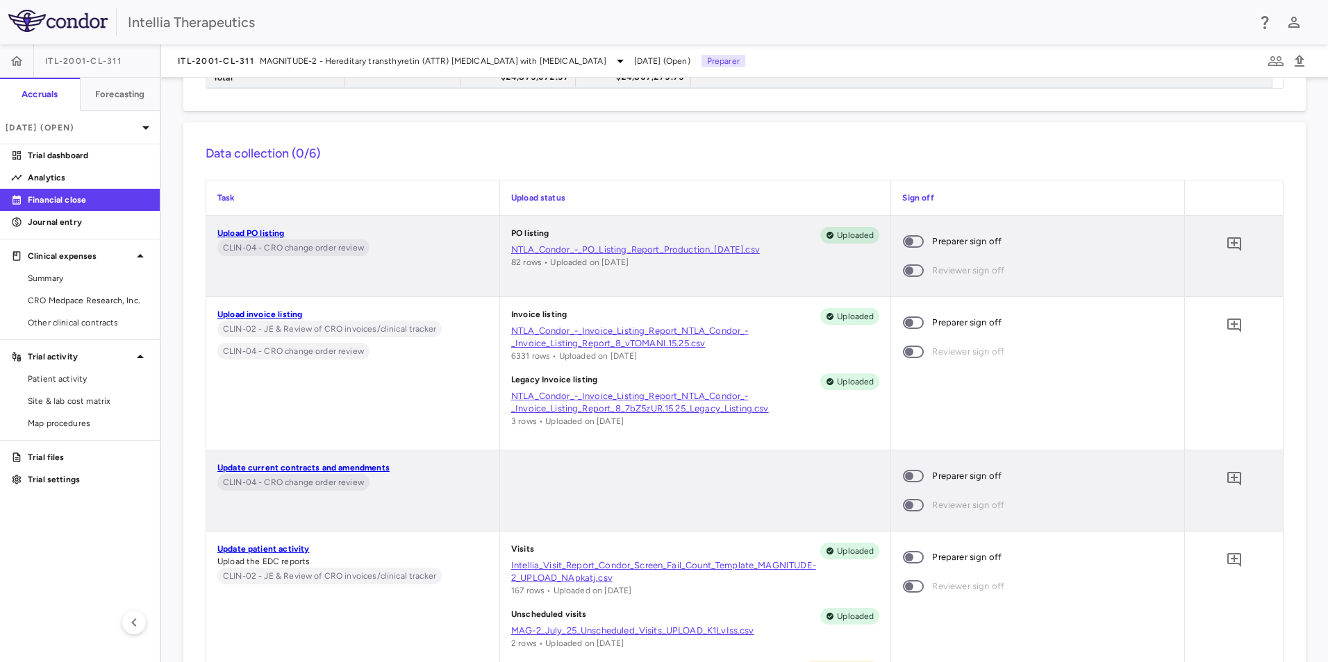
scroll to position [417, 0]
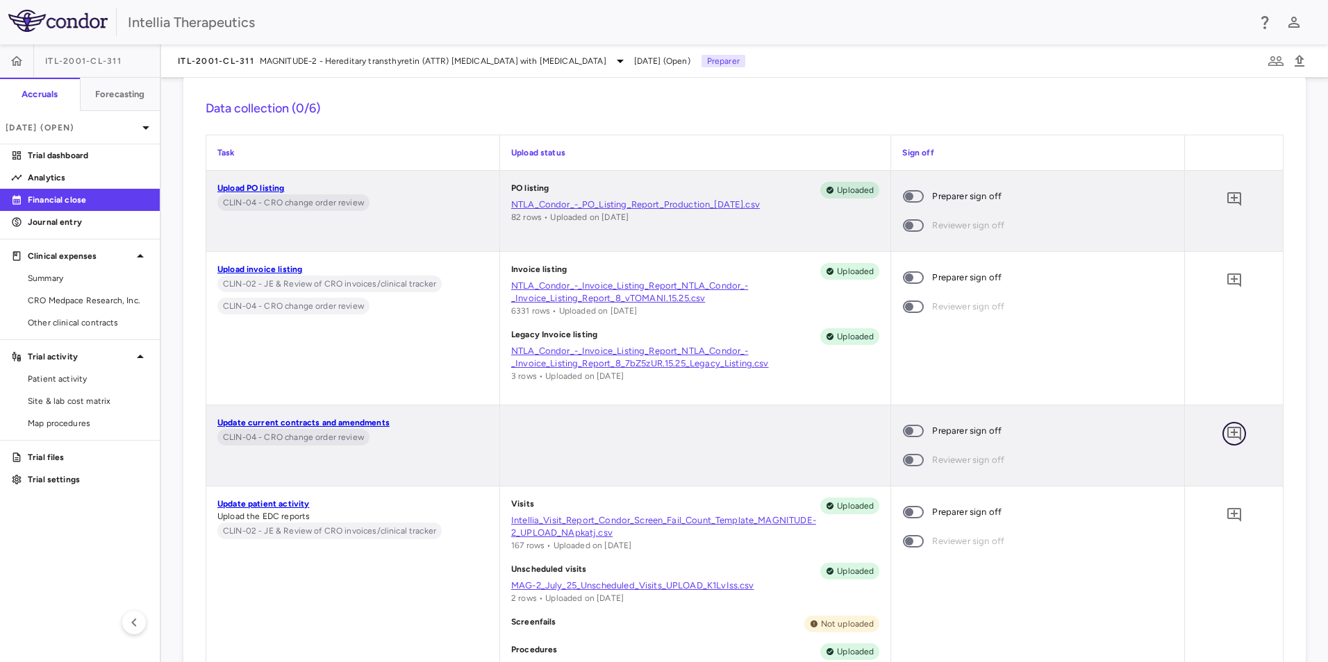
click at [1226, 435] on icon "Add comment" at bounding box center [1234, 434] width 17 height 17
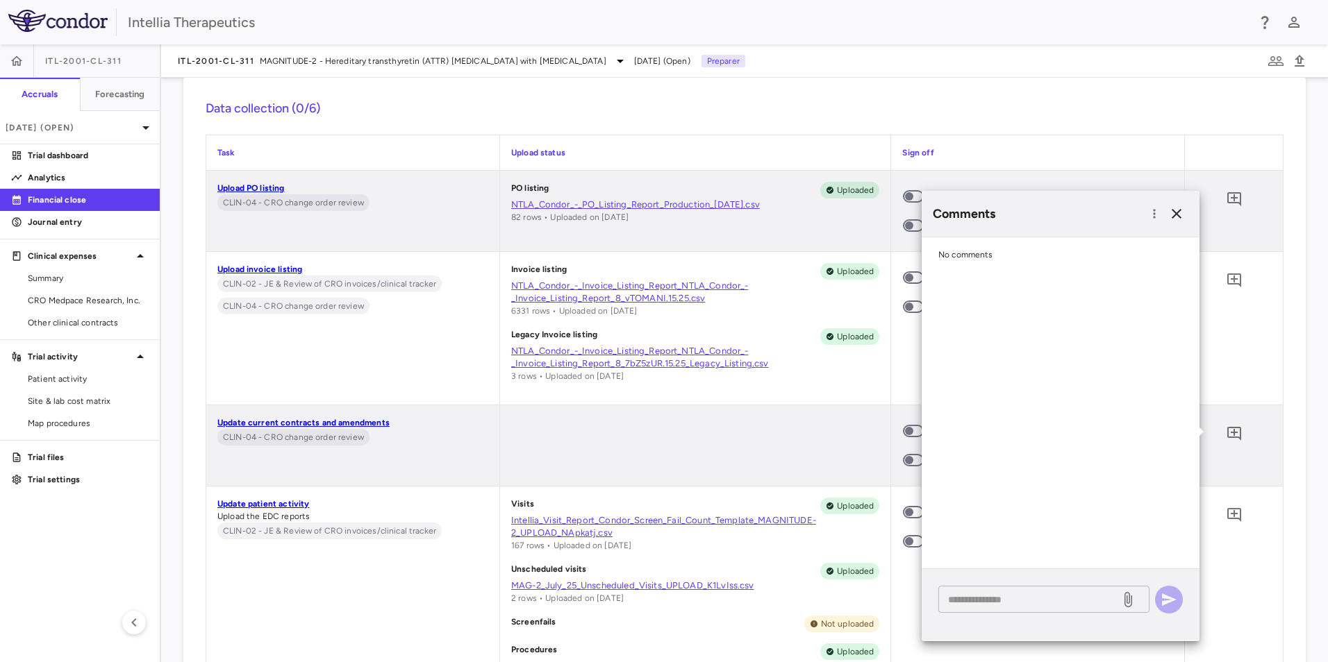
click at [1015, 587] on div "* ​" at bounding box center [1043, 599] width 211 height 27
type textarea "**********"
click at [1171, 594] on icon "button" at bounding box center [1168, 600] width 17 height 17
click at [1171, 219] on icon "button" at bounding box center [1176, 214] width 17 height 17
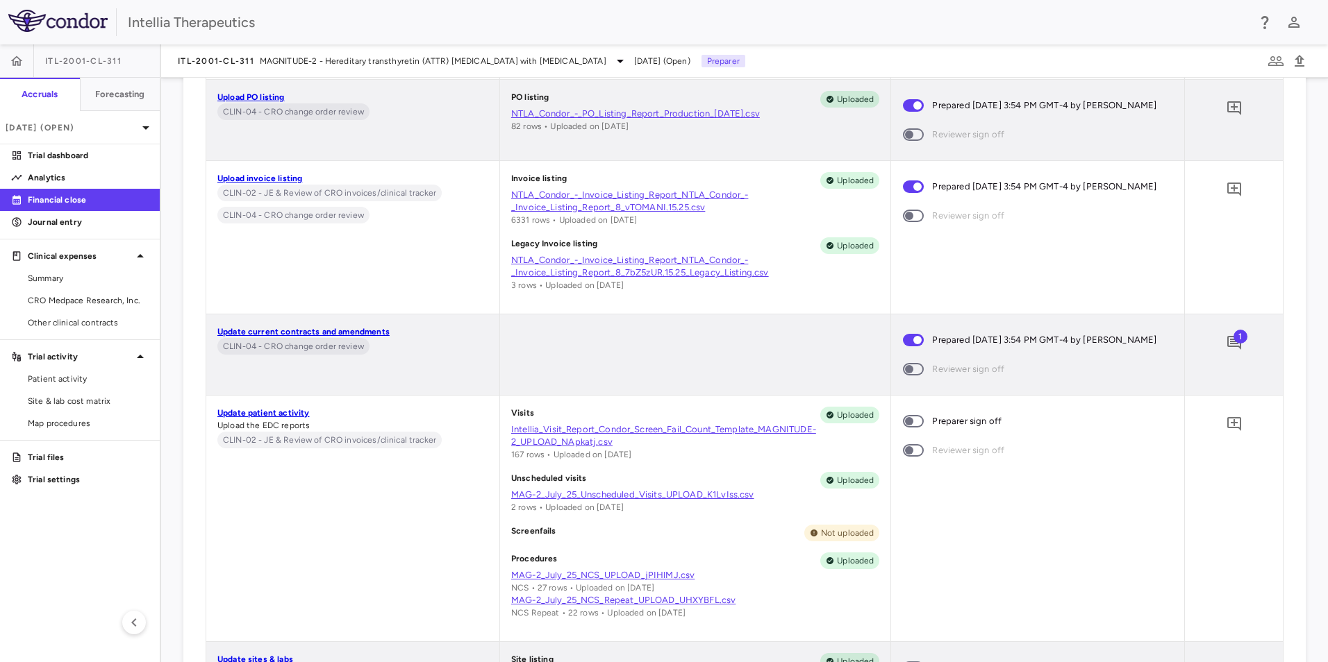
scroll to position [556, 0]
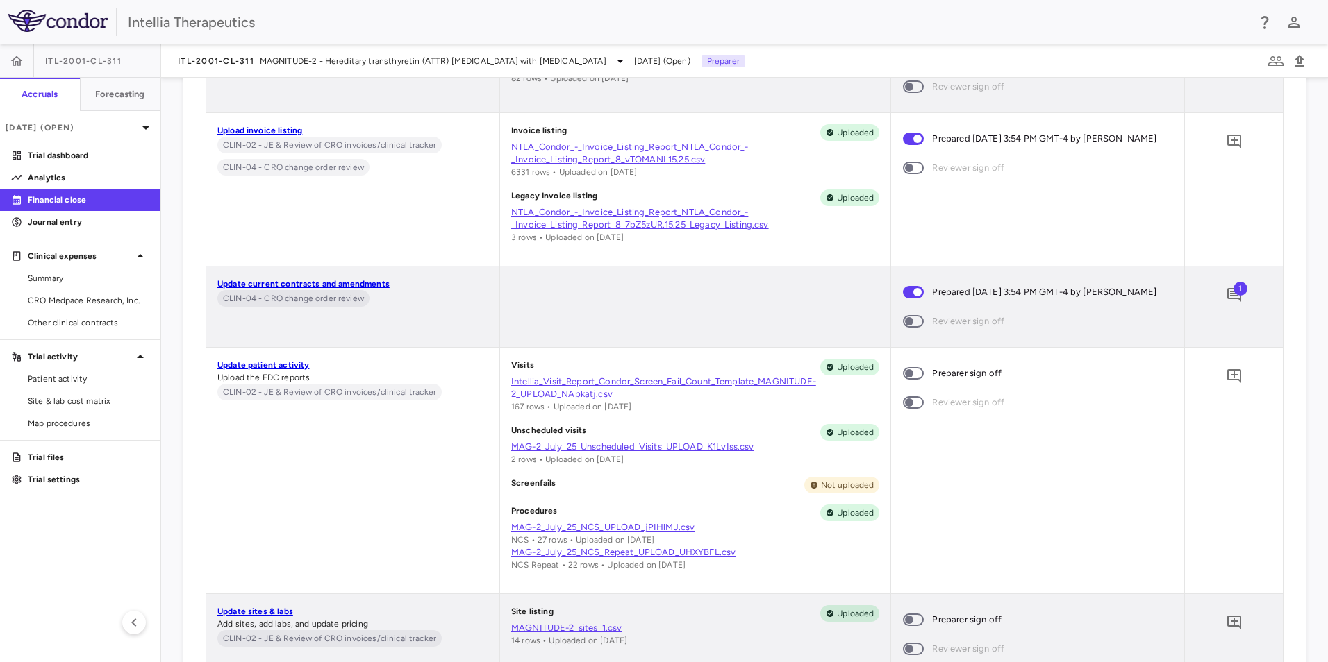
click at [908, 380] on span at bounding box center [913, 373] width 21 height 12
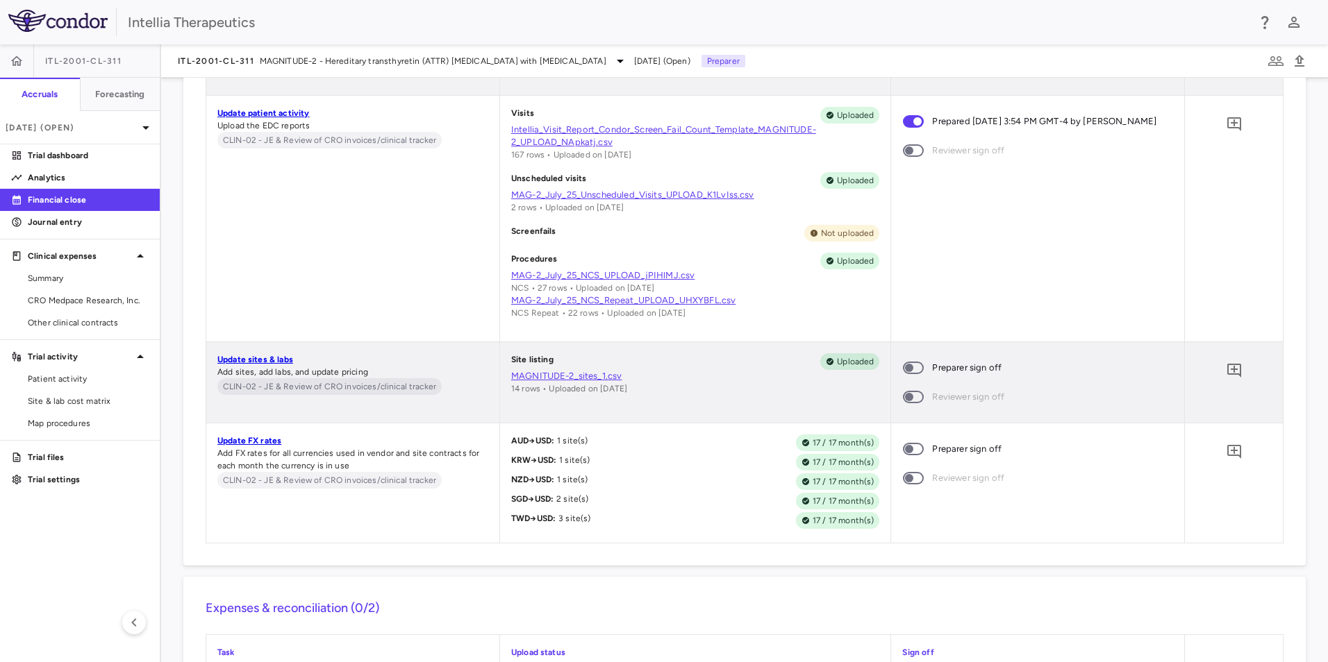
scroll to position [833, 0]
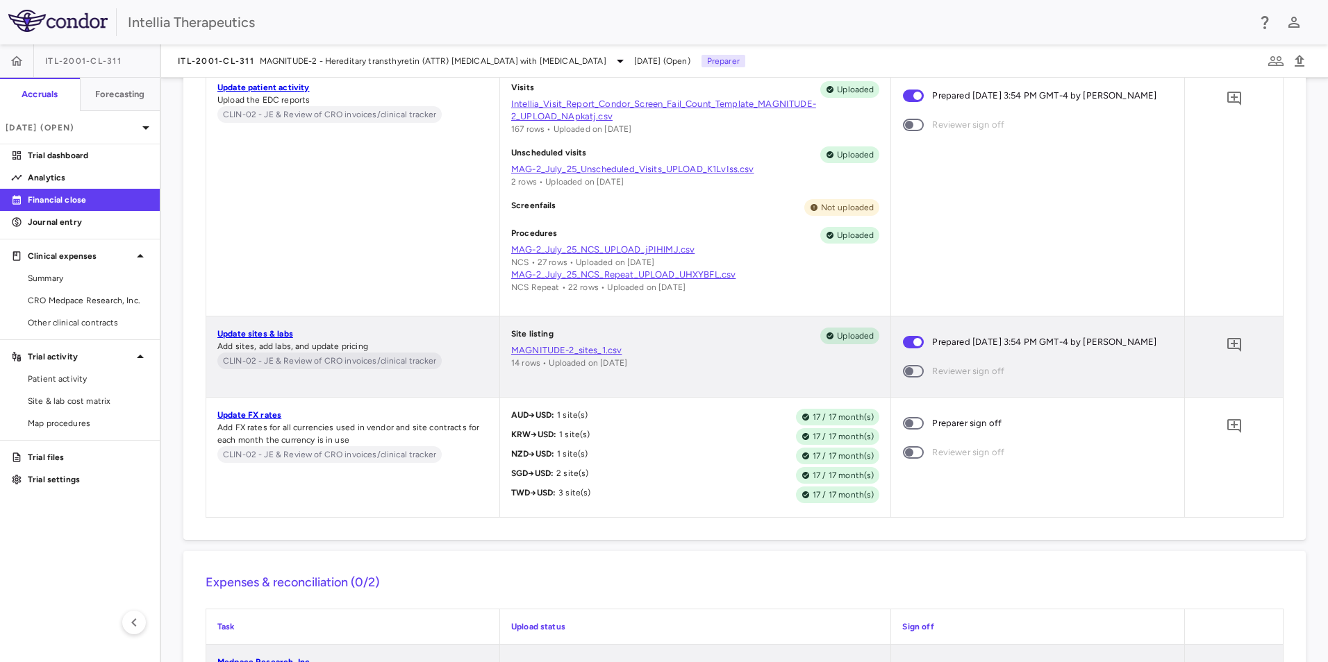
click at [906, 438] on span at bounding box center [912, 423] width 37 height 29
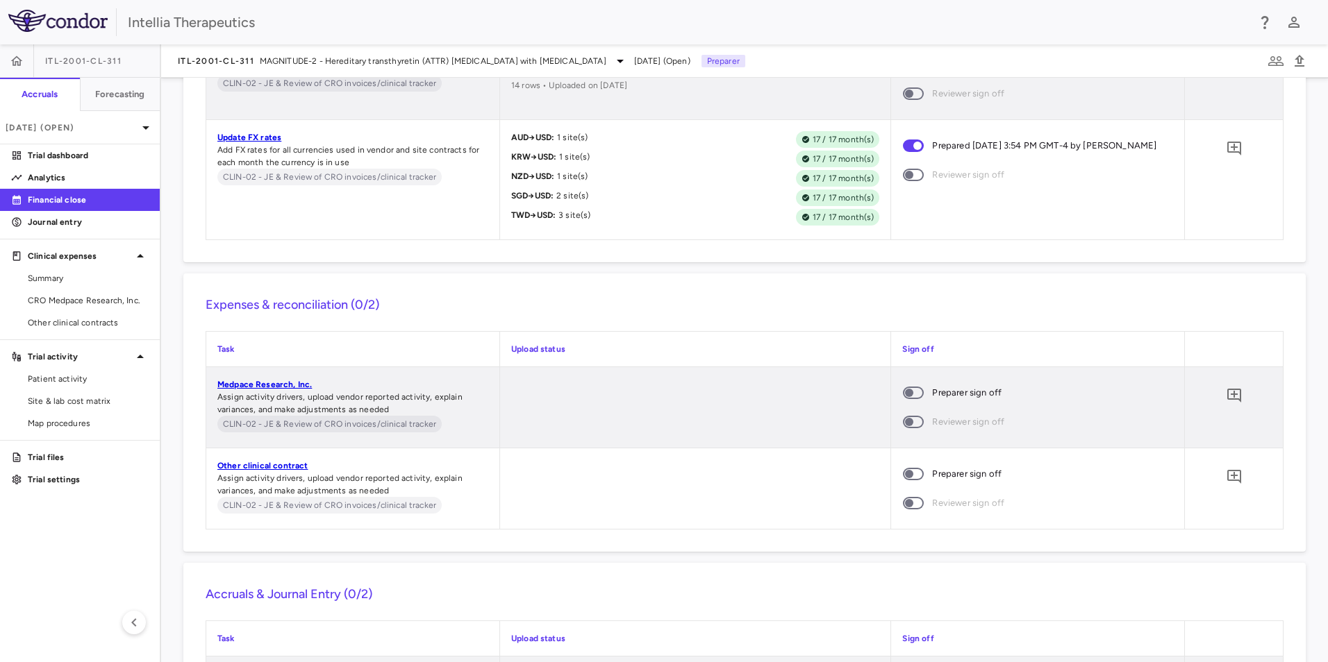
scroll to position [1250, 0]
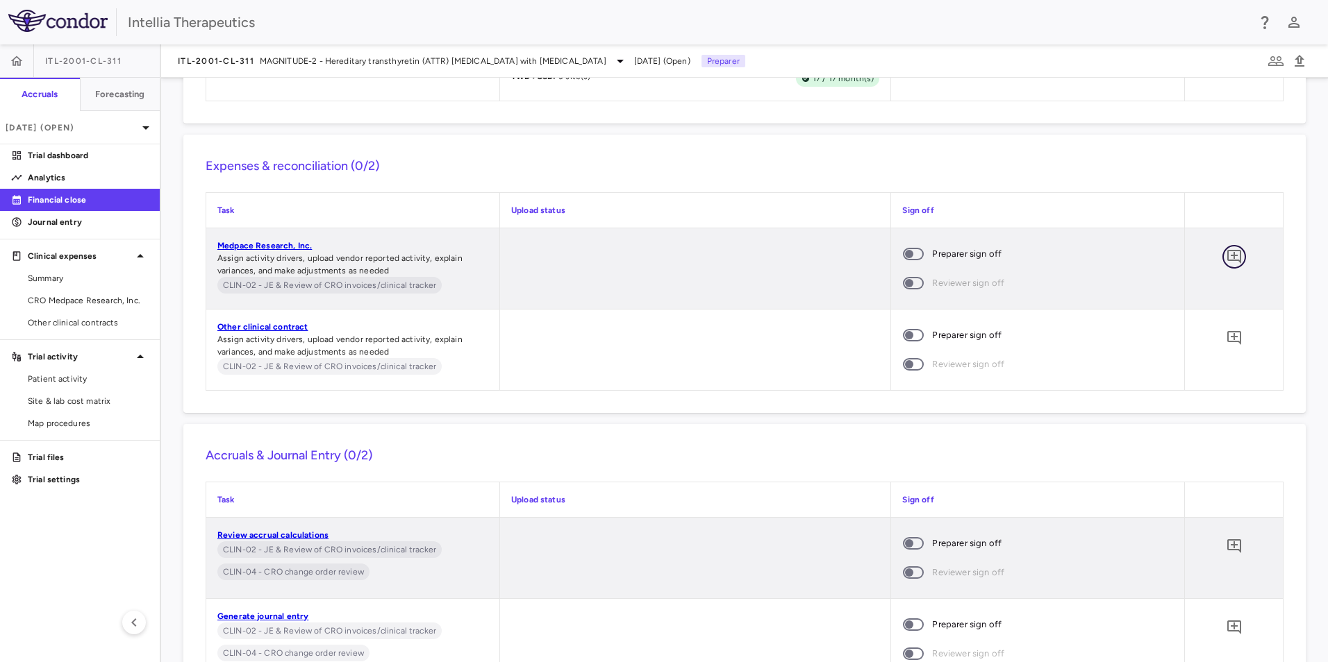
click at [1227, 264] on icon "Add comment" at bounding box center [1234, 257] width 14 height 14
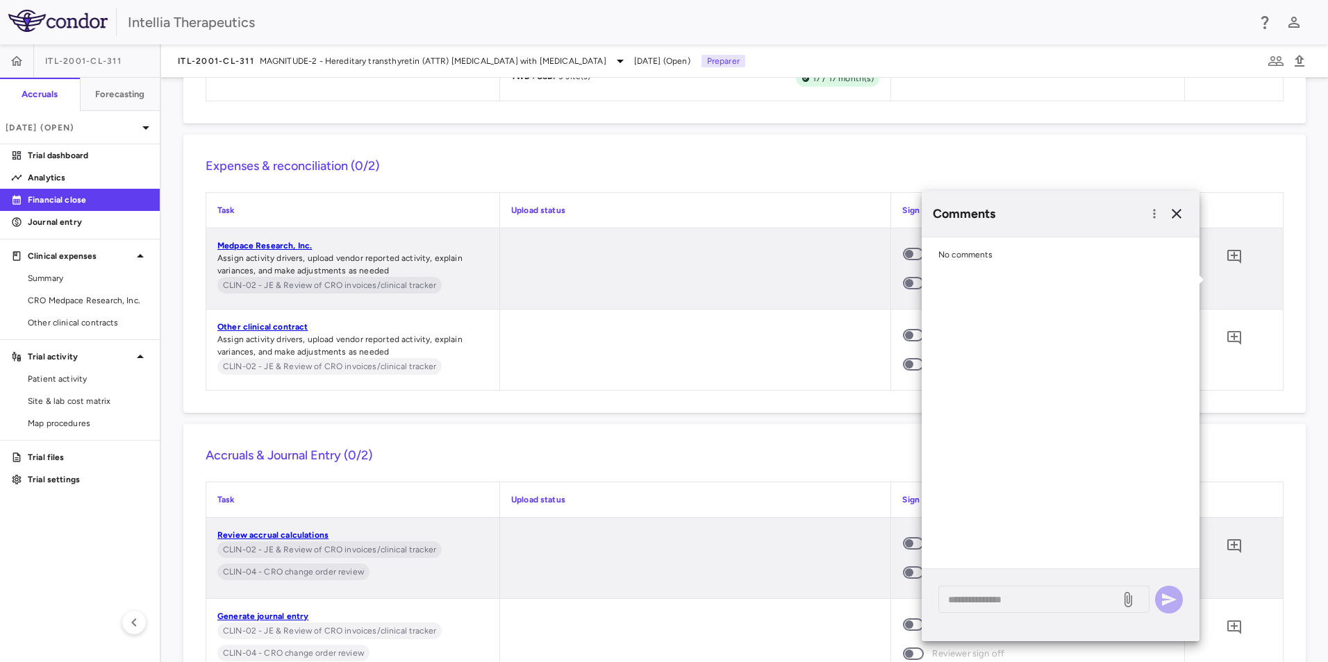
click at [1017, 615] on div "* ​" at bounding box center [1060, 605] width 278 height 72
click at [1026, 596] on textarea at bounding box center [1029, 599] width 162 height 15
paste textarea "**********"
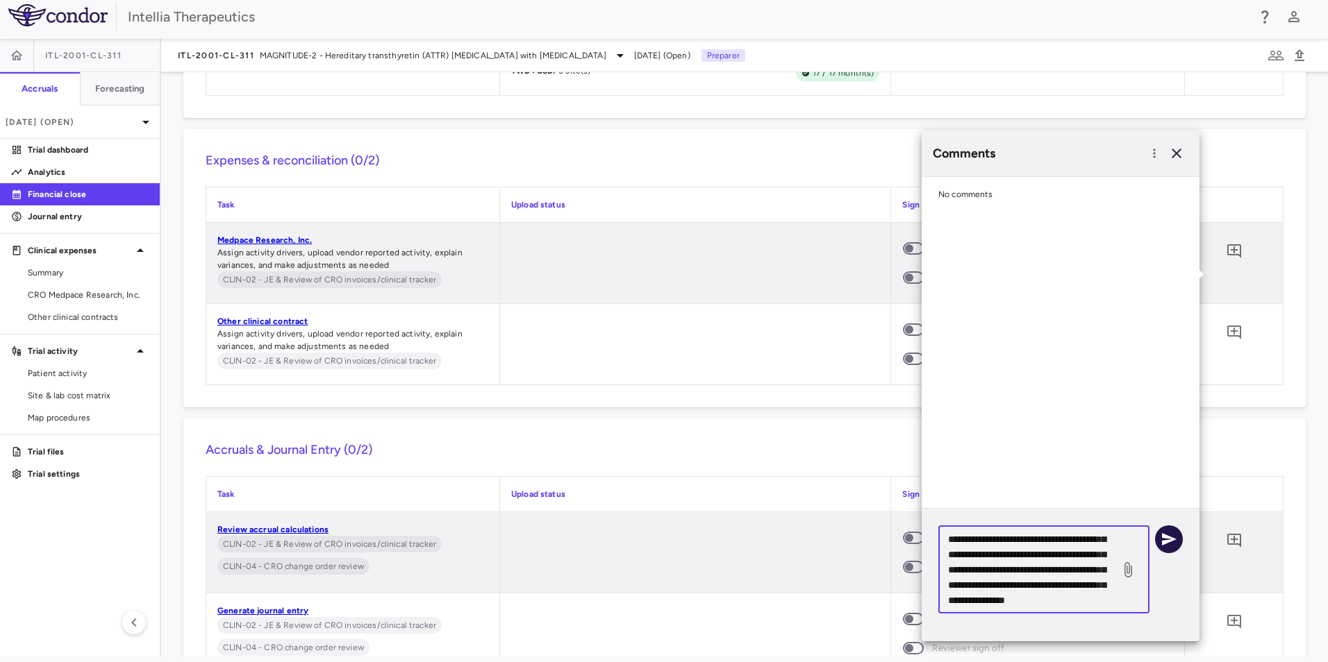
type textarea "**********"
click at [1165, 543] on icon "button" at bounding box center [1169, 539] width 15 height 12
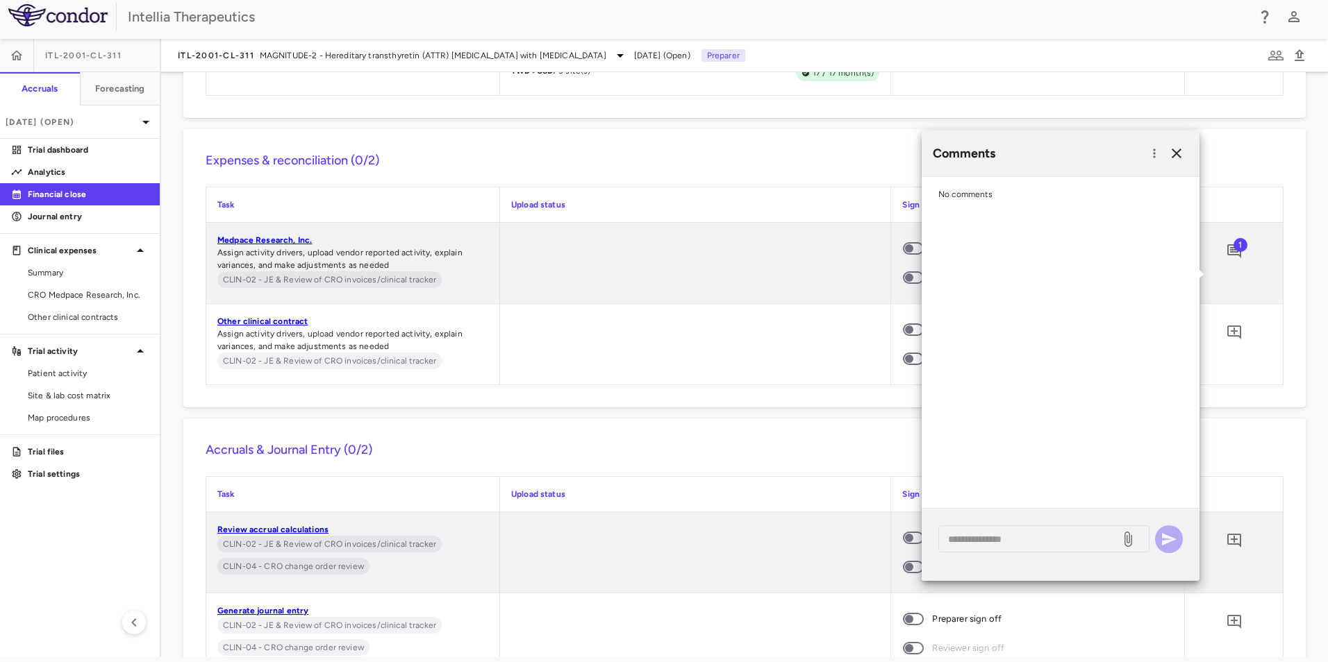
scroll to position [0, 0]
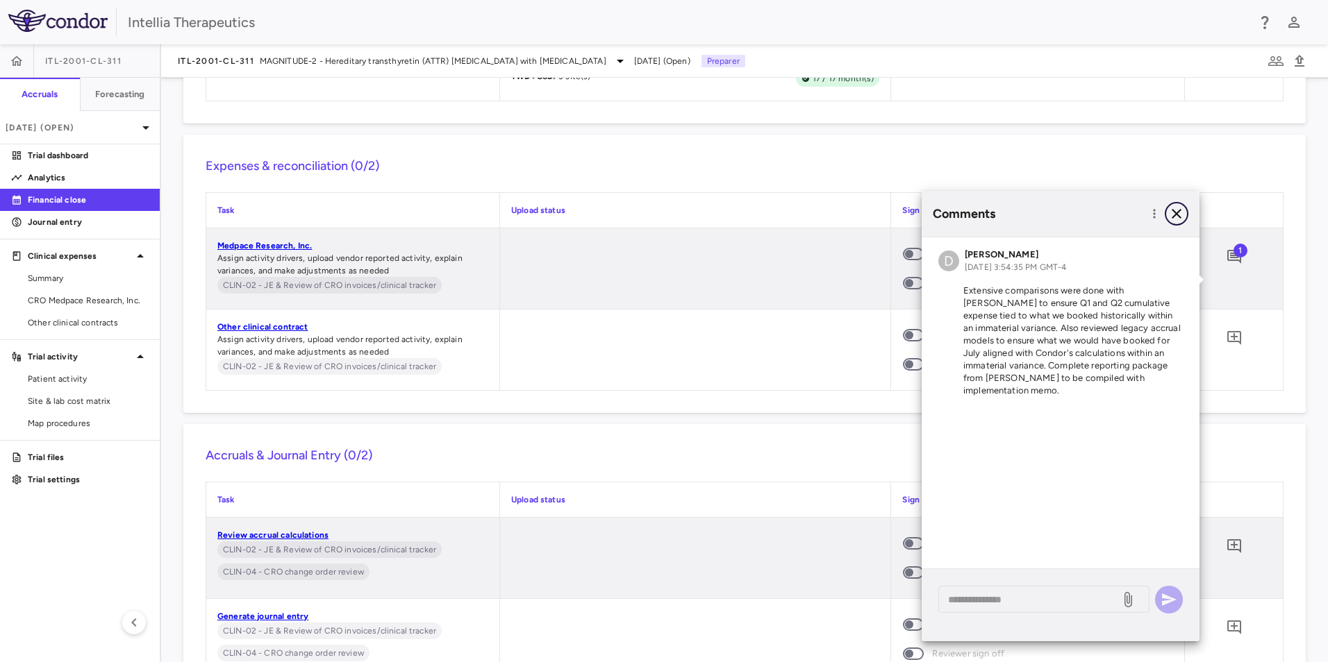
click at [1176, 215] on icon "button" at bounding box center [1176, 214] width 10 height 10
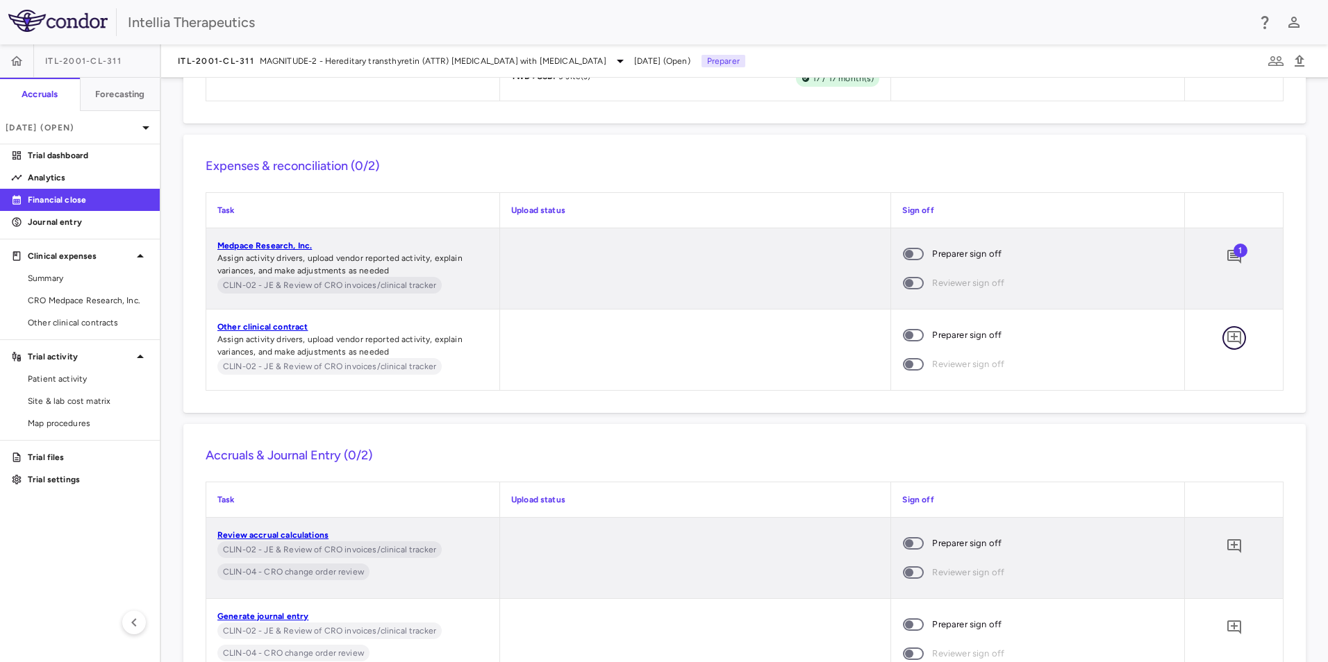
click at [1227, 345] on icon "Add comment" at bounding box center [1234, 338] width 14 height 14
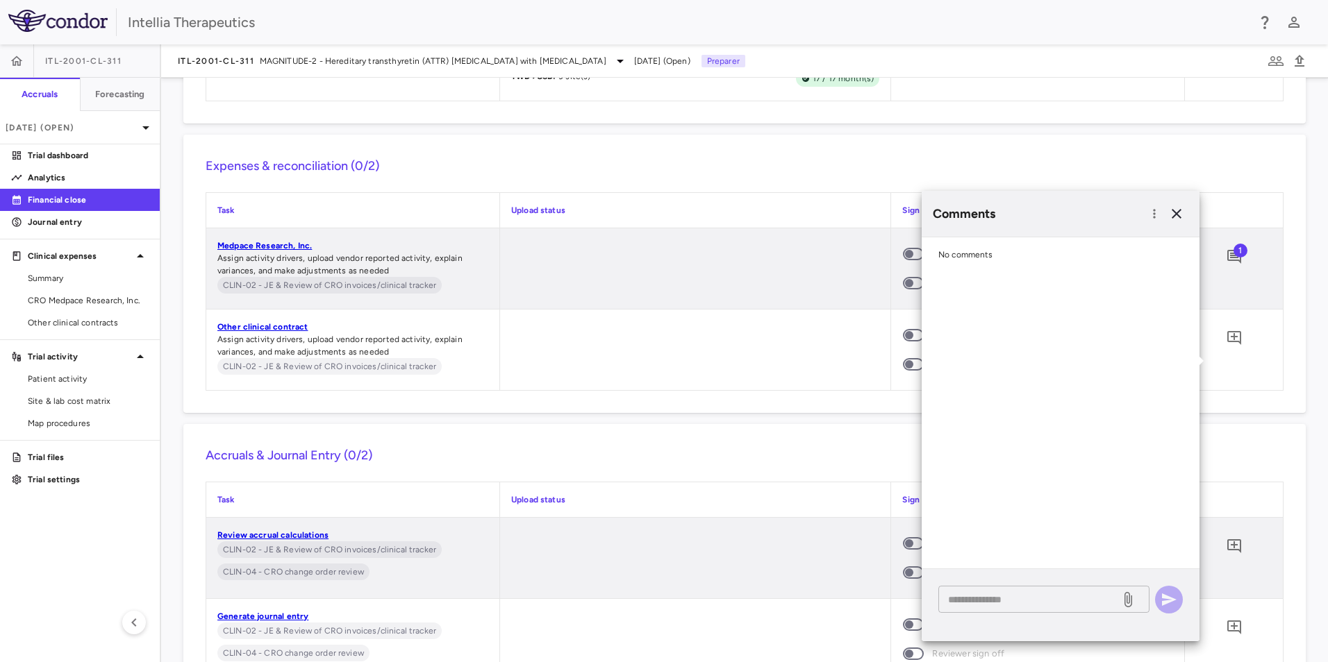
click at [1017, 590] on div "* ​" at bounding box center [1043, 599] width 211 height 27
paste textarea "**********"
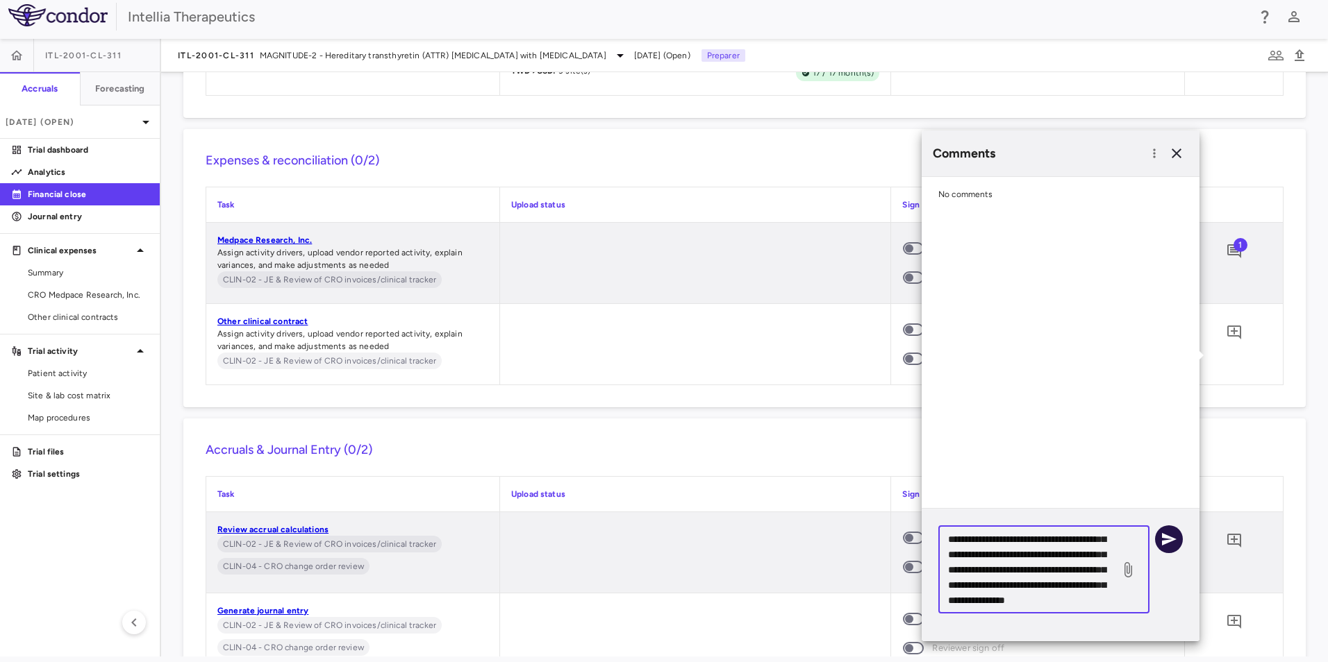
type textarea "**********"
click at [1169, 548] on button "button" at bounding box center [1169, 540] width 28 height 28
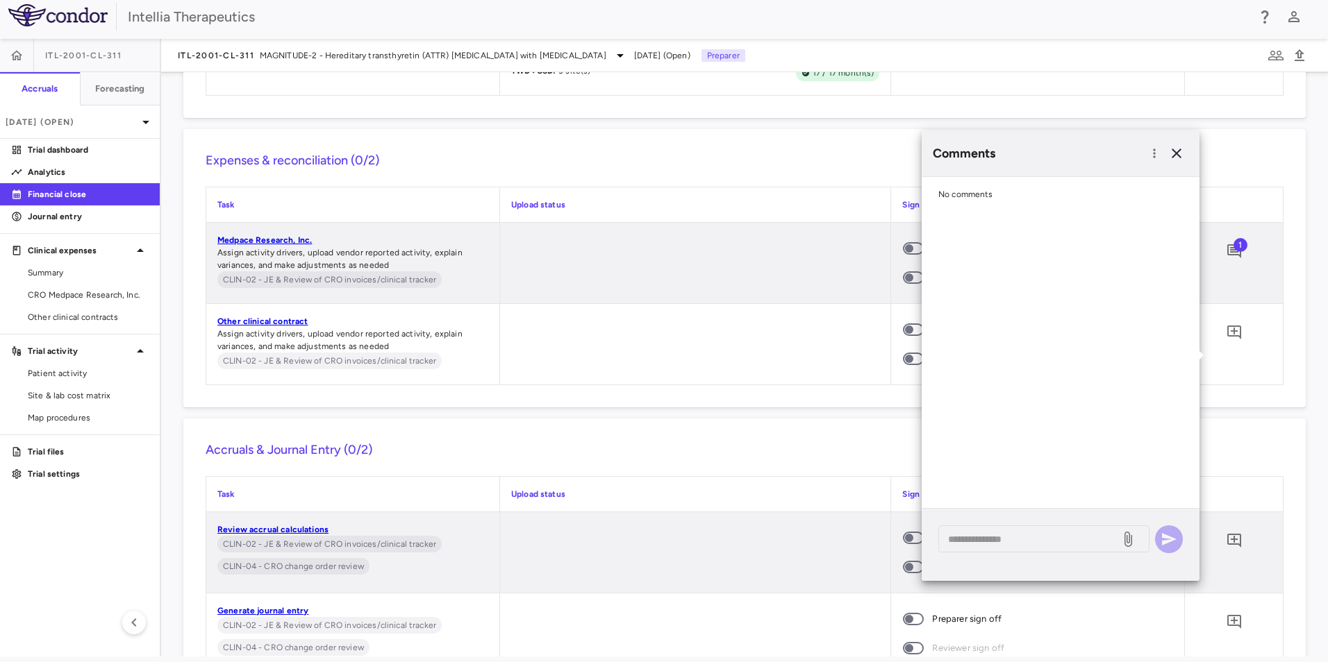
scroll to position [0, 0]
click at [768, 343] on div at bounding box center [695, 344] width 391 height 81
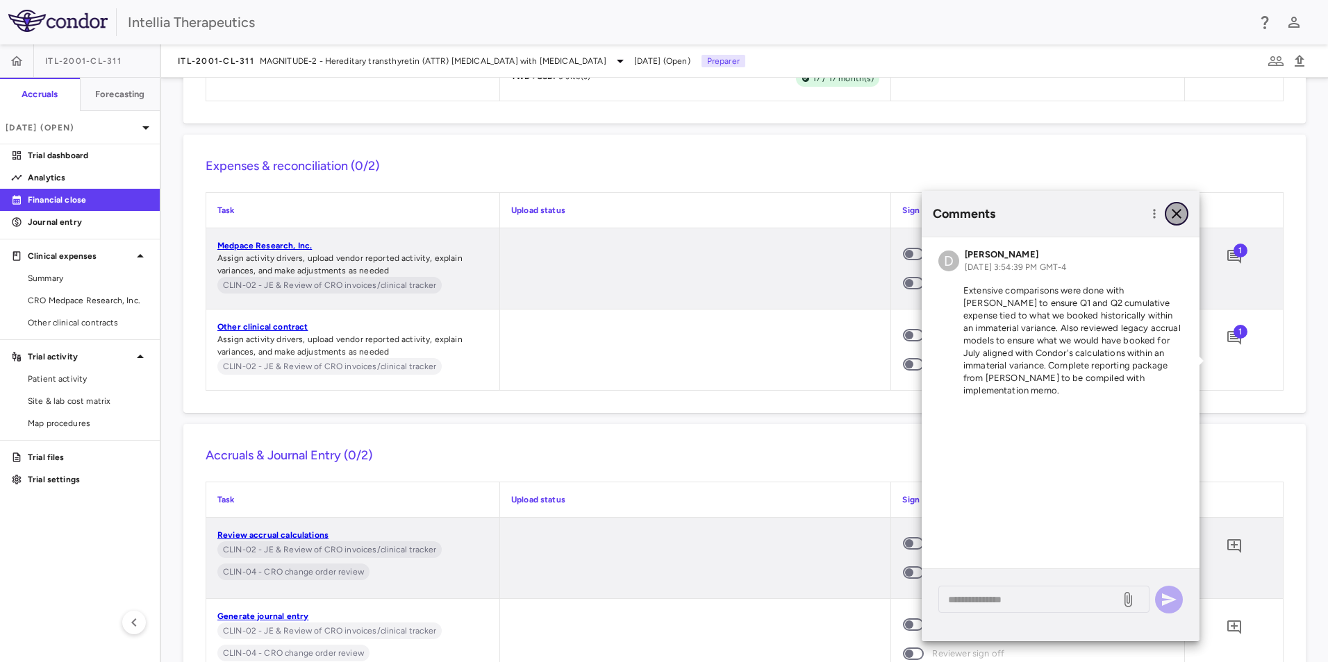
click at [1178, 210] on icon "button" at bounding box center [1176, 214] width 17 height 17
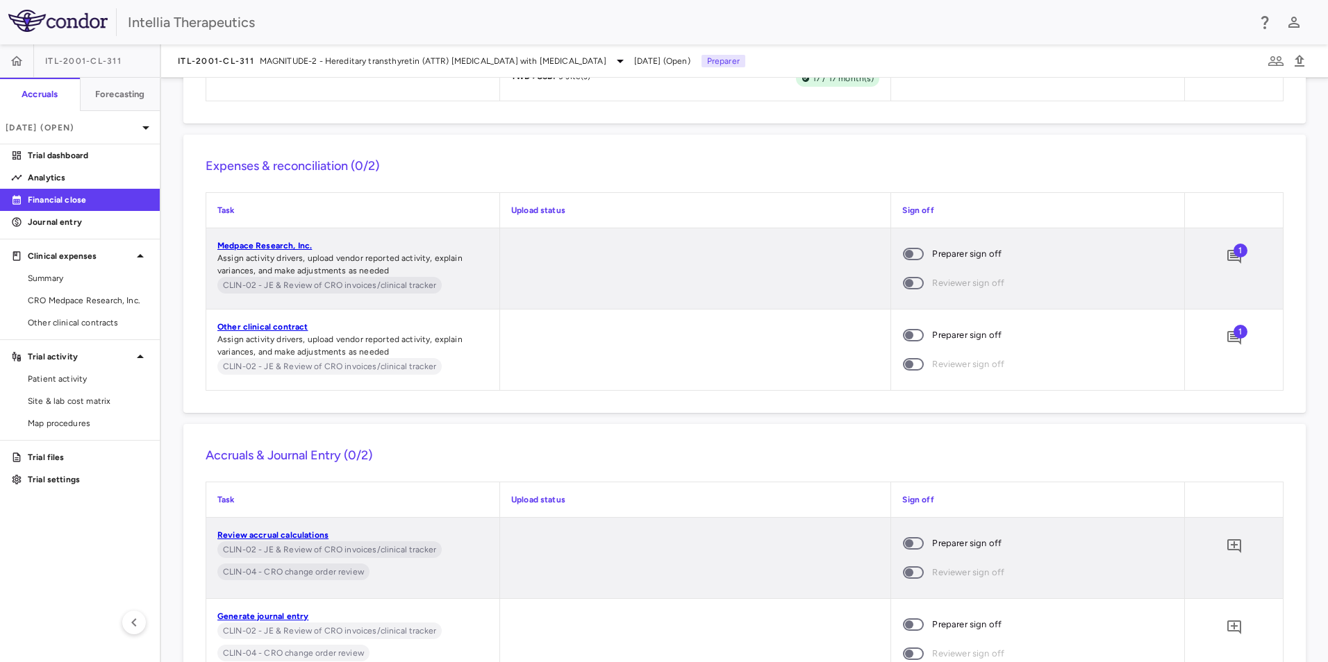
click at [908, 260] on span at bounding box center [913, 254] width 21 height 12
click at [905, 350] on span at bounding box center [912, 335] width 37 height 29
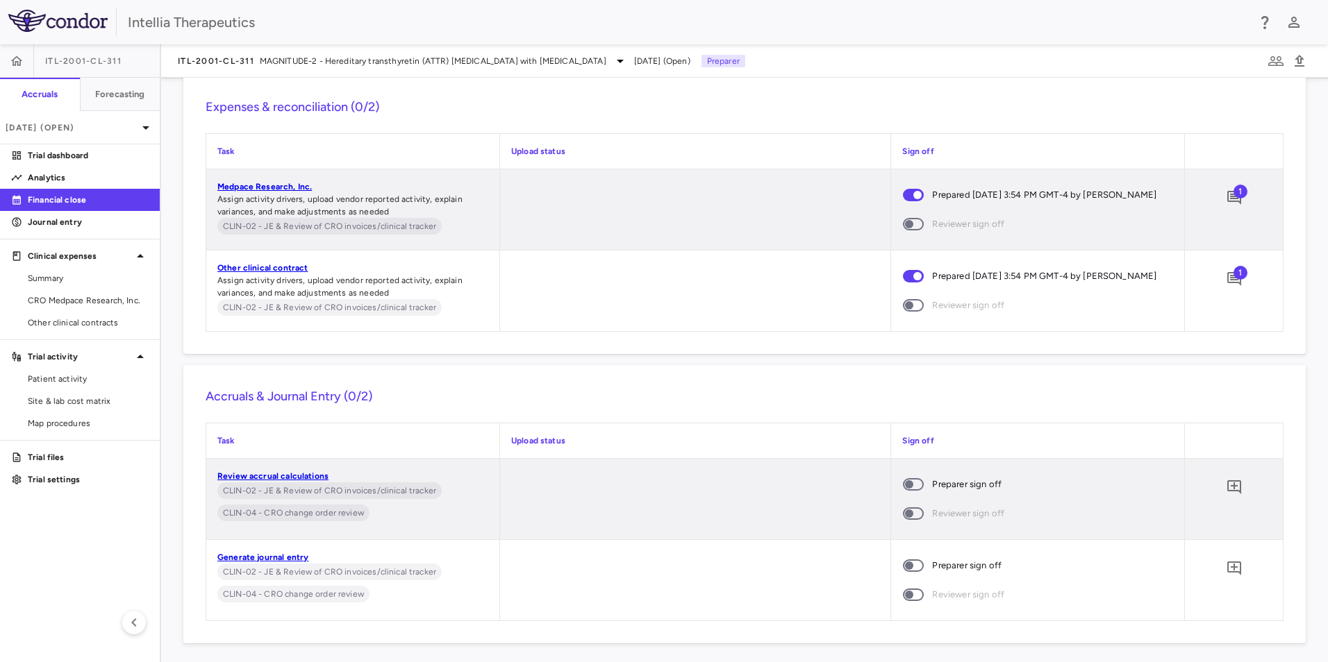
scroll to position [1354, 0]
click at [1226, 481] on icon "Add comment" at bounding box center [1234, 484] width 17 height 17
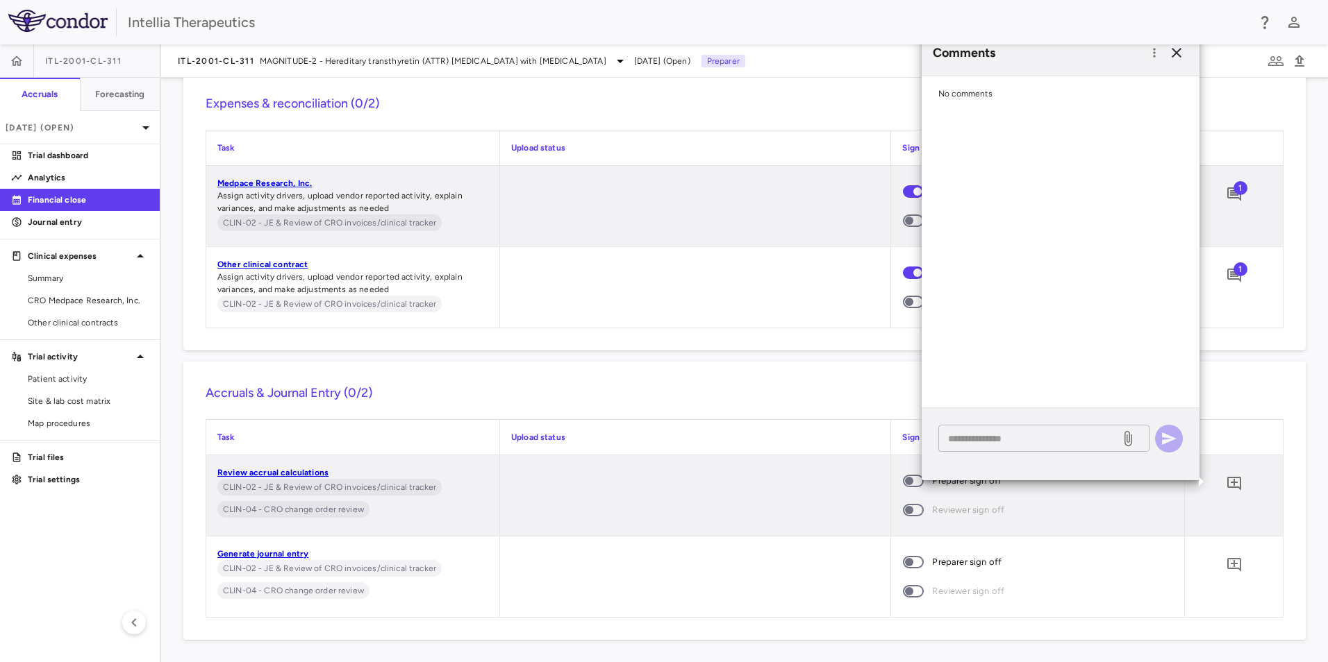
click at [1067, 446] on textarea at bounding box center [1029, 438] width 162 height 15
type textarea "**********"
click at [1167, 441] on icon "button" at bounding box center [1169, 439] width 15 height 12
click at [1234, 572] on button "button" at bounding box center [1234, 565] width 24 height 24
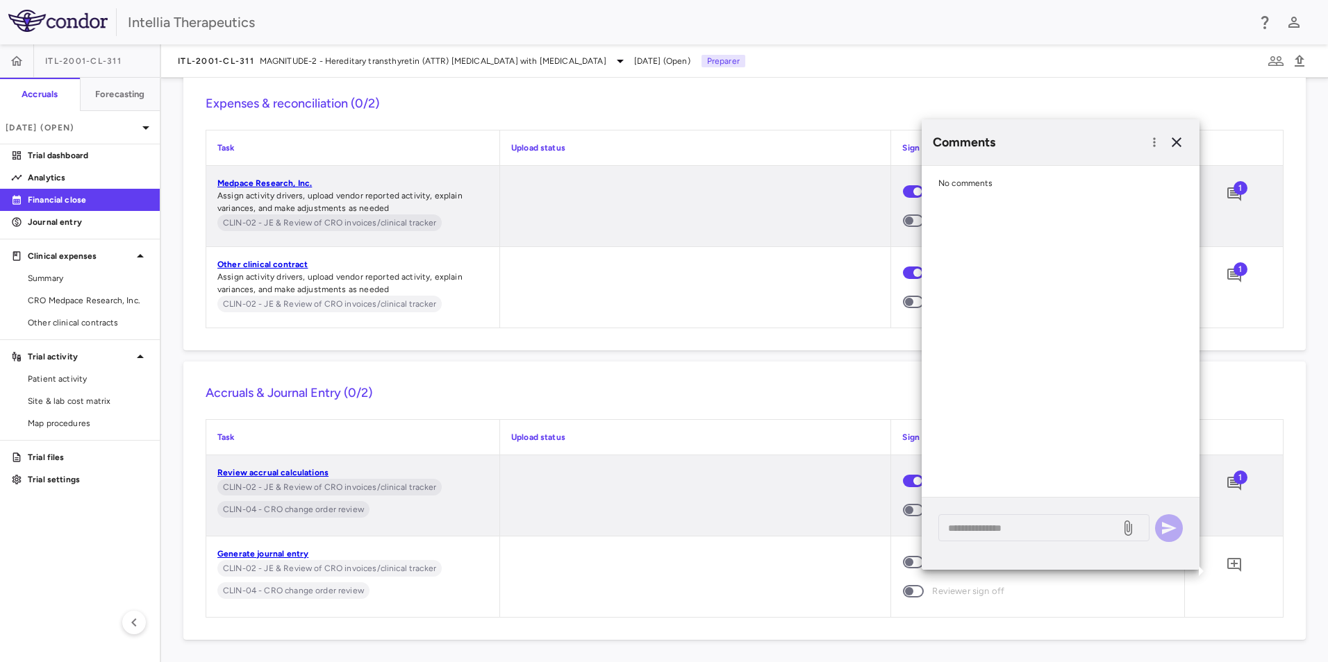
click at [1040, 549] on div "* ​" at bounding box center [1060, 534] width 278 height 72
click at [1040, 530] on textarea at bounding box center [1029, 528] width 162 height 15
type textarea "**********"
click at [1171, 533] on icon "button" at bounding box center [1168, 528] width 17 height 17
click at [851, 577] on div at bounding box center [695, 577] width 391 height 81
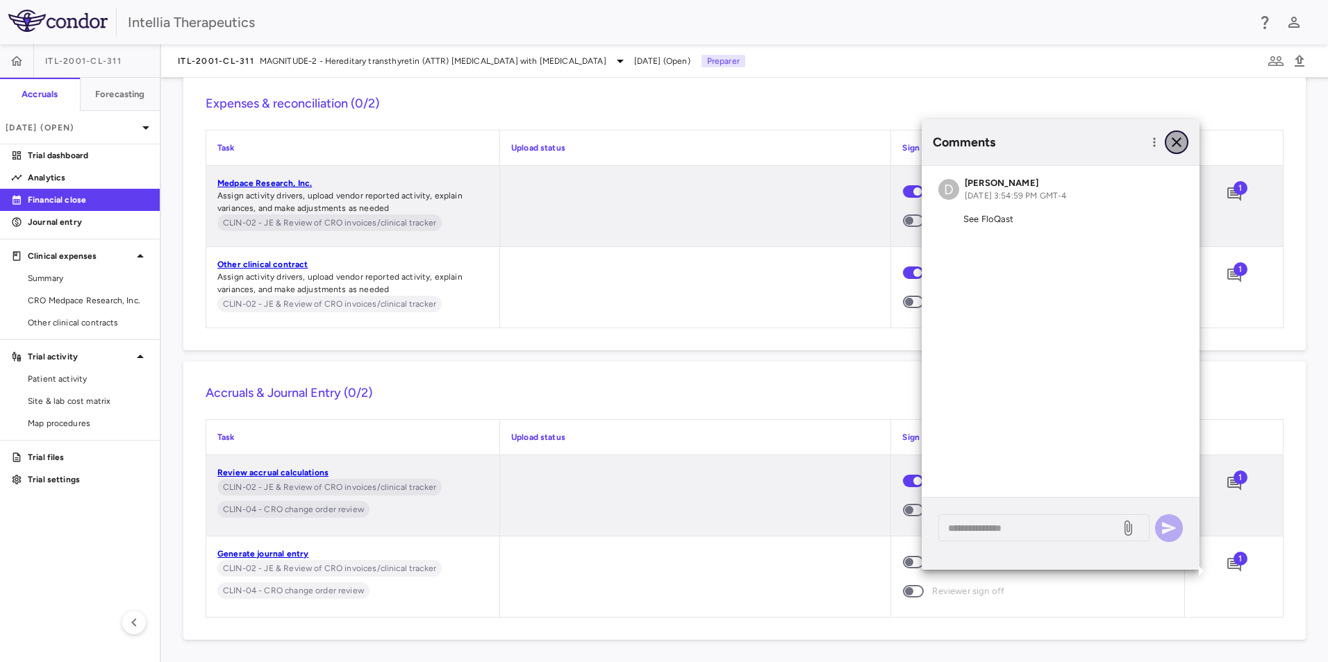
click at [1169, 144] on icon "button" at bounding box center [1176, 142] width 17 height 17
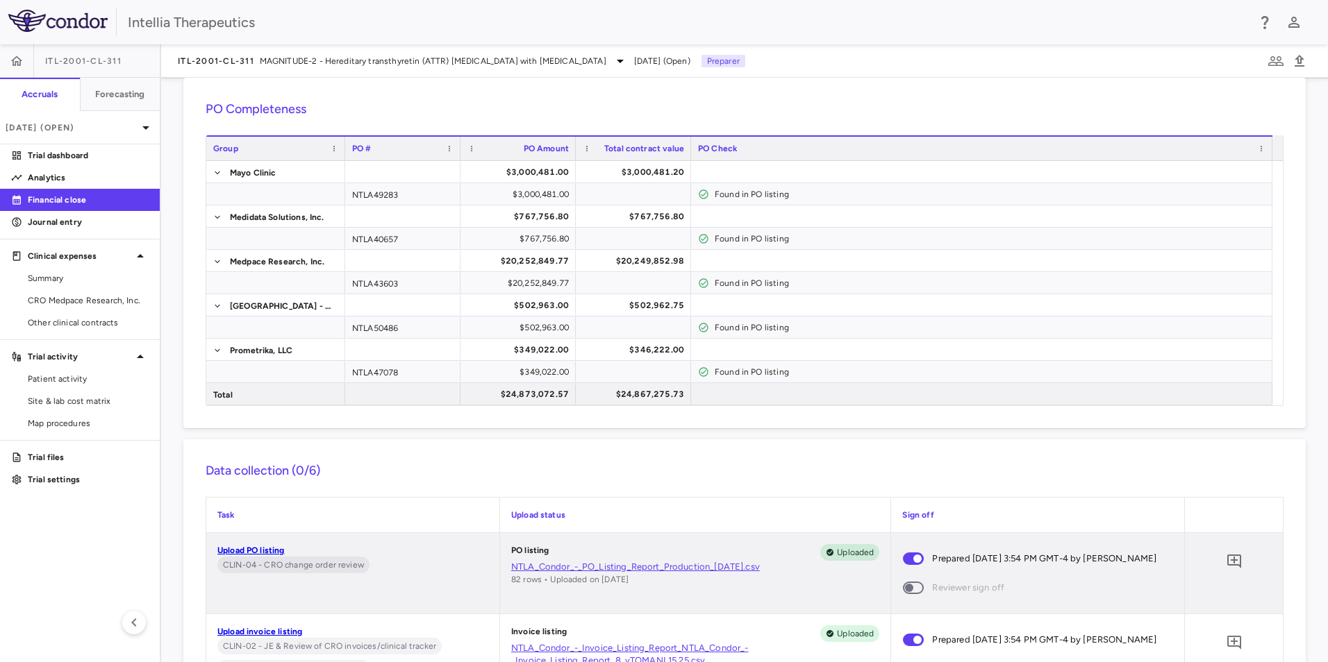
scroll to position [0, 0]
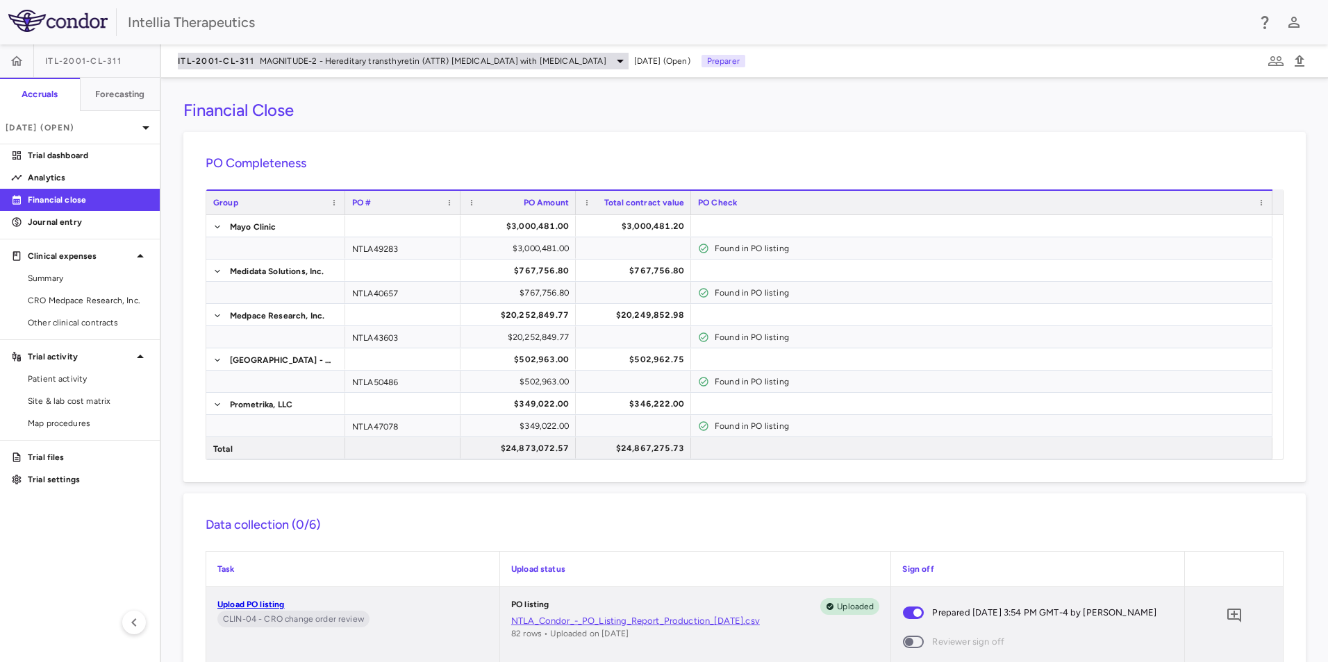
click at [235, 56] on span "ITL-2001-CL-311" at bounding box center [216, 61] width 76 height 11
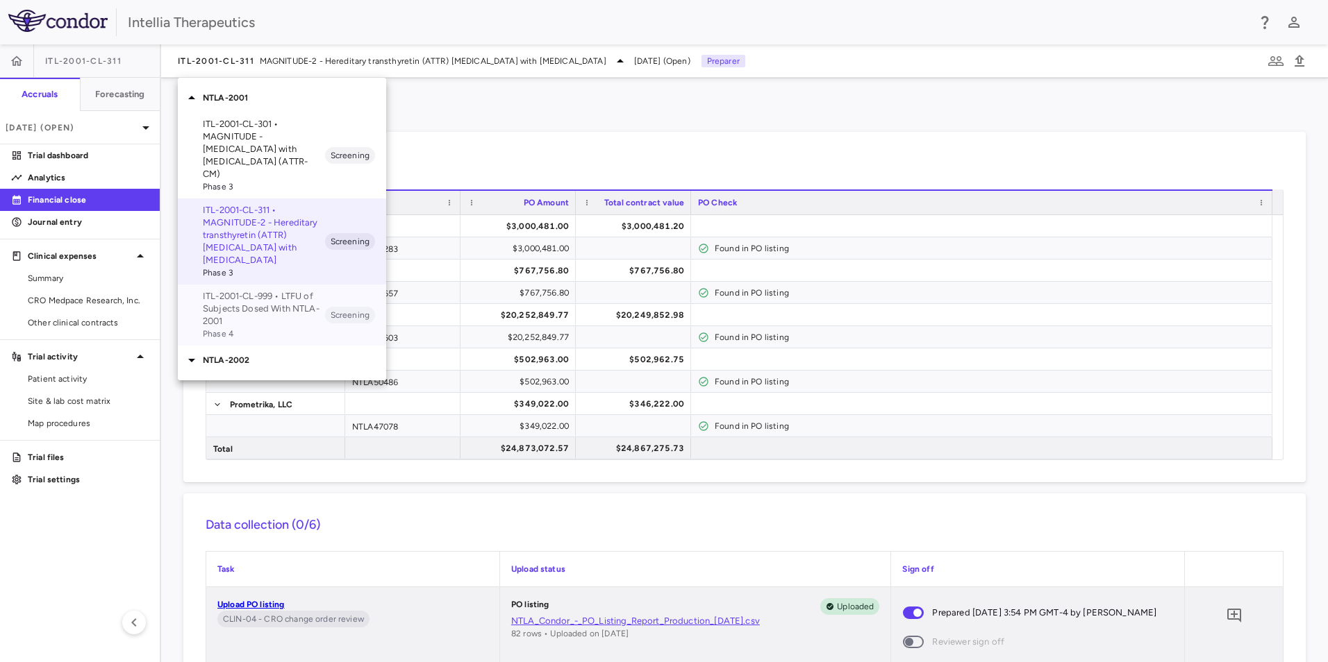
click at [251, 290] on p "ITL-2001-CL-999 • LTFU of Subjects Dosed With NTLA-2001" at bounding box center [264, 308] width 122 height 37
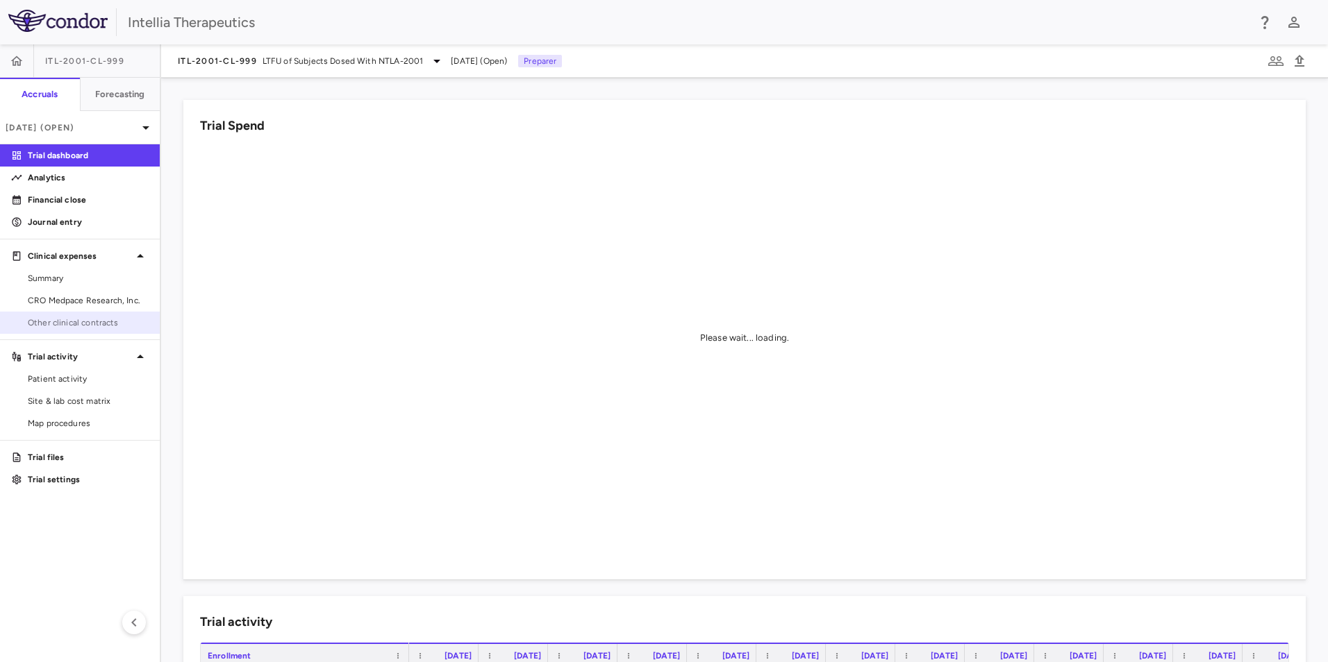
click at [89, 315] on link "Other clinical contracts" at bounding box center [80, 322] width 160 height 21
